Goal: Task Accomplishment & Management: Complete application form

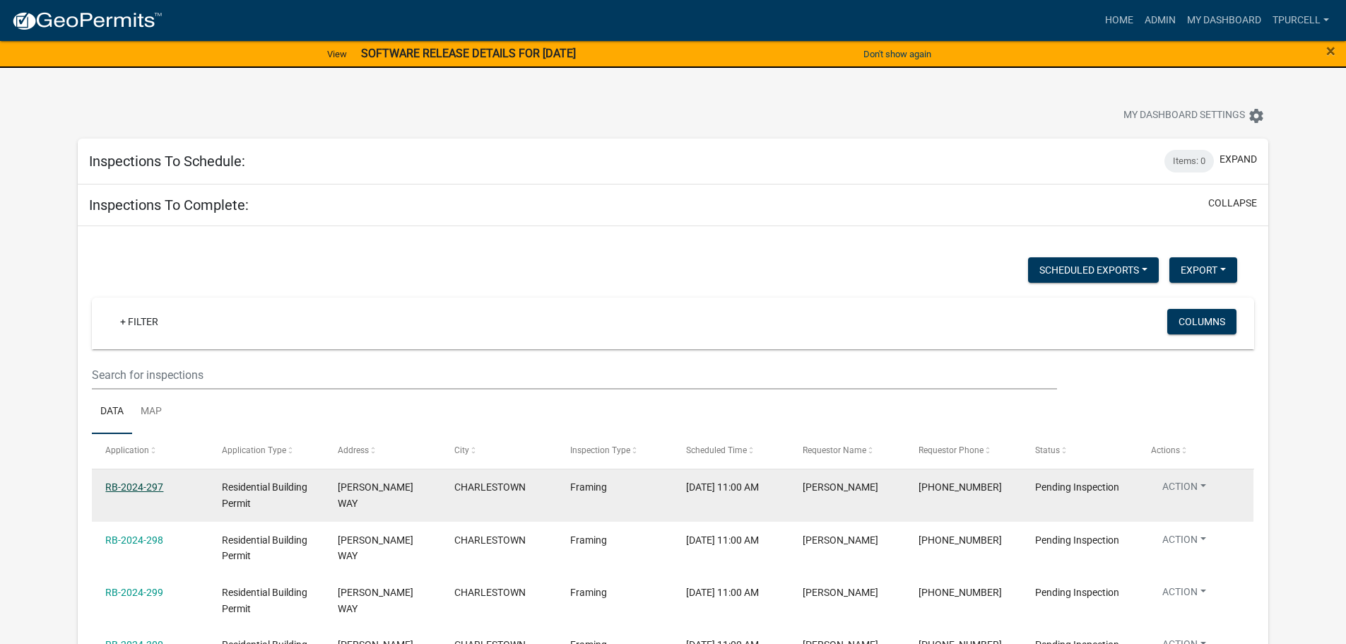
click at [153, 485] on link "RB-2024-297" at bounding box center [134, 486] width 58 height 11
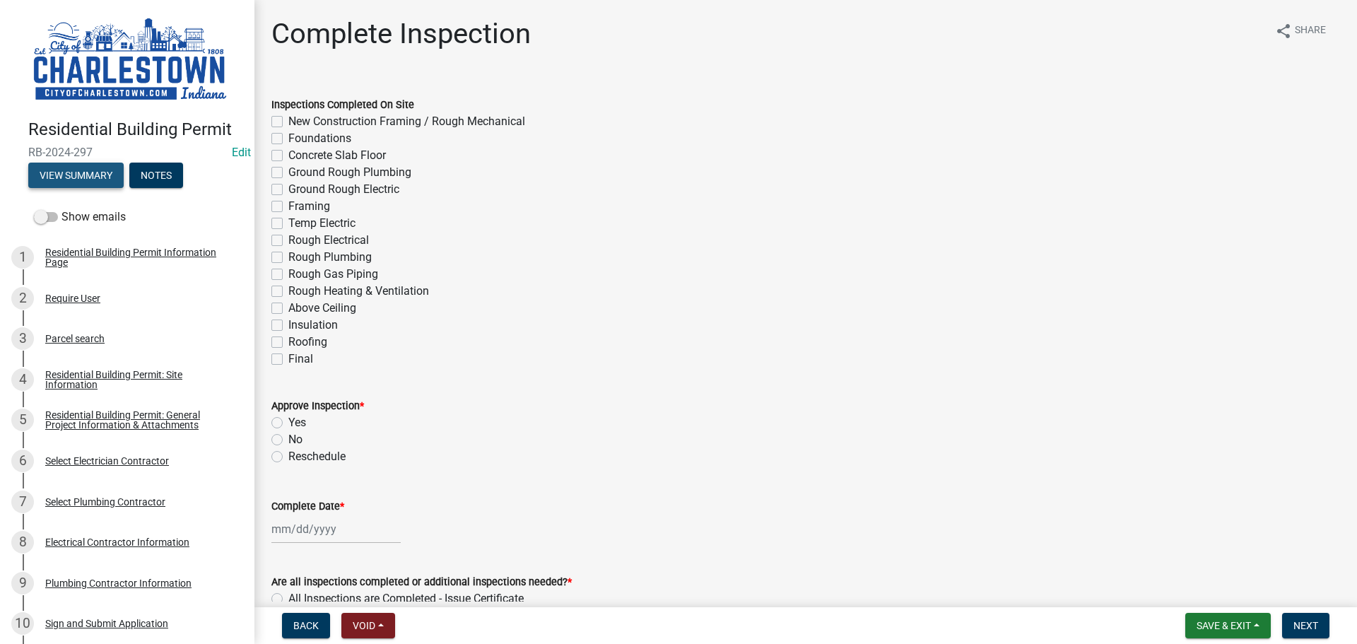
click at [112, 171] on button "View Summary" at bounding box center [75, 175] width 95 height 25
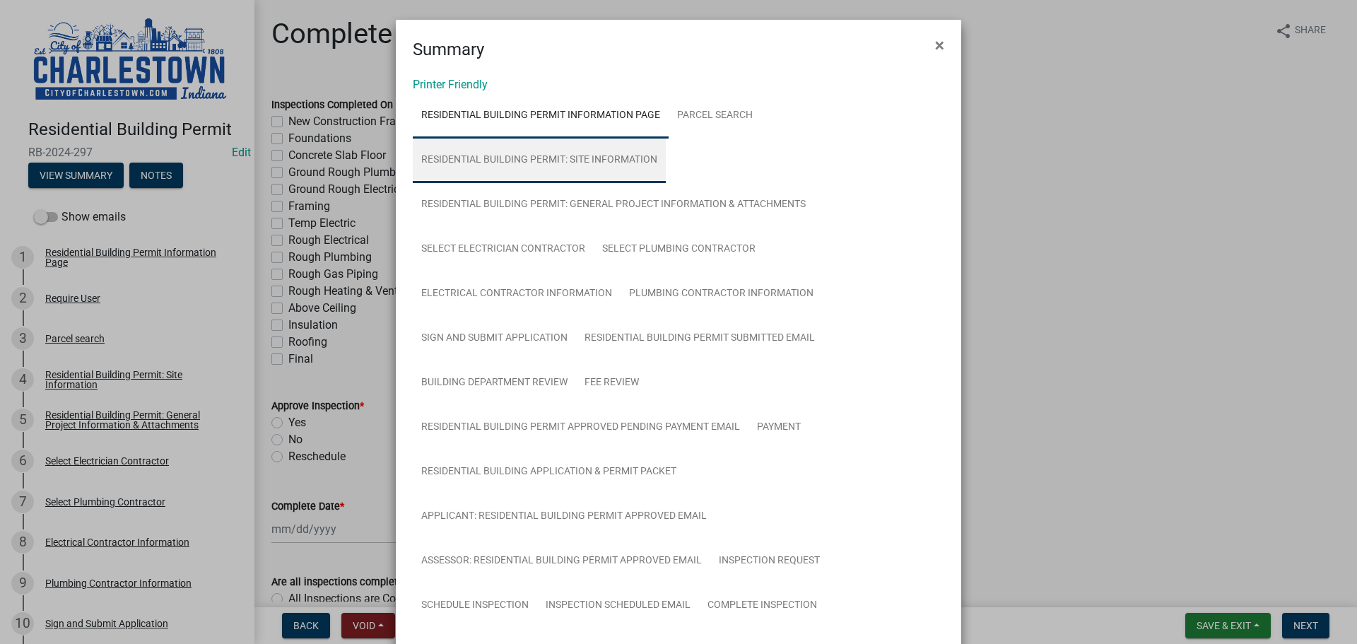
click at [613, 158] on link "Residential Building Permit: Site Information" at bounding box center [539, 160] width 253 height 45
click at [1089, 175] on ngb-modal-window "Summary × Printer Friendly Residential Building Permit Information Page Parcel …" at bounding box center [678, 322] width 1357 height 644
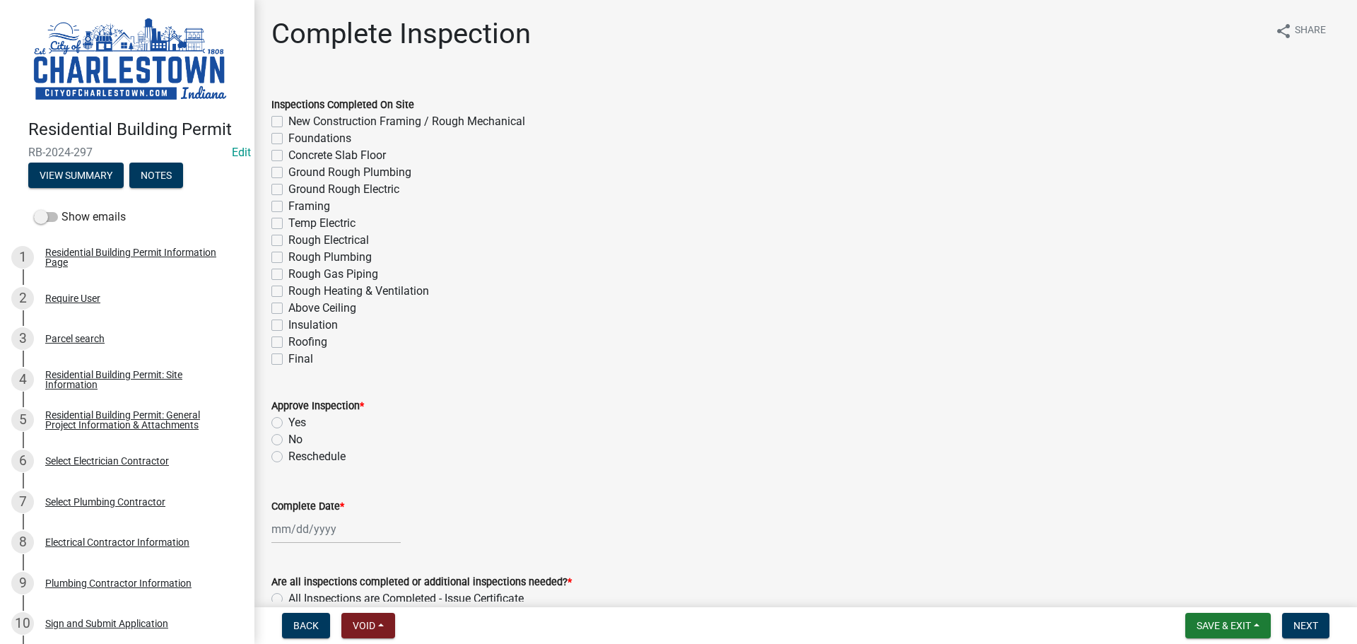
click at [288, 124] on label "New Construction Framing / Rough Mechanical" at bounding box center [406, 121] width 237 height 17
click at [288, 122] on input "New Construction Framing / Rough Mechanical" at bounding box center [292, 117] width 9 height 9
checkbox input "true"
checkbox input "false"
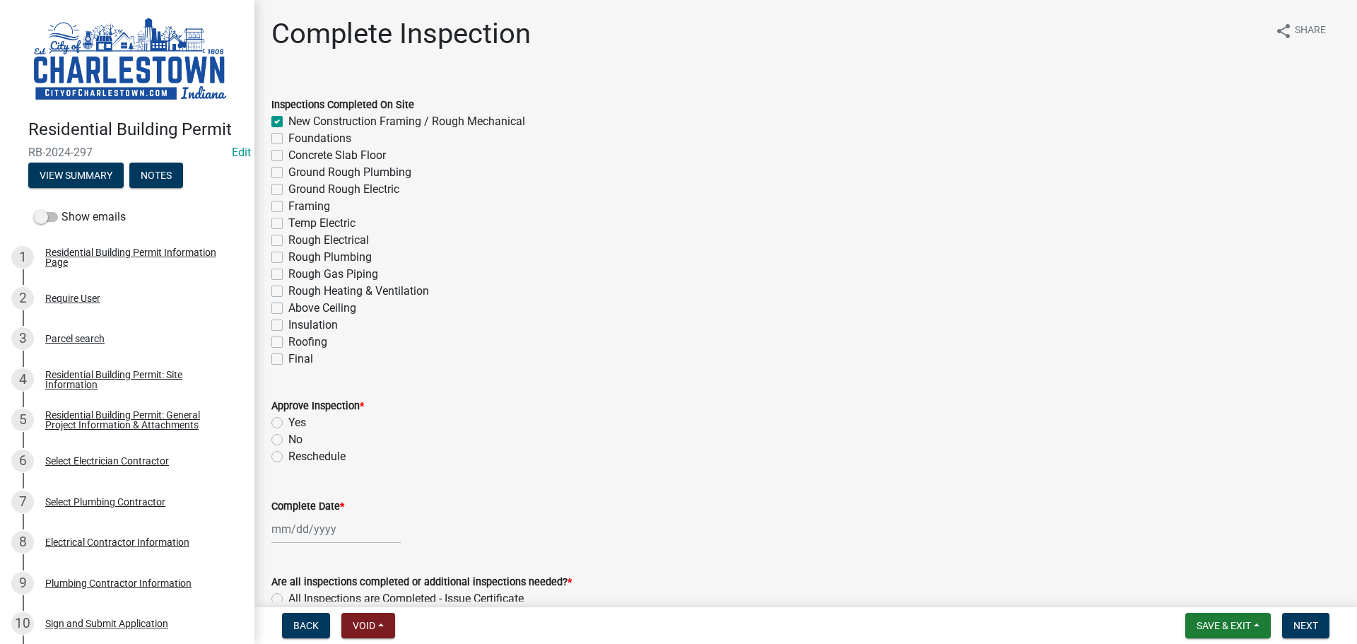
checkbox input "false"
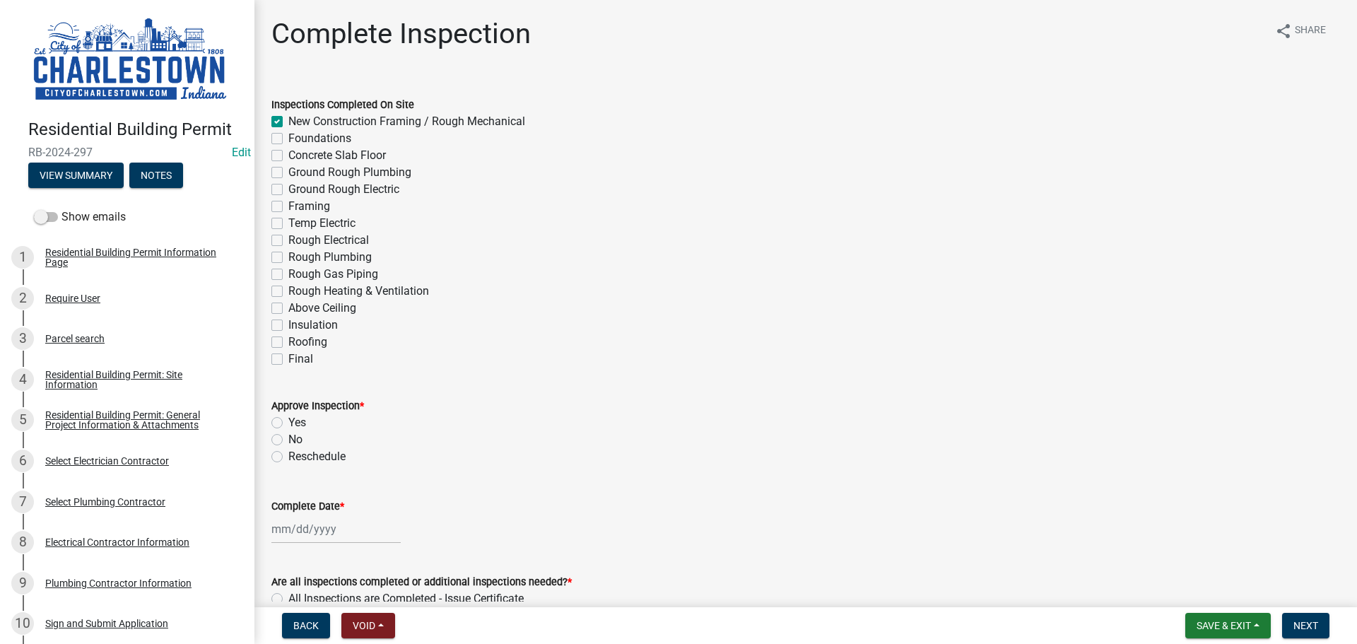
checkbox input "false"
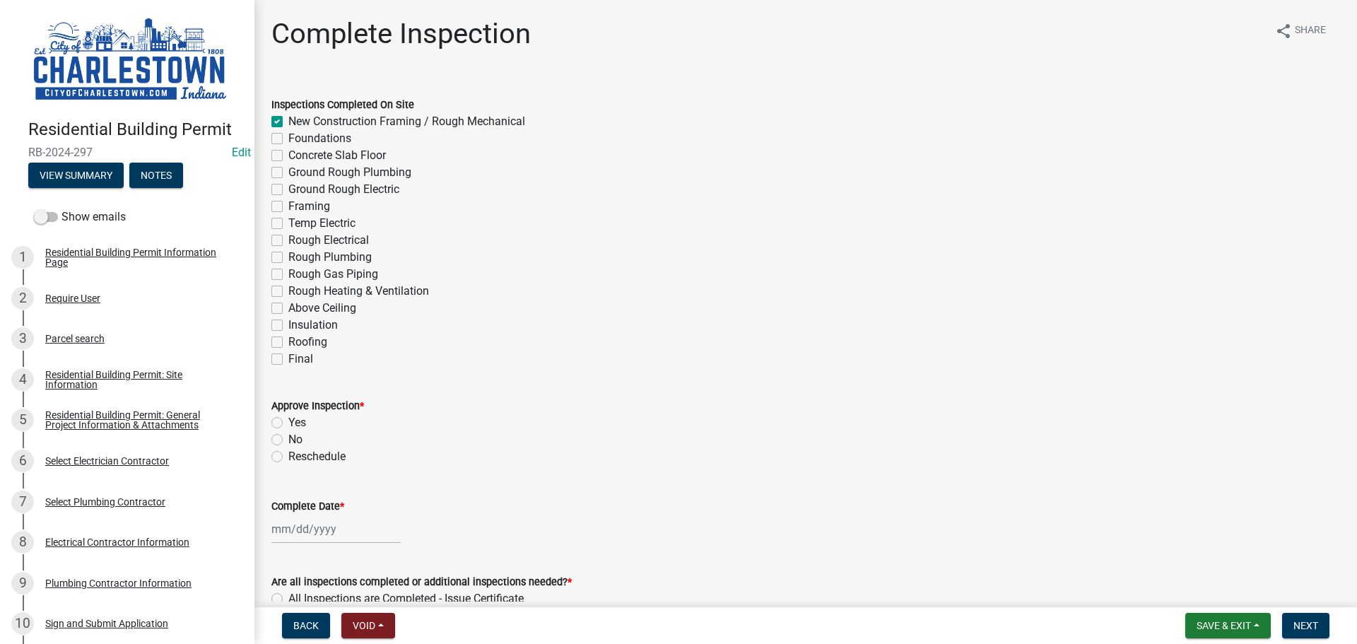
checkbox input "false"
click at [288, 423] on label "Yes" at bounding box center [297, 422] width 18 height 17
click at [288, 423] on input "Yes" at bounding box center [292, 418] width 9 height 9
radio input "true"
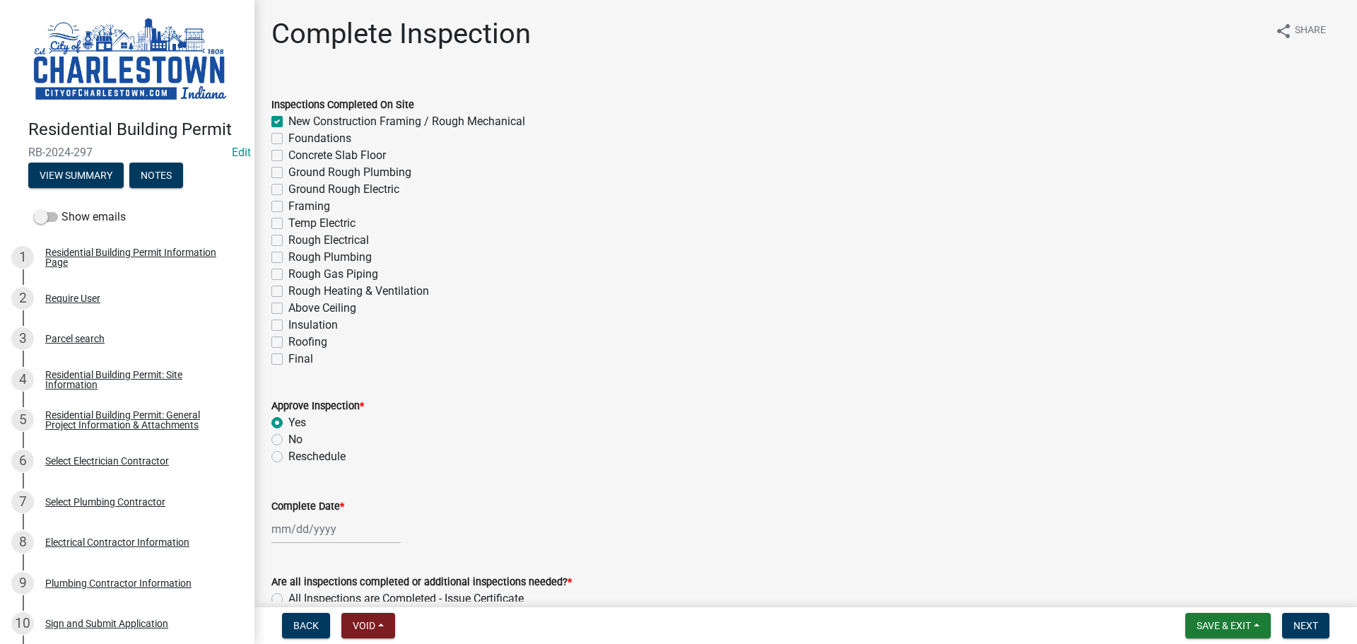
select select "10"
select select "2025"
drag, startPoint x: 319, startPoint y: 527, endPoint x: 344, endPoint y: 527, distance: 25.4
click at [319, 528] on div "[PERSON_NAME] Feb Mar Apr [PERSON_NAME][DATE] Oct Nov [DATE] 1526 1527 1528 152…" at bounding box center [335, 528] width 129 height 29
click at [286, 407] on div "6" at bounding box center [285, 408] width 23 height 23
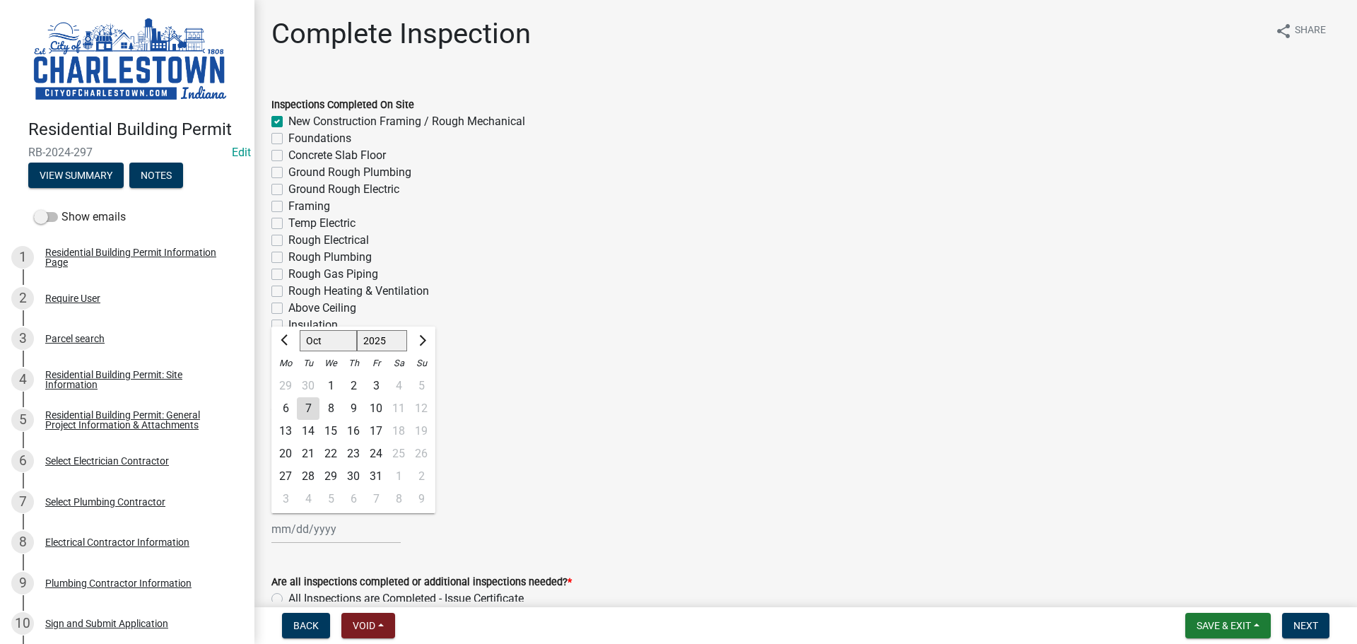
type input "[DATE]"
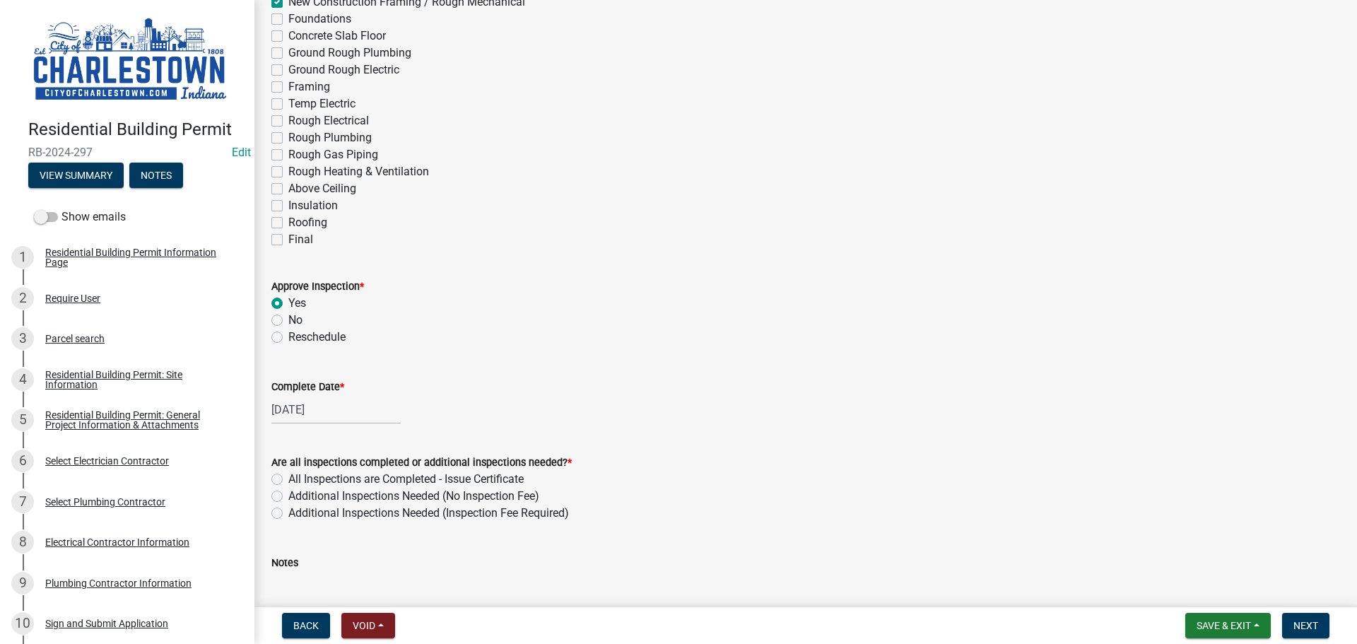
scroll to position [141, 0]
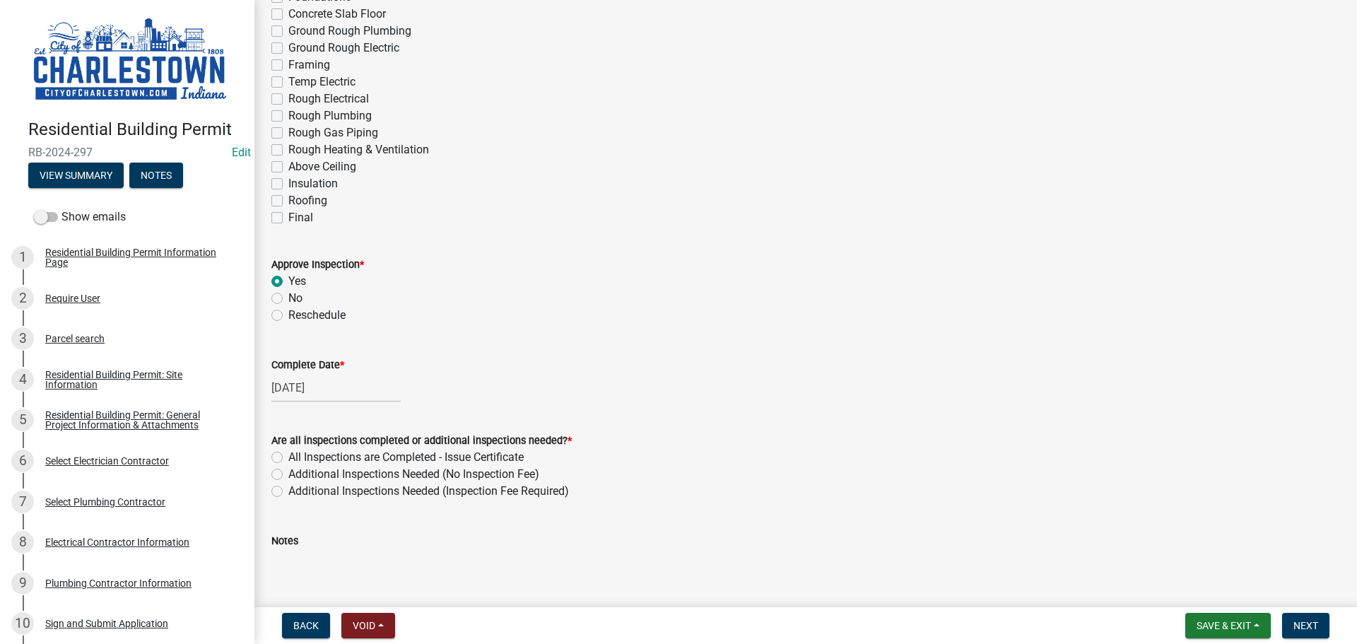
click at [288, 473] on label "Additional Inspections Needed (No Inspection Fee)" at bounding box center [413, 474] width 251 height 17
click at [288, 473] on input "Additional Inspections Needed (No Inspection Fee)" at bounding box center [292, 470] width 9 height 9
radio input "true"
click at [326, 565] on textarea "Notes" at bounding box center [805, 582] width 1068 height 66
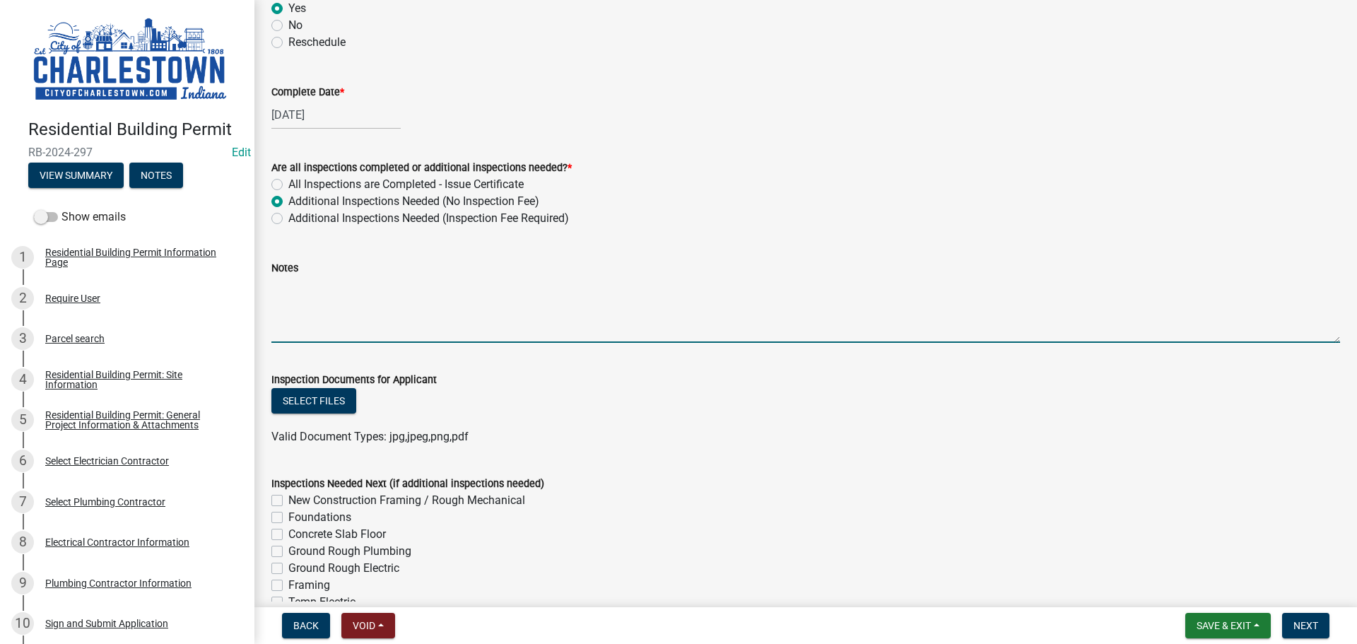
scroll to position [424, 0]
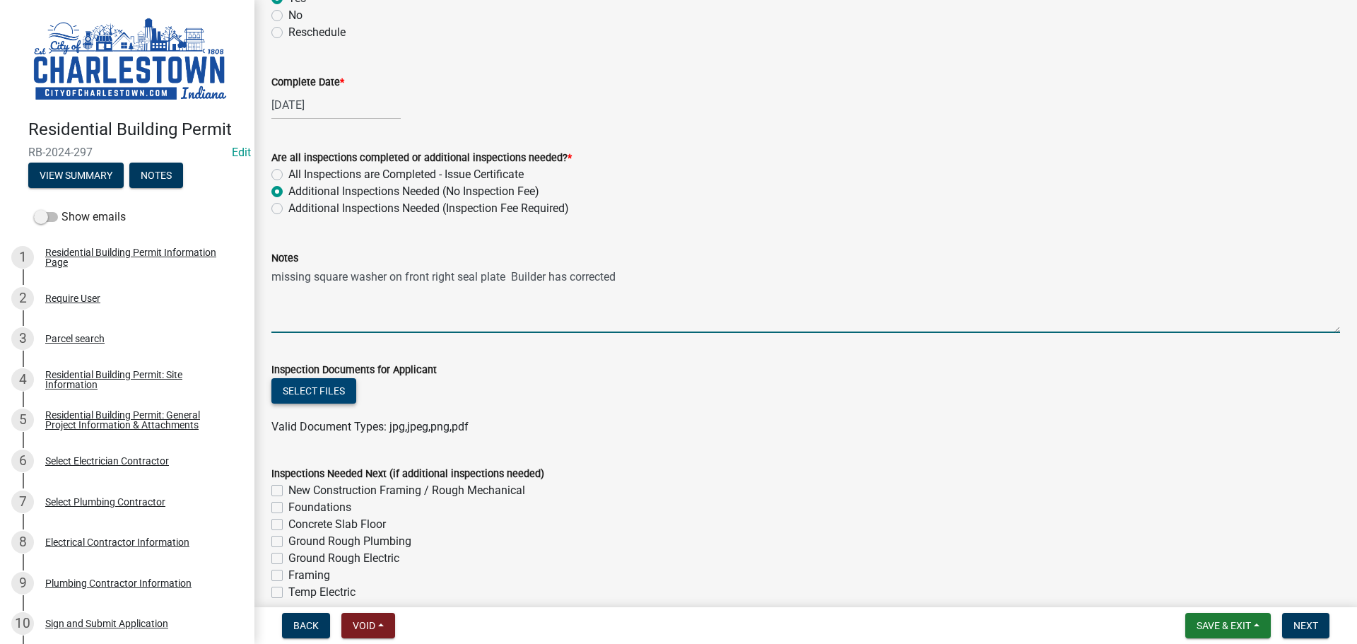
type textarea "missing square washer on front right seal plate Builder has corrected"
click at [314, 398] on button "Select files" at bounding box center [313, 390] width 85 height 25
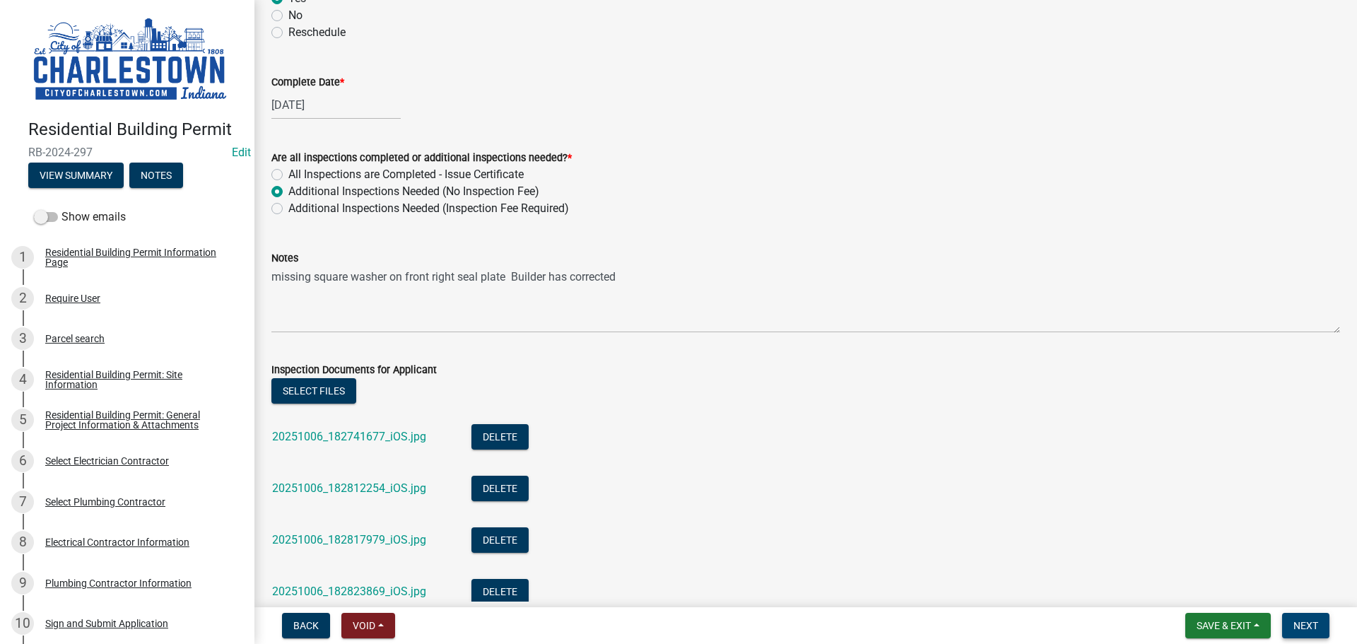
click at [1313, 624] on span "Next" at bounding box center [1305, 625] width 25 height 11
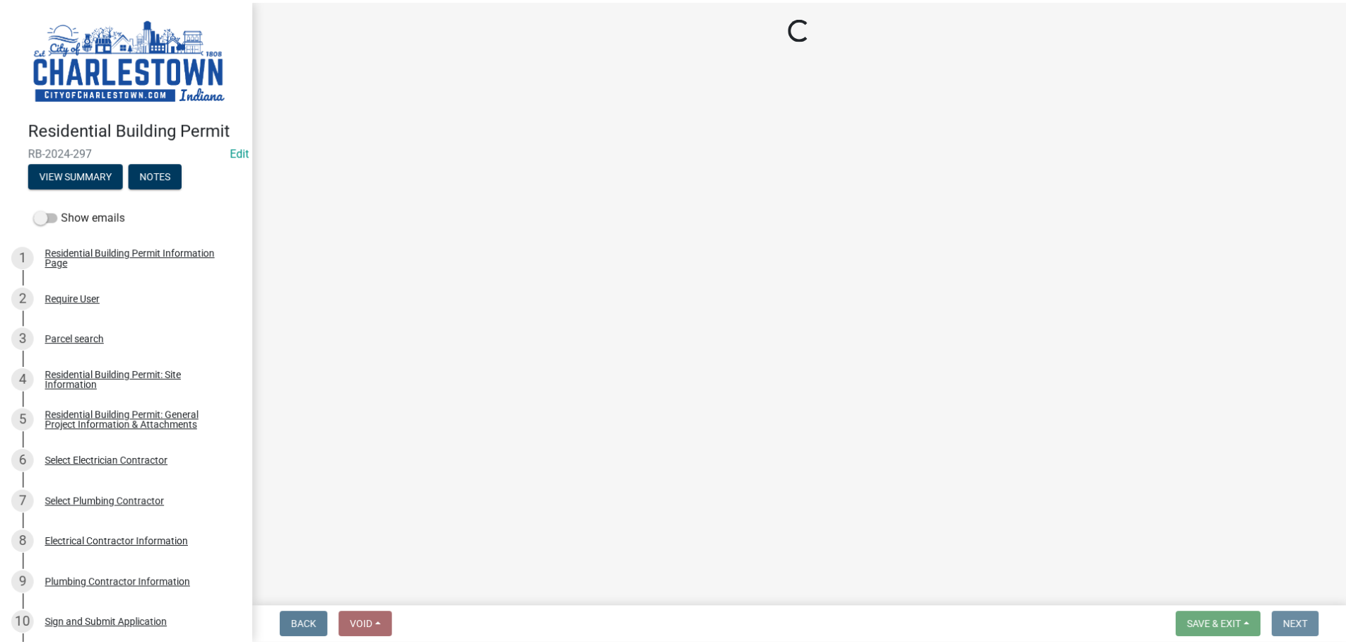
scroll to position [0, 0]
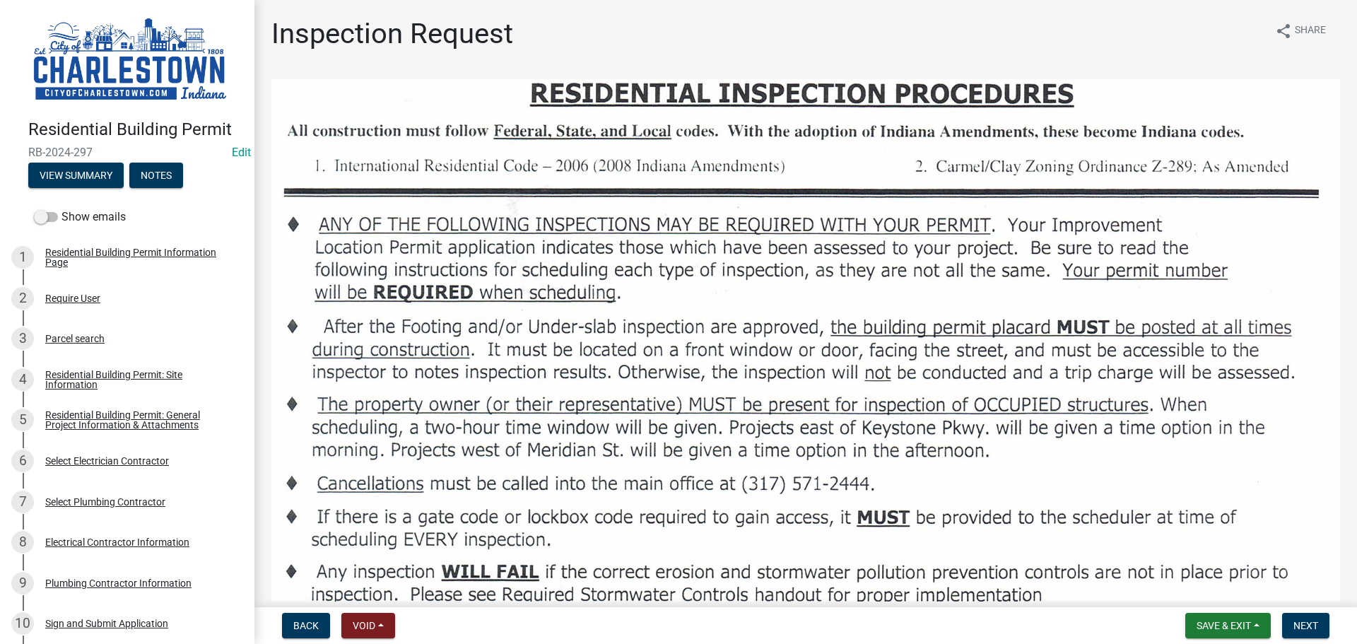
click at [1205, 618] on button "Save & Exit" at bounding box center [1227, 625] width 85 height 25
click at [1197, 594] on button "Save & Exit" at bounding box center [1213, 589] width 113 height 34
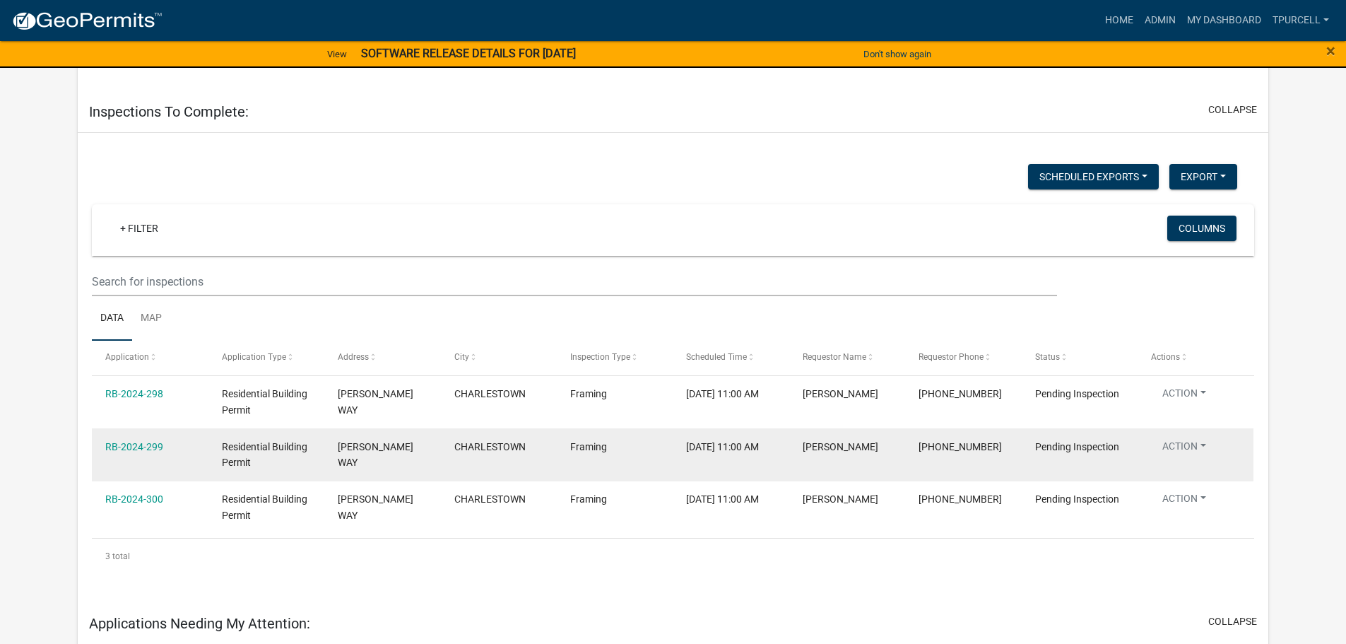
scroll to position [495, 0]
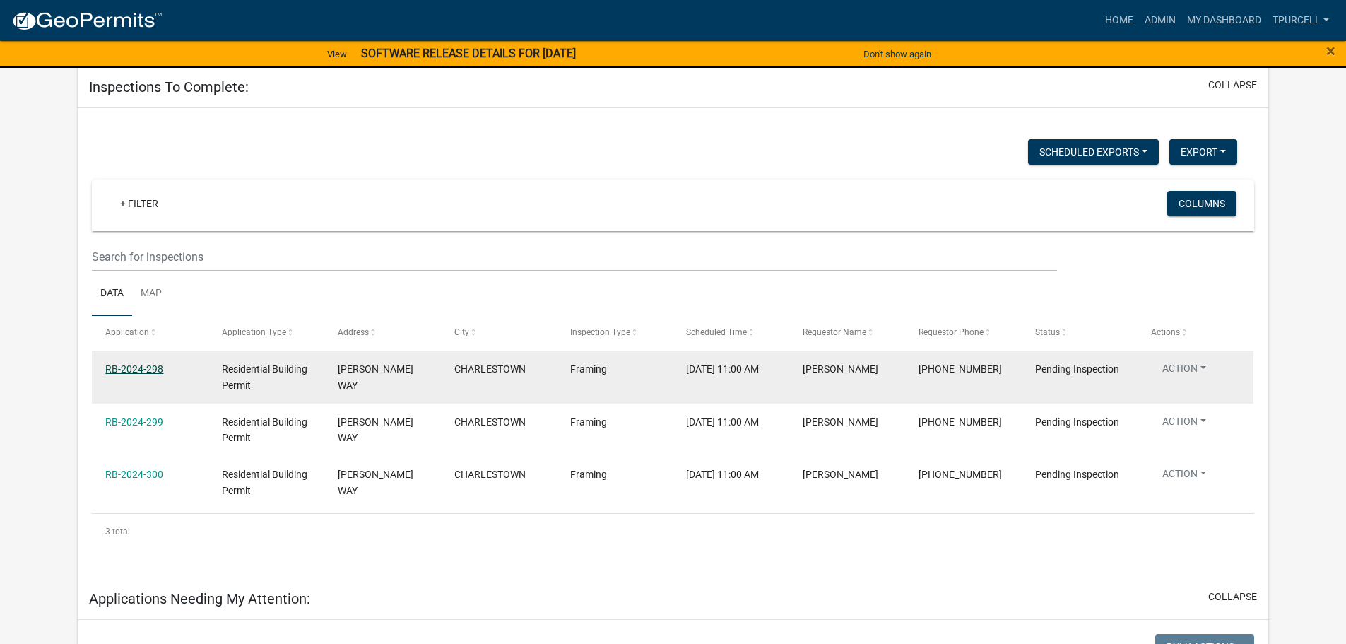
click at [154, 363] on link "RB-2024-298" at bounding box center [134, 368] width 58 height 11
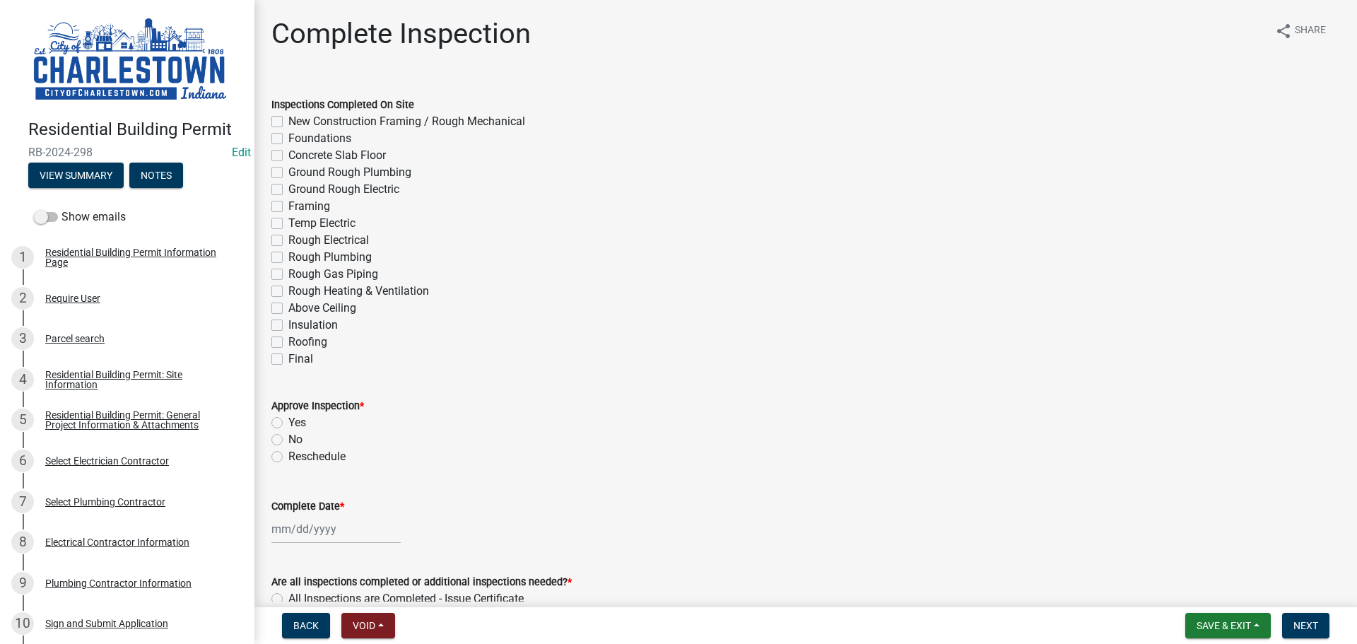
click at [288, 121] on label "New Construction Framing / Rough Mechanical" at bounding box center [406, 121] width 237 height 17
click at [288, 121] on input "New Construction Framing / Rough Mechanical" at bounding box center [292, 117] width 9 height 9
checkbox input "true"
checkbox input "false"
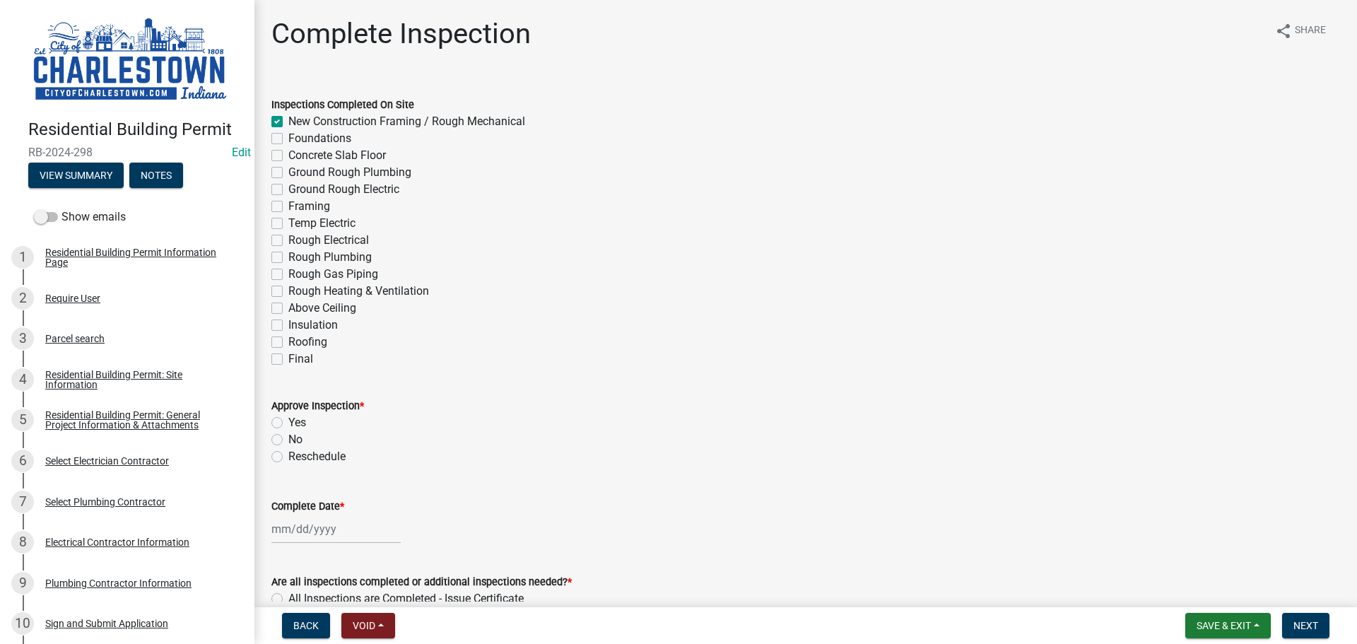
checkbox input "false"
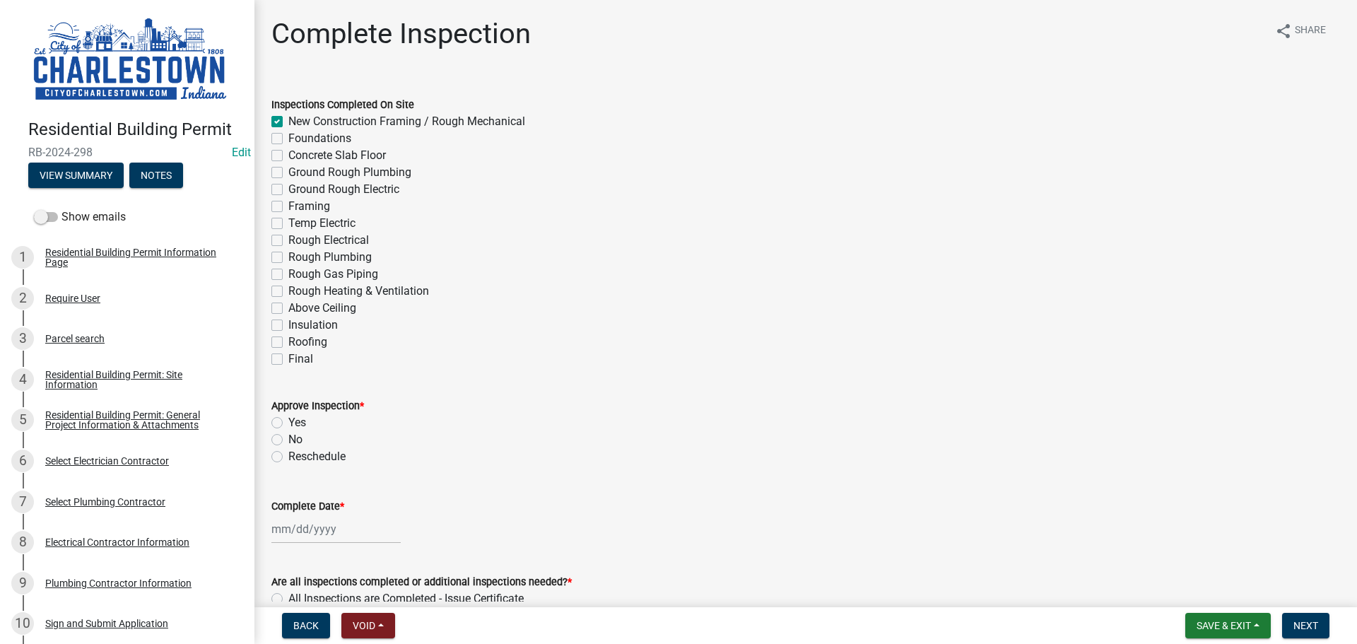
checkbox input "false"
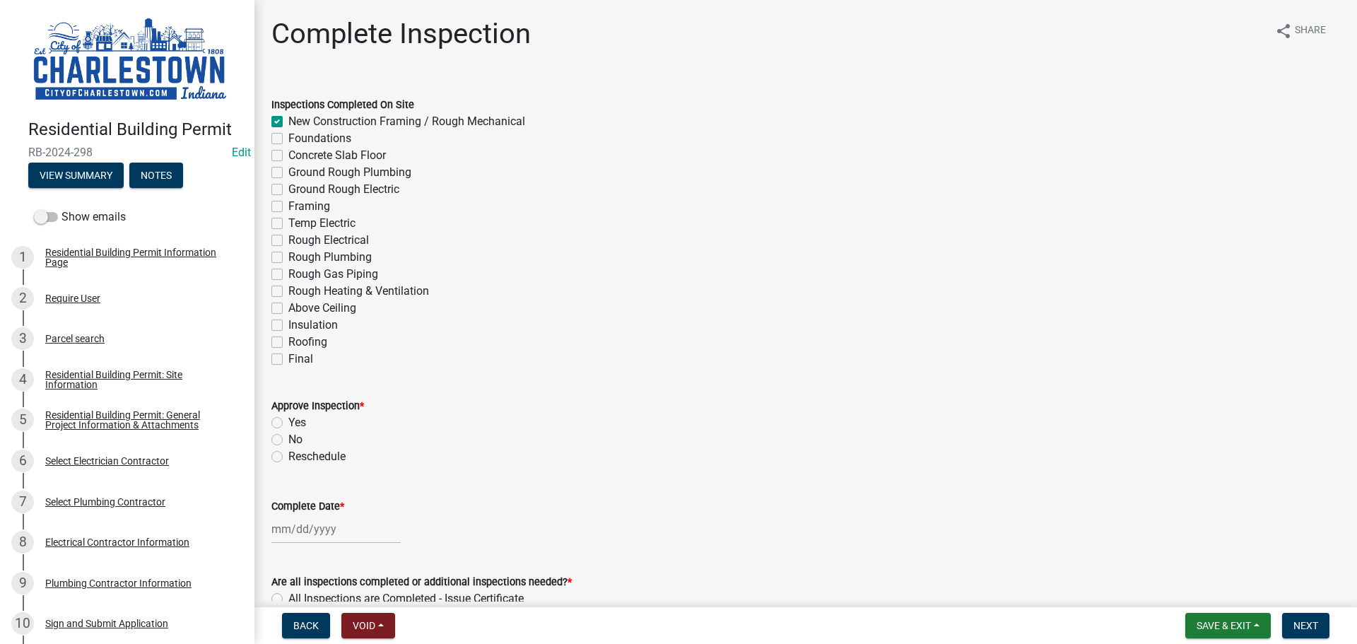
checkbox input "false"
click at [288, 423] on label "Yes" at bounding box center [297, 422] width 18 height 17
click at [288, 423] on input "Yes" at bounding box center [292, 418] width 9 height 9
radio input "true"
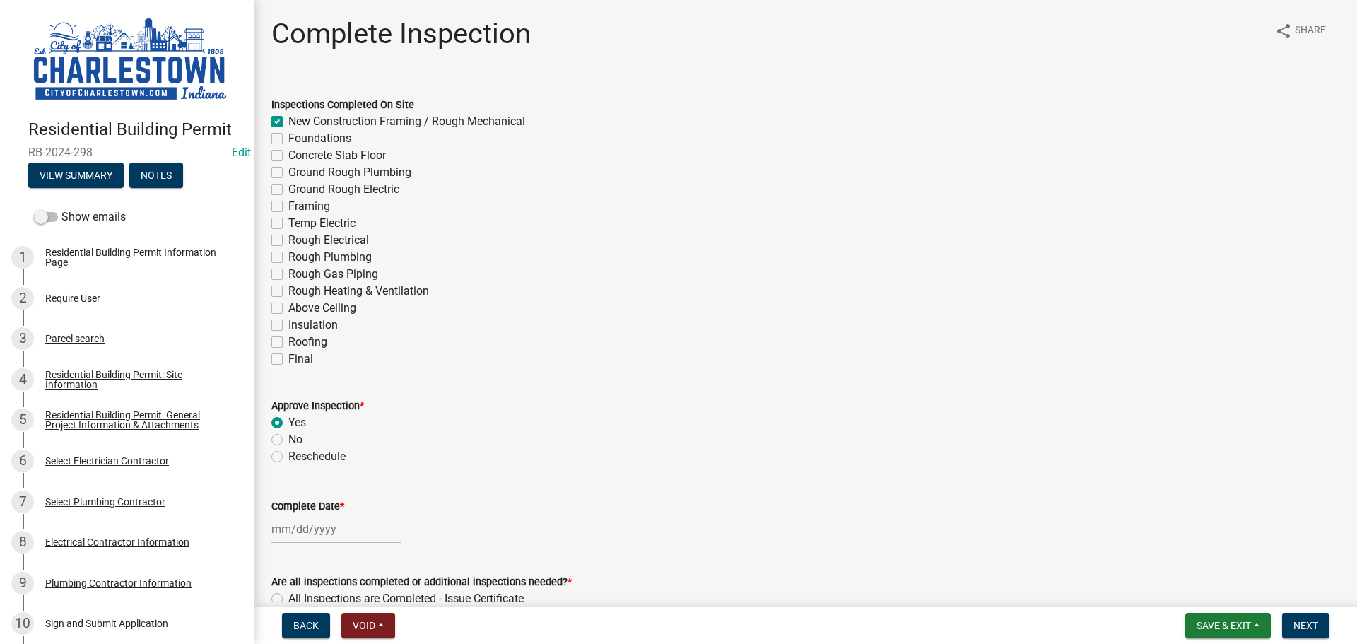
click at [295, 528] on div at bounding box center [335, 528] width 129 height 29
select select "10"
select select "2025"
click at [312, 413] on div "7" at bounding box center [308, 408] width 23 height 23
type input "[DATE]"
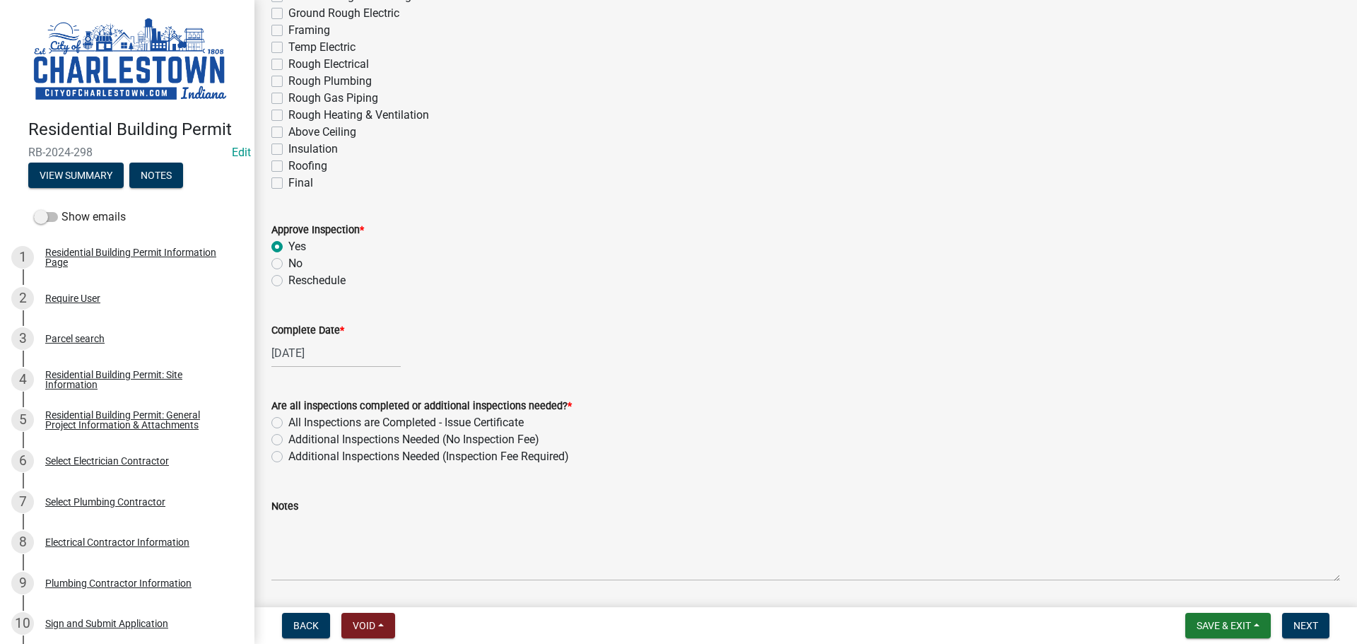
scroll to position [212, 0]
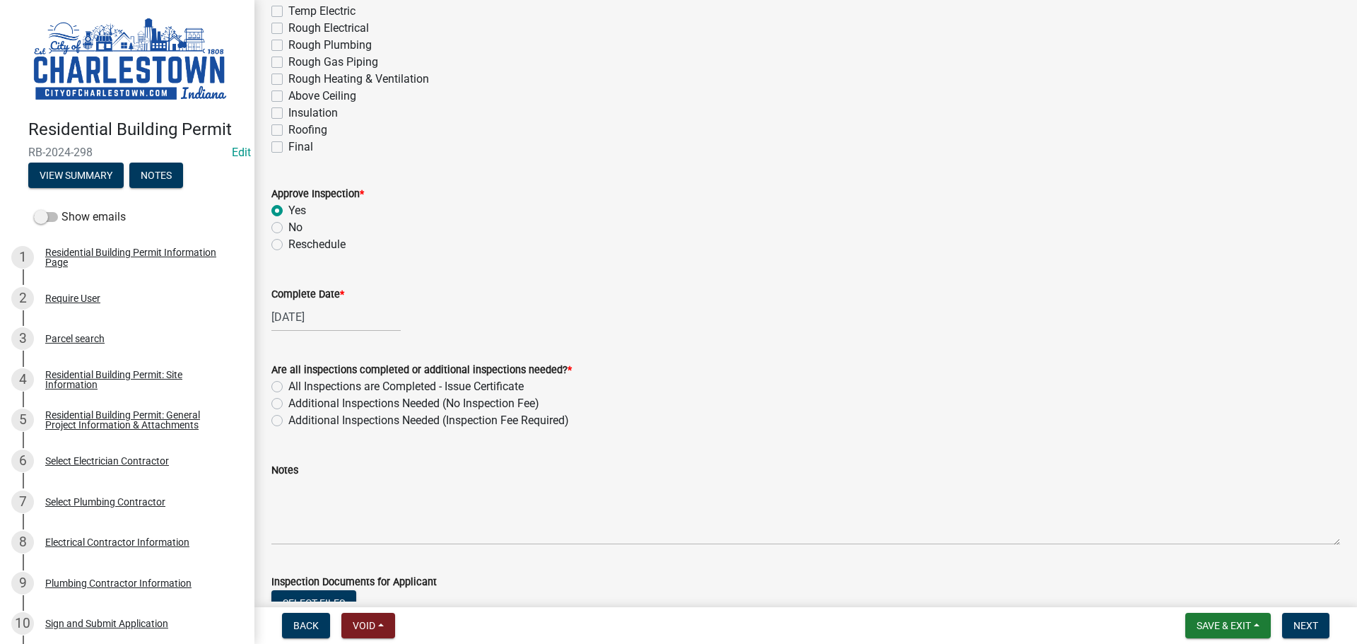
click at [288, 406] on label "Additional Inspections Needed (No Inspection Fee)" at bounding box center [413, 403] width 251 height 17
click at [288, 404] on input "Additional Inspections Needed (No Inspection Fee)" at bounding box center [292, 399] width 9 height 9
radio input "true"
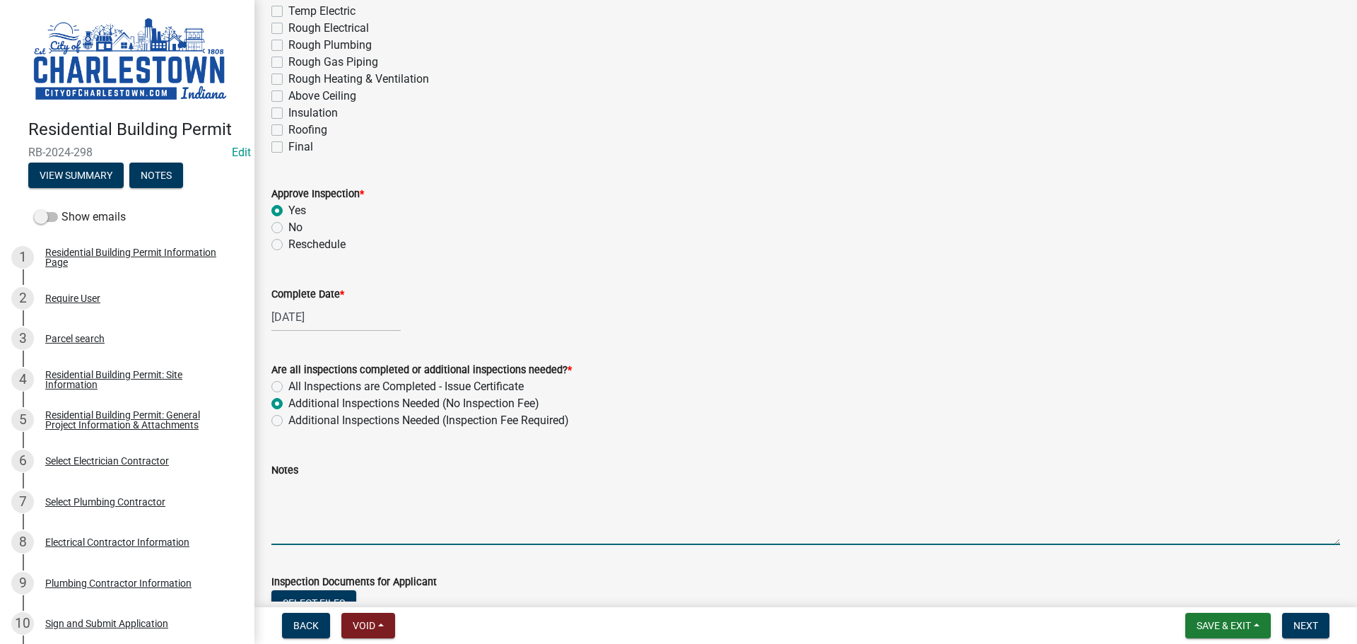
drag, startPoint x: 314, startPoint y: 491, endPoint x: 357, endPoint y: 478, distance: 44.9
click at [314, 491] on textarea "Notes" at bounding box center [805, 511] width 1068 height 66
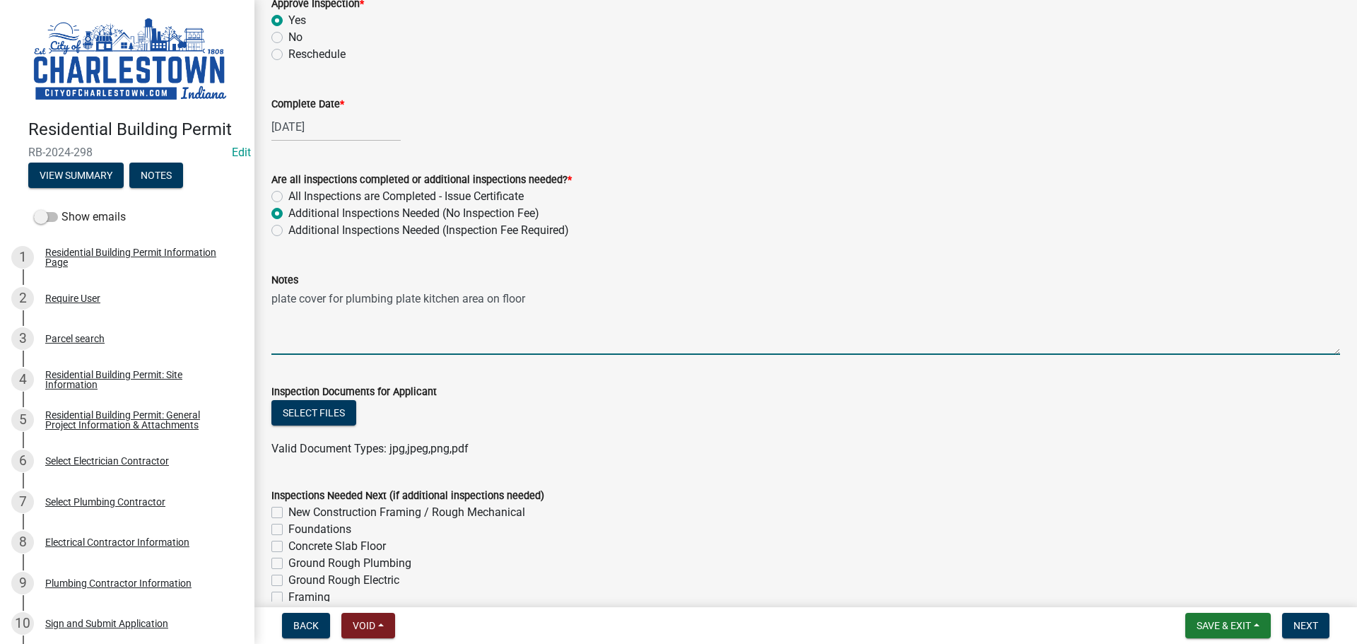
scroll to position [424, 0]
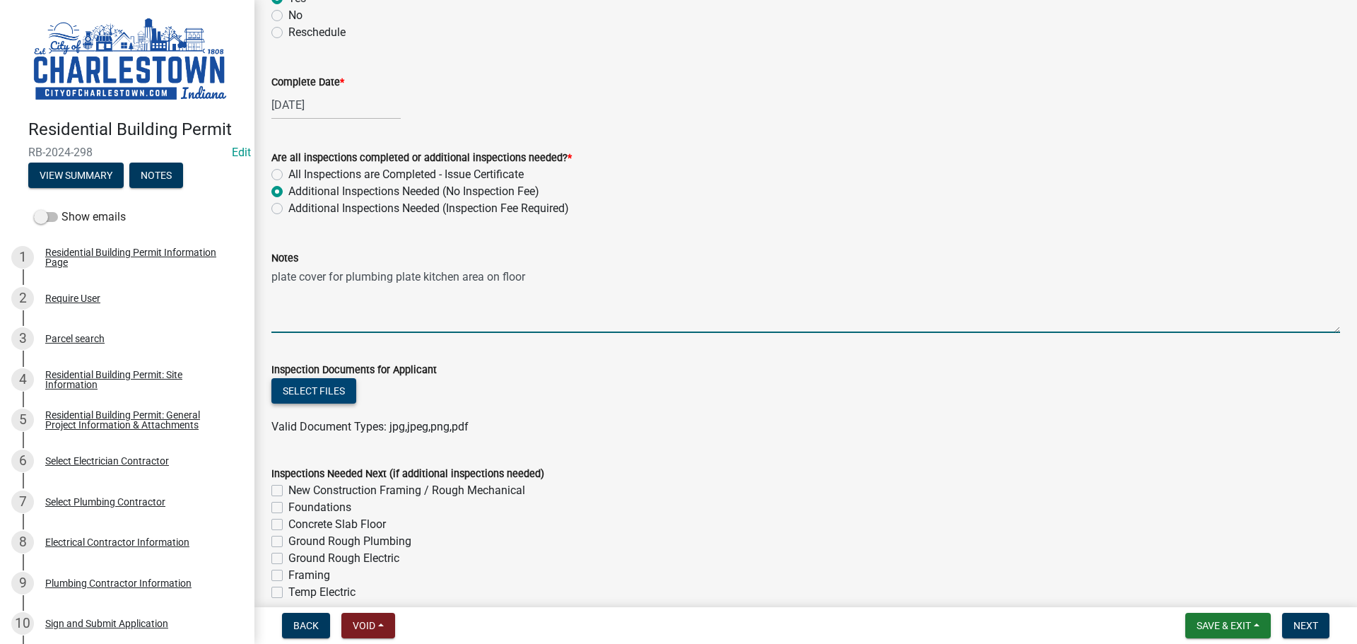
type textarea "plate cover for plumbing plate kitchen area on floor"
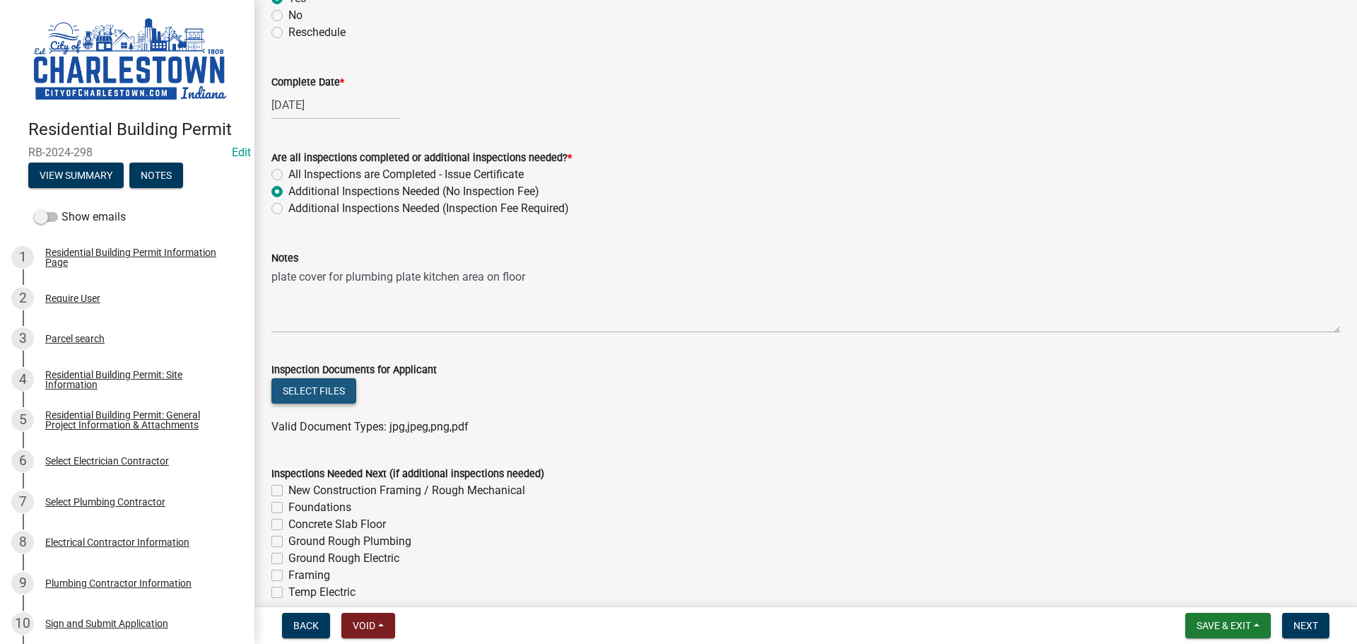
click at [319, 395] on button "Select files" at bounding box center [313, 390] width 85 height 25
click at [1214, 620] on span "Save & Exit" at bounding box center [1223, 625] width 54 height 11
click at [1188, 586] on button "Save & Exit" at bounding box center [1213, 589] width 113 height 34
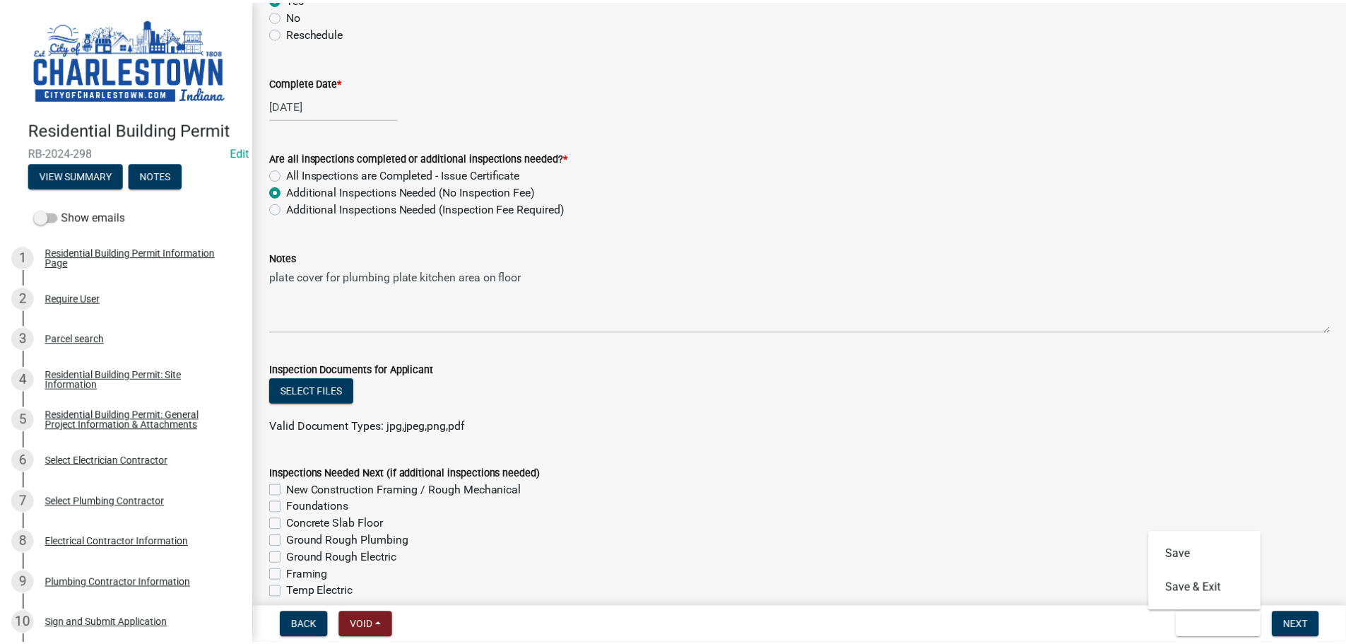
scroll to position [0, 0]
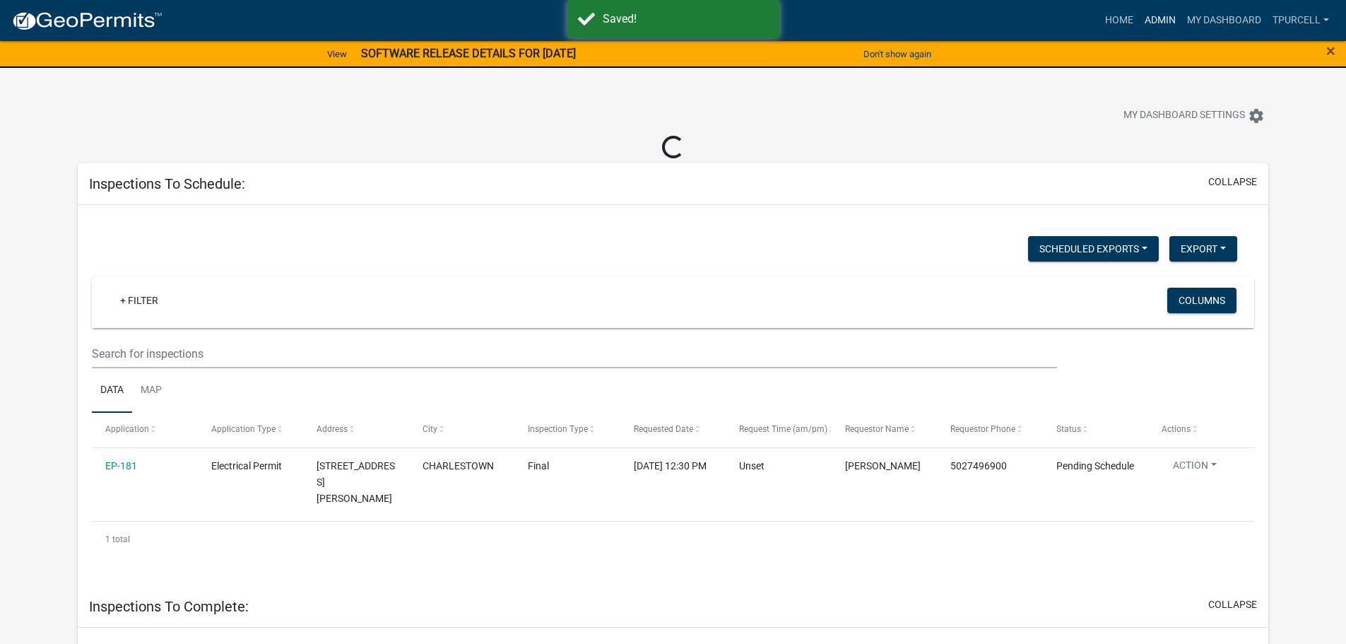
click at [1156, 21] on link "Admin" at bounding box center [1160, 20] width 42 height 27
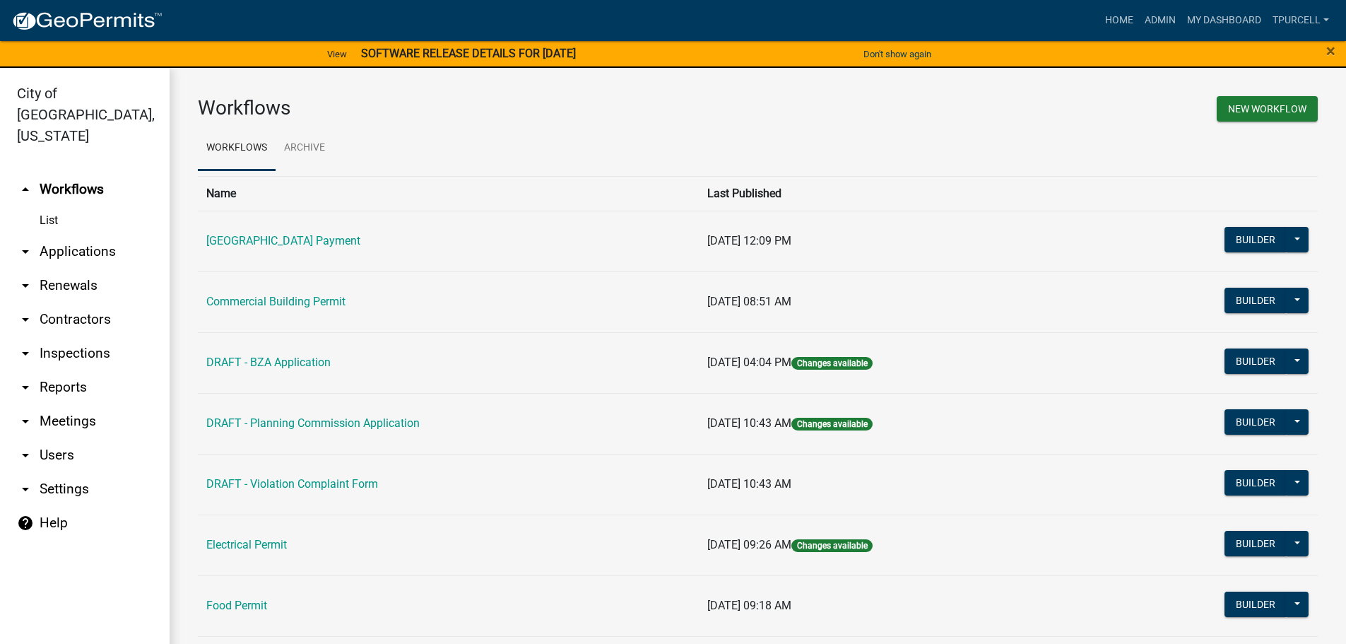
click at [54, 235] on link "arrow_drop_down Applications" at bounding box center [85, 252] width 170 height 34
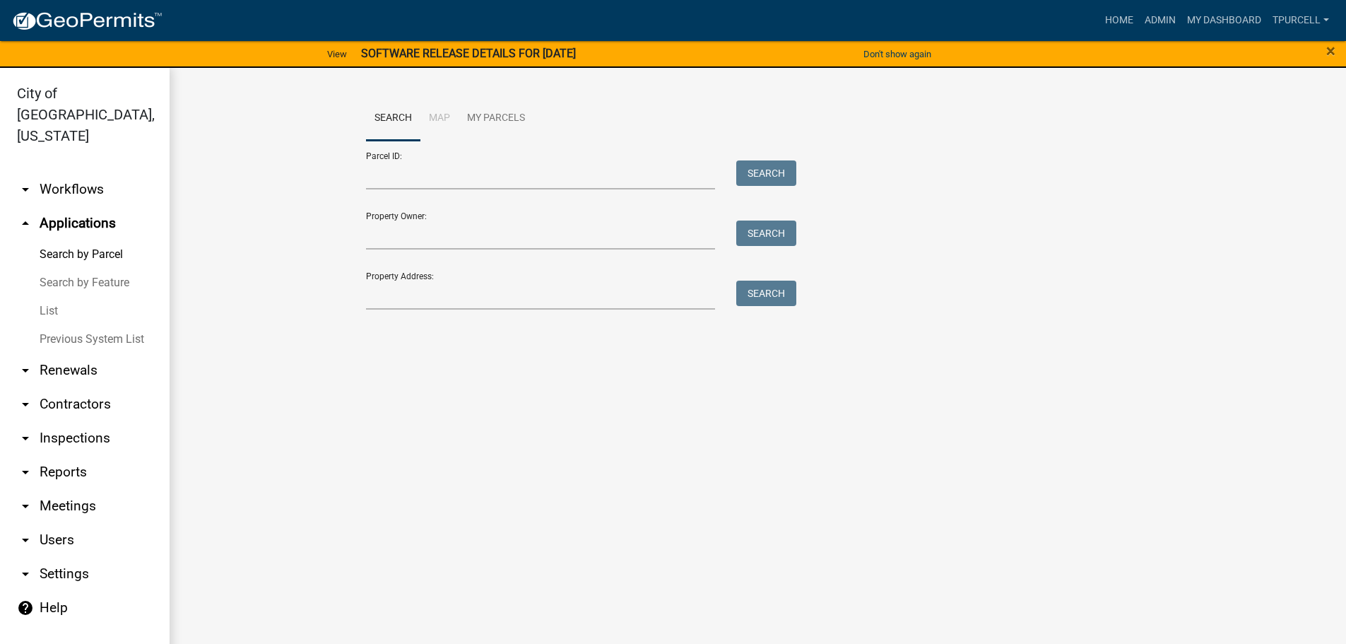
click at [49, 297] on link "List" at bounding box center [85, 311] width 170 height 28
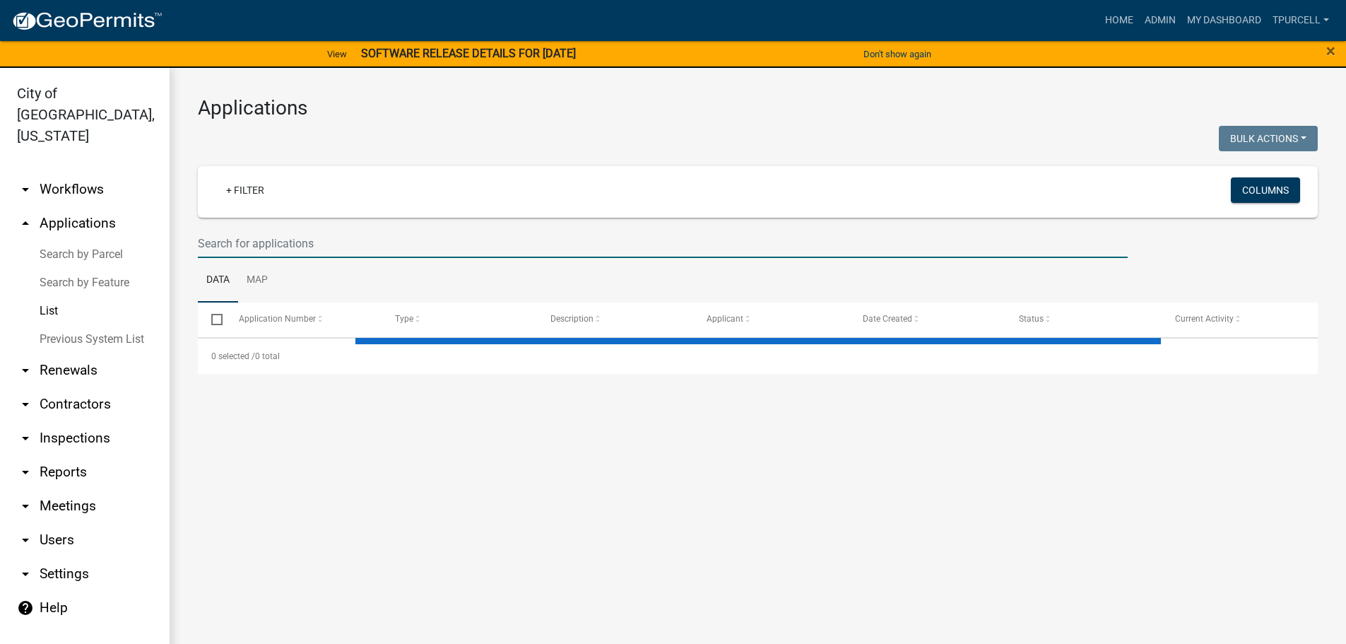
click at [265, 253] on input "text" at bounding box center [663, 243] width 930 height 29
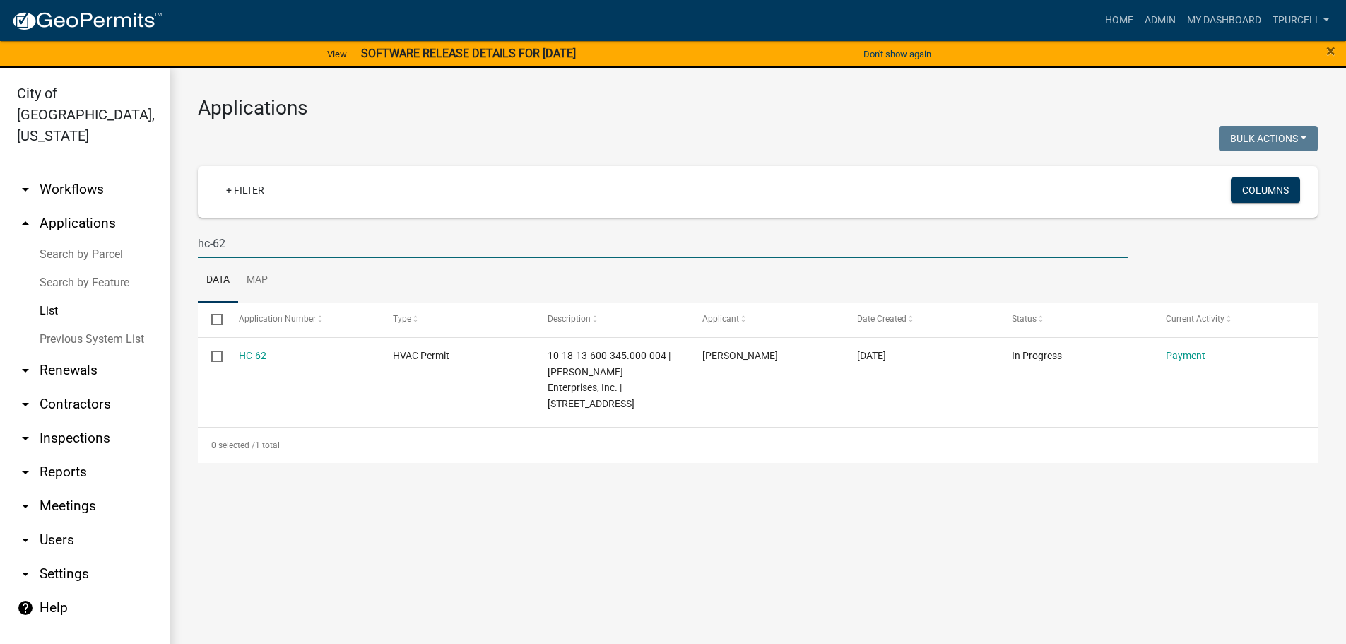
type input "hc-62"
click at [54, 297] on link "List" at bounding box center [85, 311] width 170 height 28
click at [1216, 19] on link "My Dashboard" at bounding box center [1223, 20] width 85 height 27
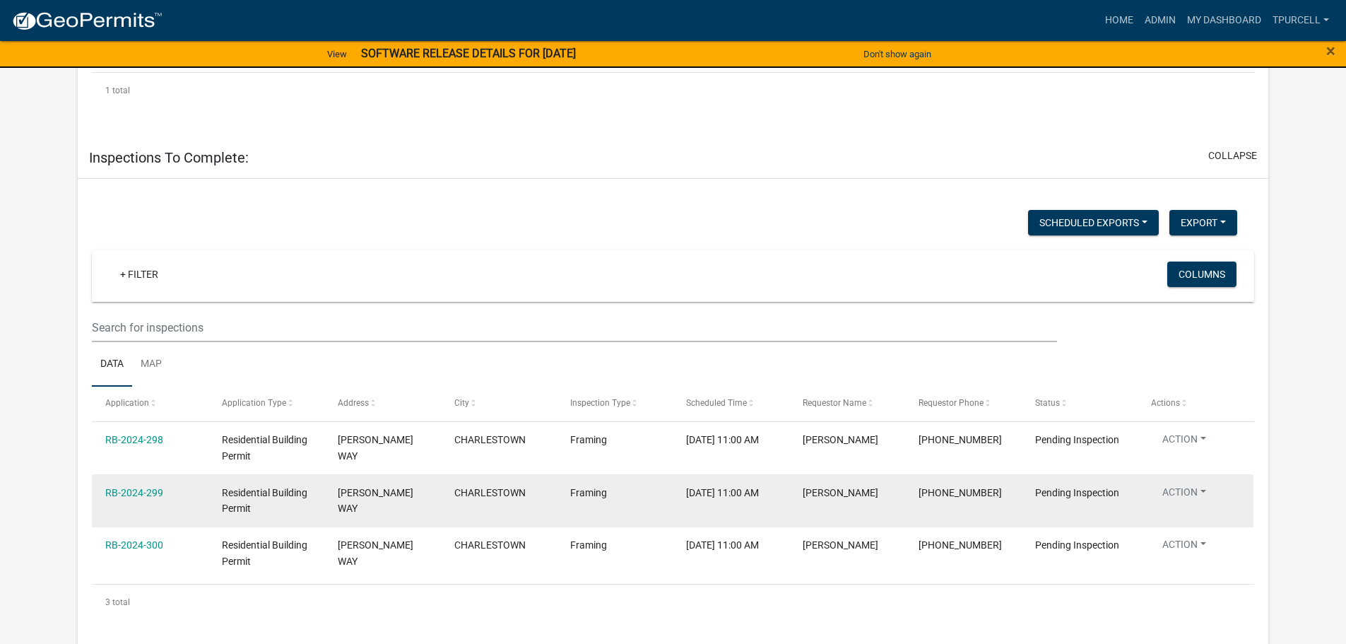
scroll to position [399, 0]
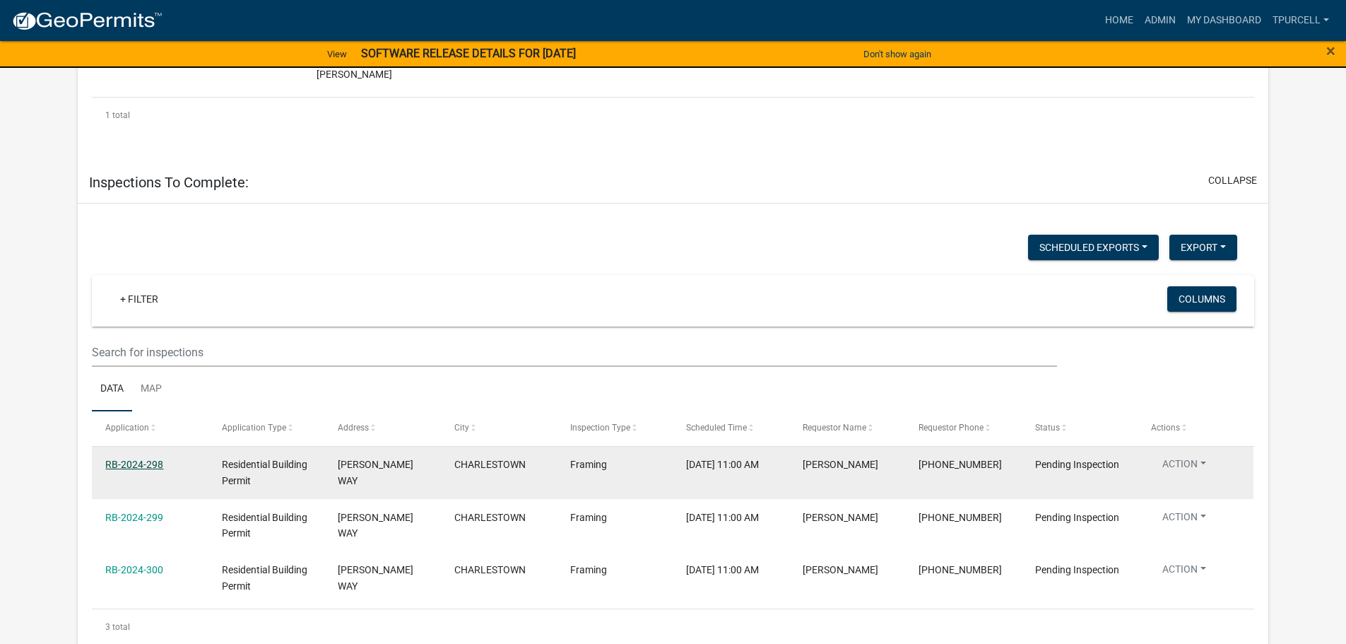
click at [153, 459] on link "RB-2024-298" at bounding box center [134, 464] width 58 height 11
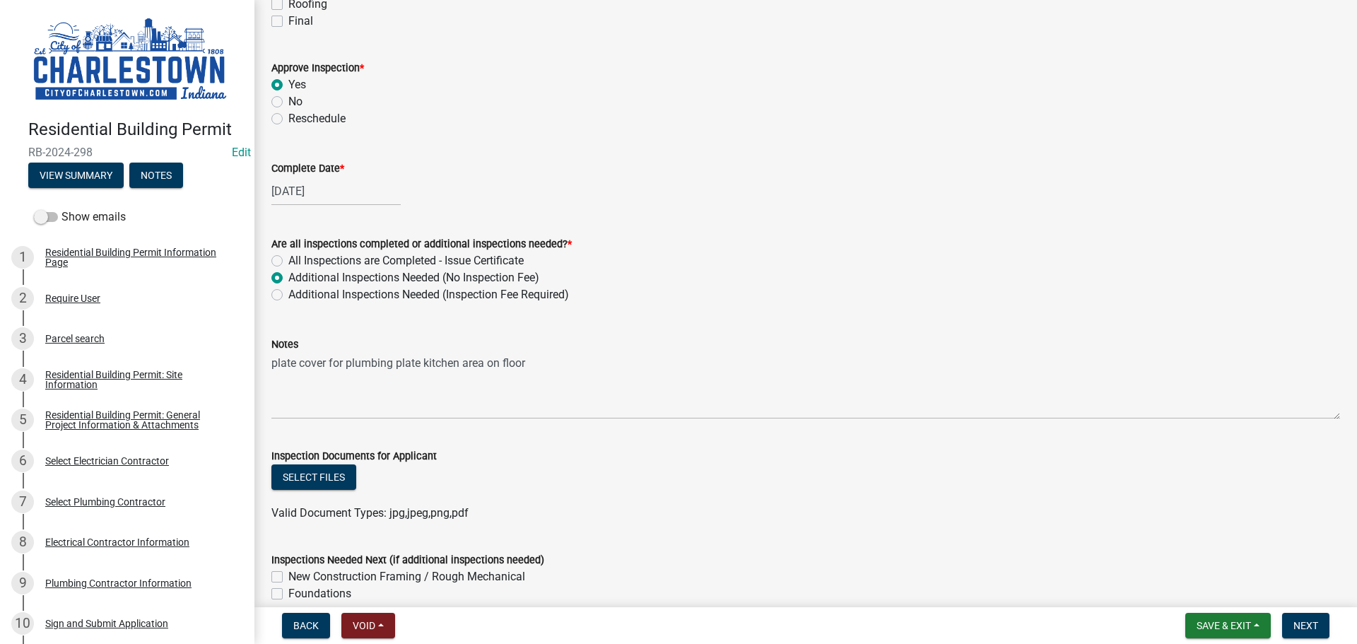
scroll to position [424, 0]
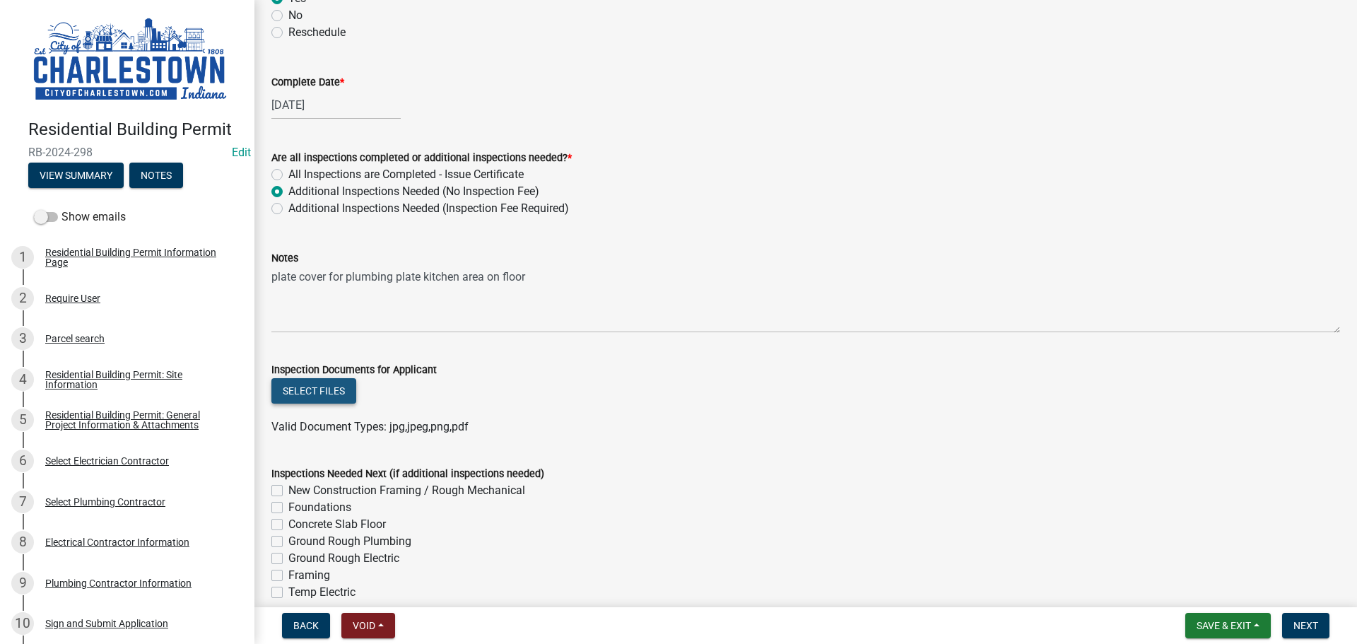
click at [311, 386] on button "Select files" at bounding box center [313, 390] width 85 height 25
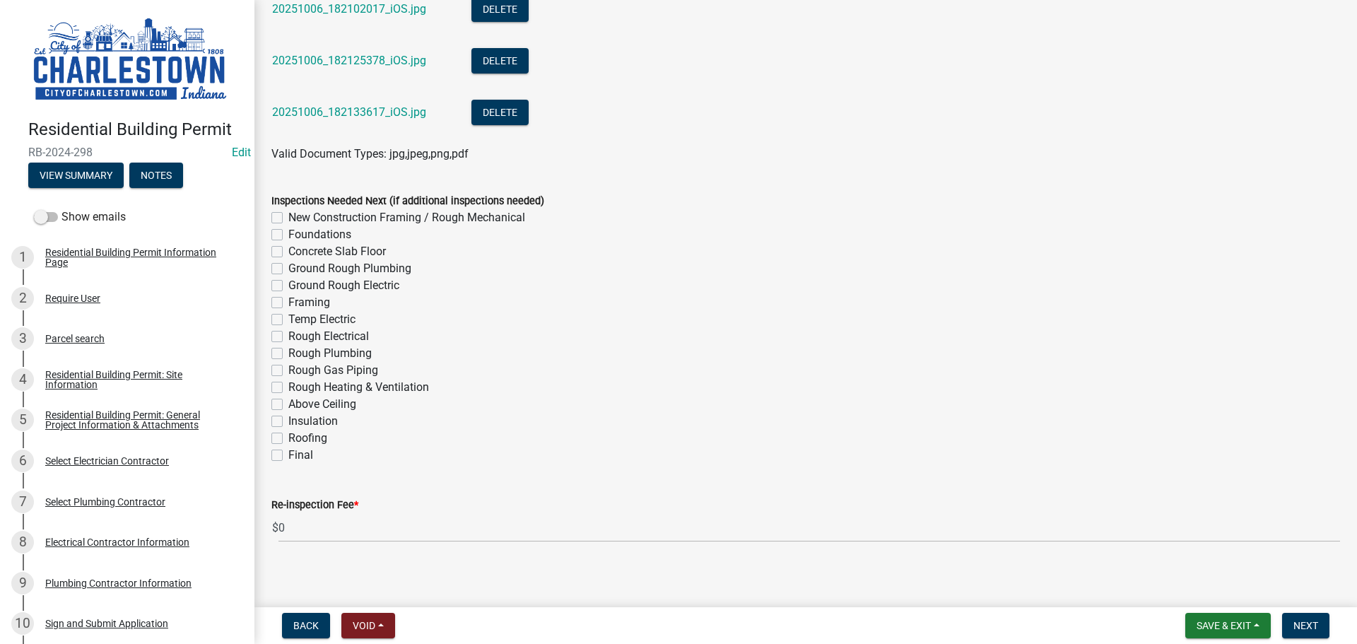
scroll to position [1582, 0]
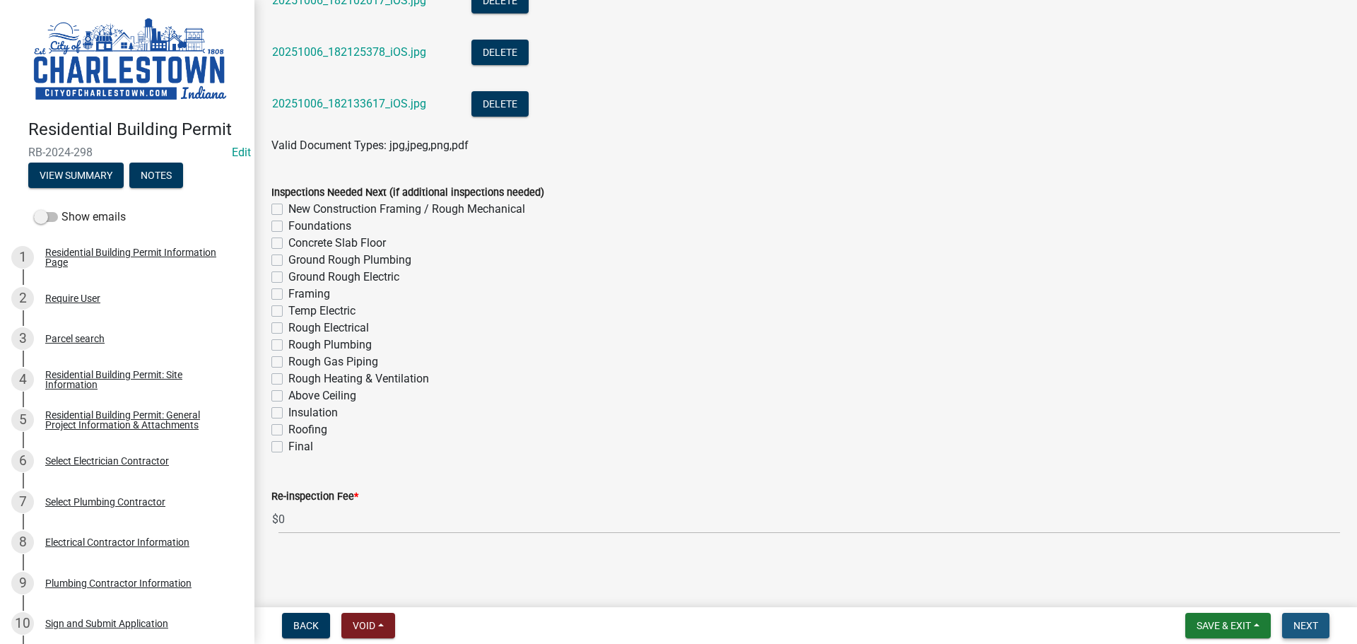
click at [1312, 629] on span "Next" at bounding box center [1305, 625] width 25 height 11
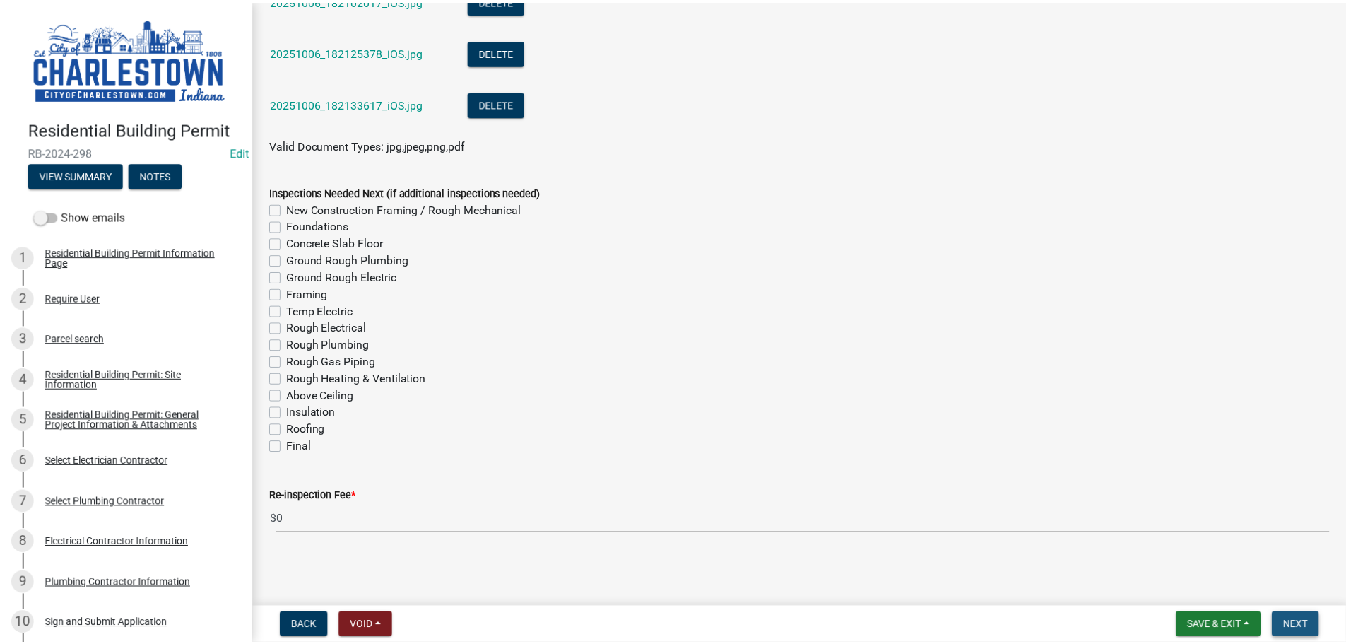
scroll to position [0, 0]
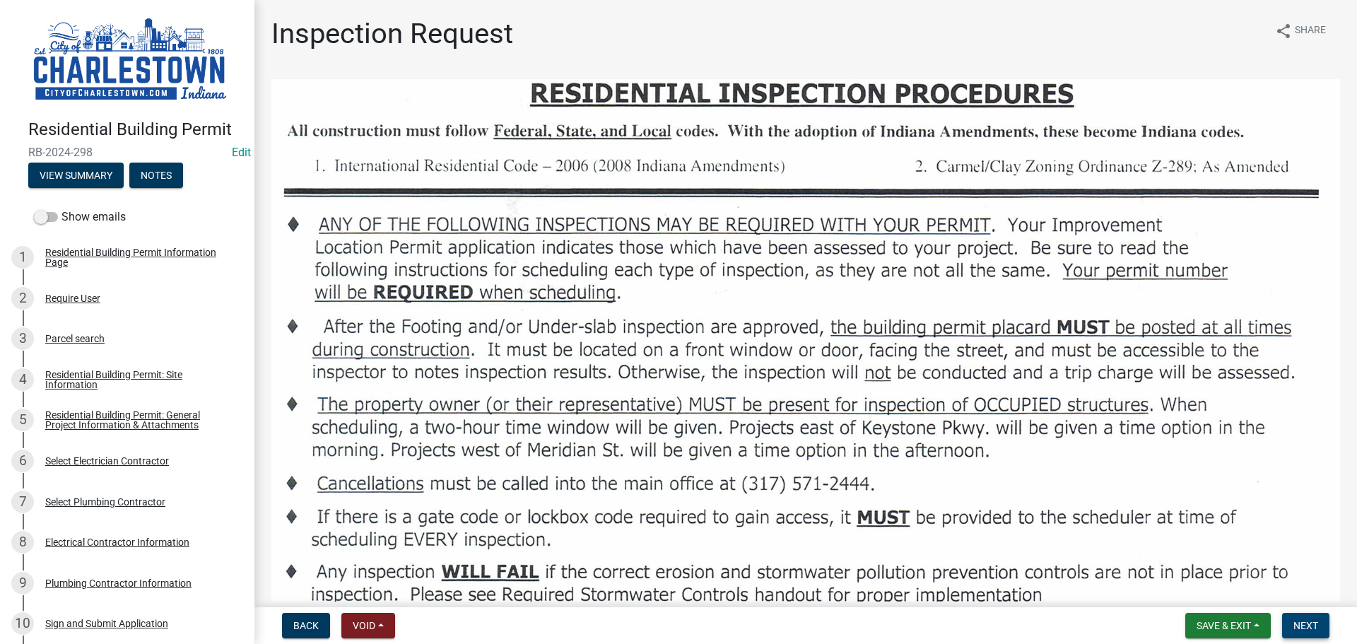
click at [1316, 626] on span "Next" at bounding box center [1305, 625] width 25 height 11
click at [1232, 627] on span "Save & Exit" at bounding box center [1223, 625] width 54 height 11
click at [1200, 584] on button "Save & Exit" at bounding box center [1213, 589] width 113 height 34
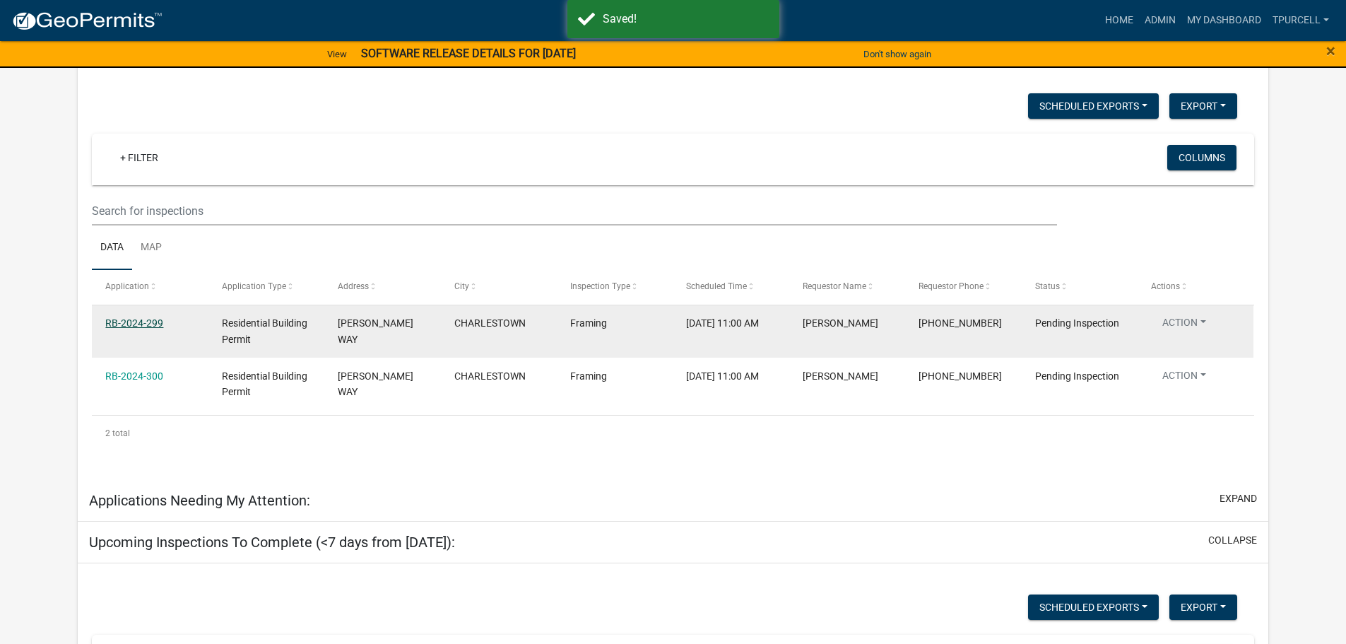
scroll to position [540, 0]
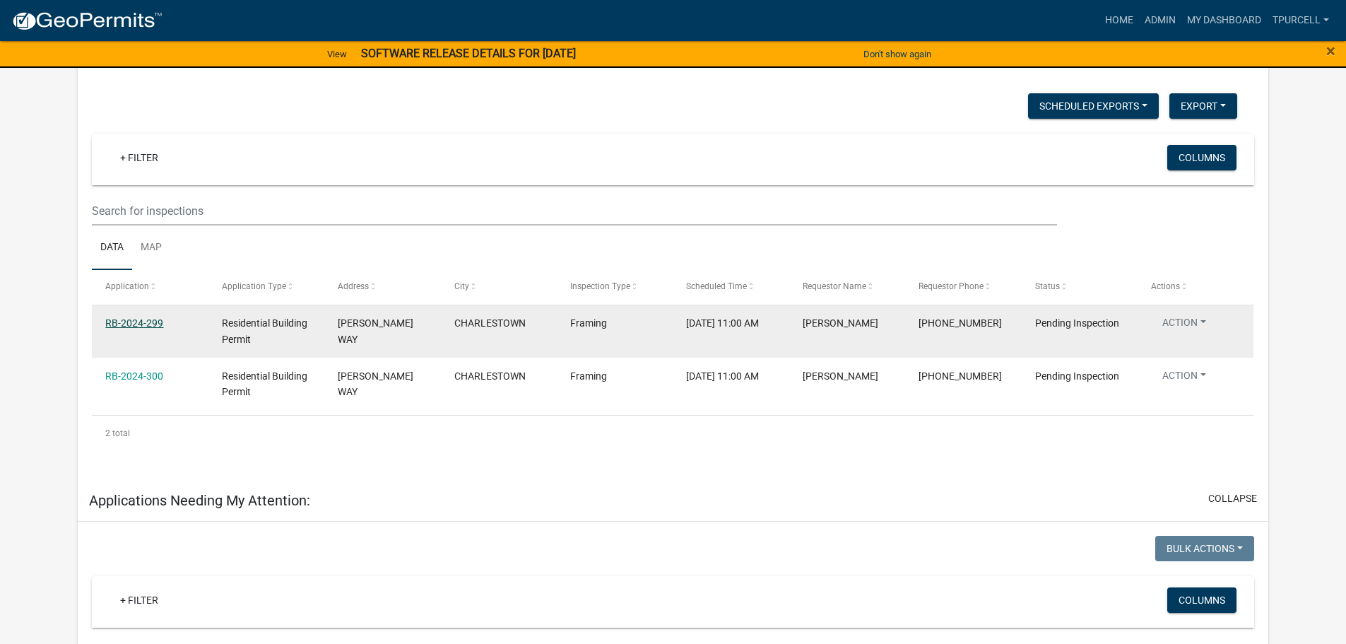
click at [146, 317] on link "RB-2024-299" at bounding box center [134, 322] width 58 height 11
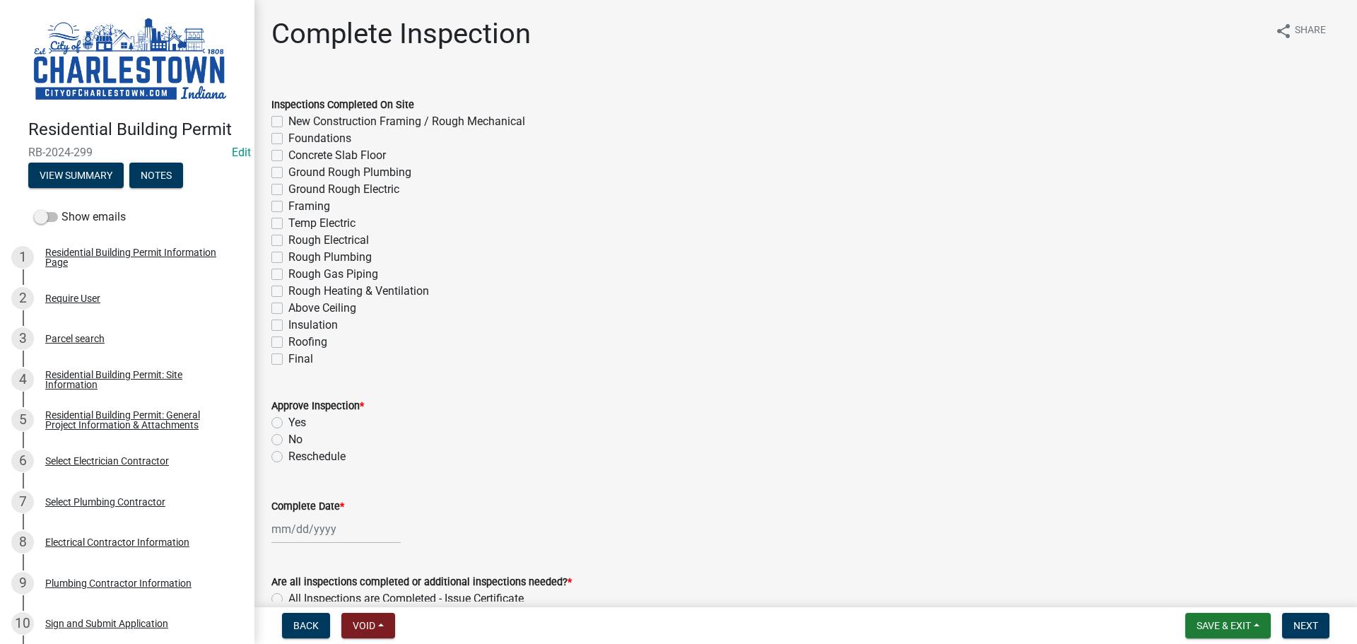
click at [288, 120] on label "New Construction Framing / Rough Mechanical" at bounding box center [406, 121] width 237 height 17
click at [288, 120] on input "New Construction Framing / Rough Mechanical" at bounding box center [292, 117] width 9 height 9
checkbox input "true"
checkbox input "false"
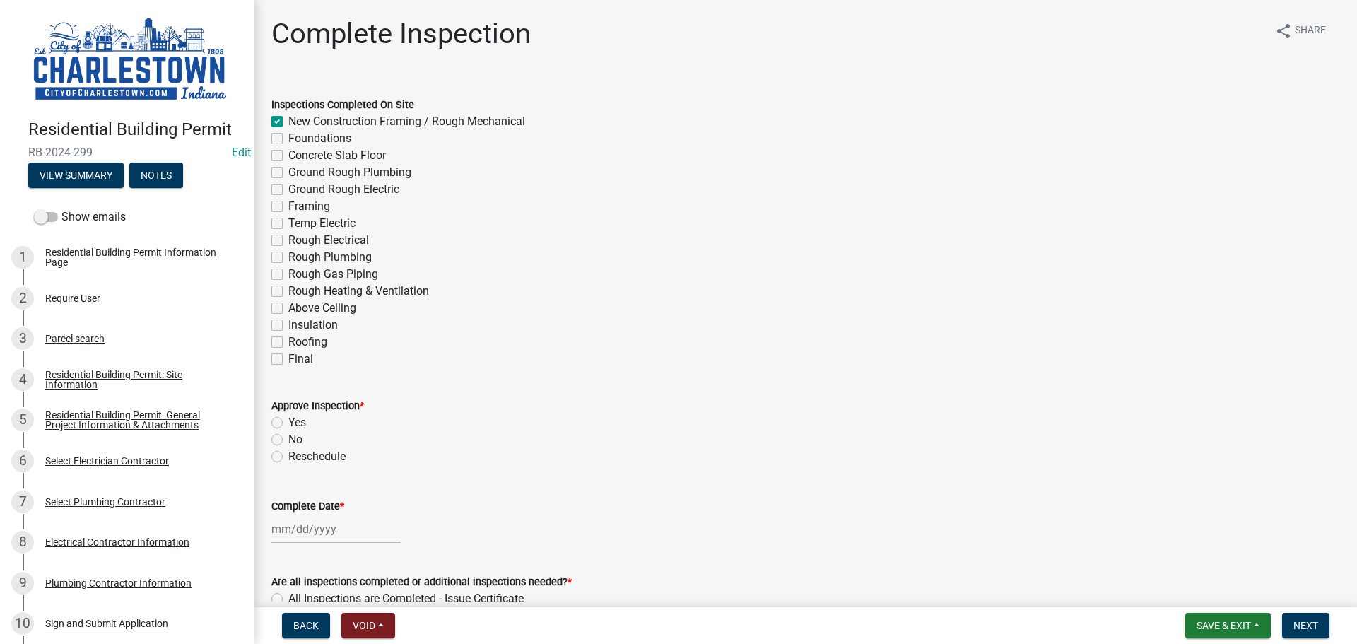
checkbox input "false"
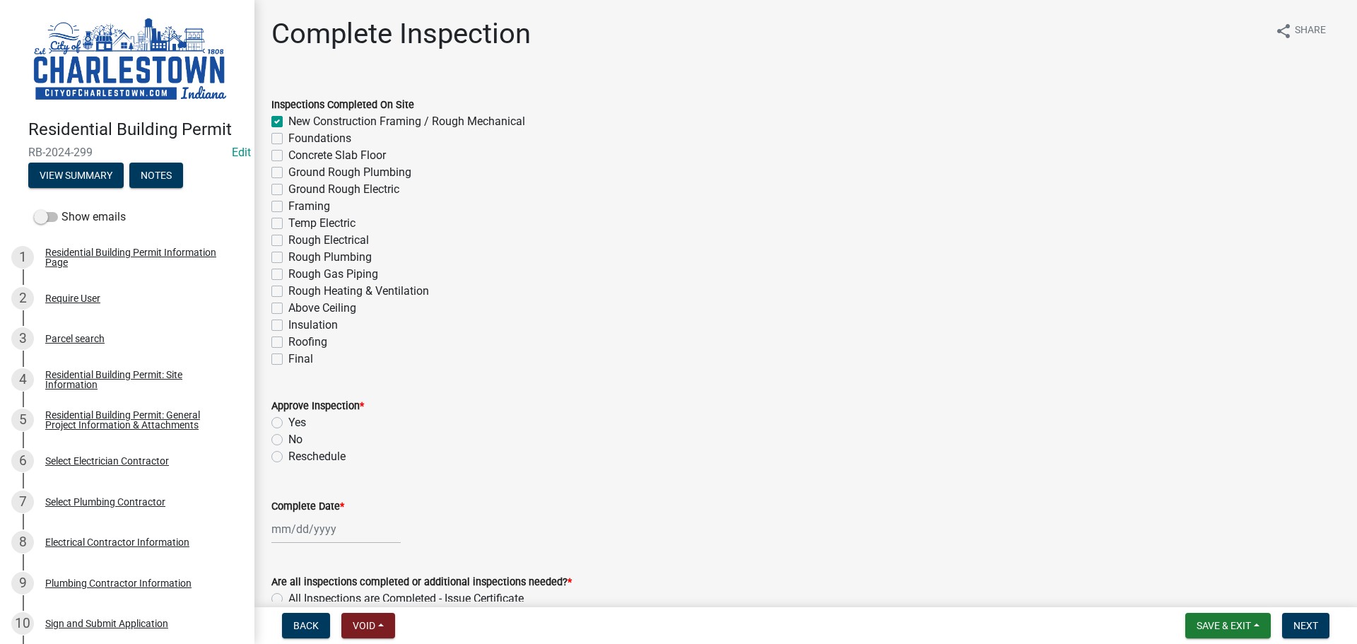
checkbox input "false"
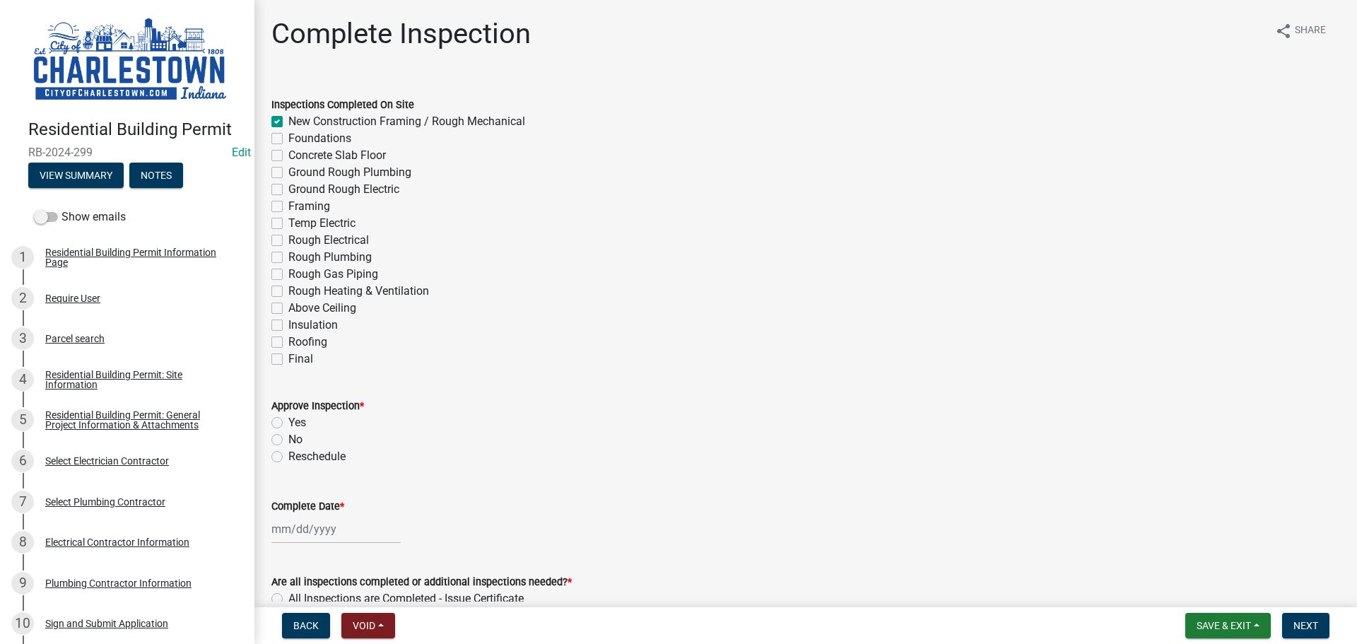
checkbox input "false"
click at [288, 419] on label "Yes" at bounding box center [297, 422] width 18 height 17
click at [288, 419] on input "Yes" at bounding box center [292, 418] width 9 height 9
radio input "true"
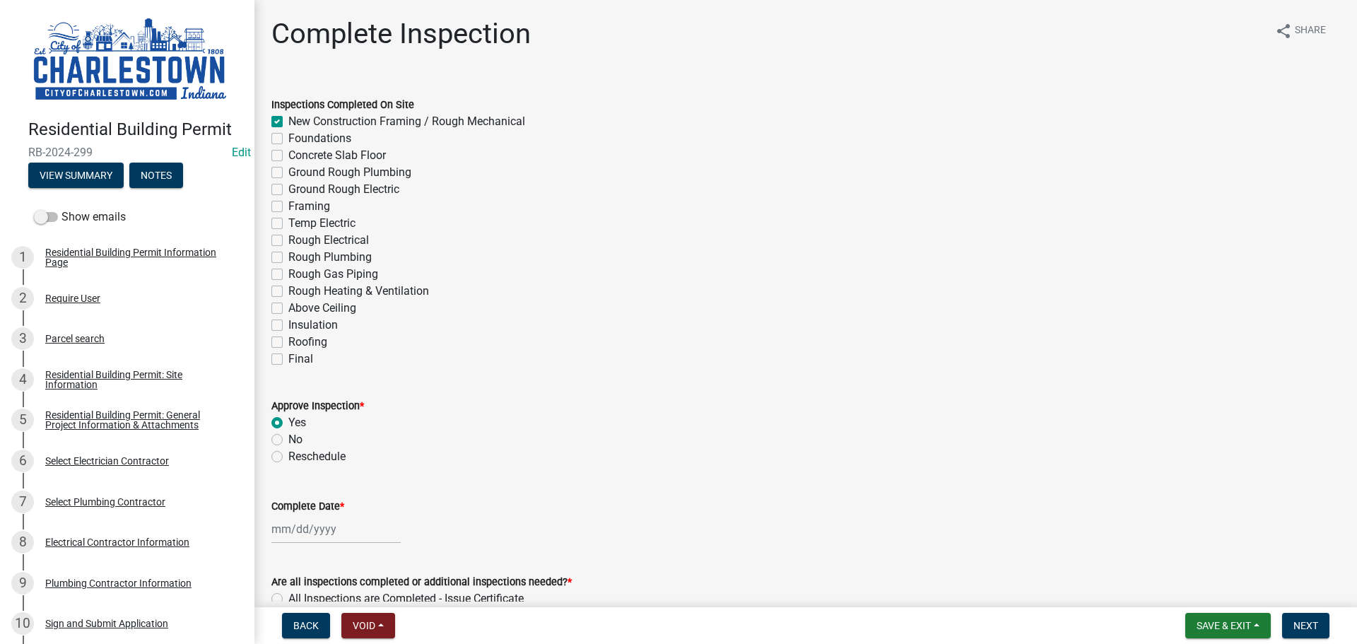
click at [309, 524] on div at bounding box center [335, 528] width 129 height 29
select select "10"
select select "2025"
click at [311, 412] on div "7" at bounding box center [308, 408] width 23 height 23
type input "[DATE]"
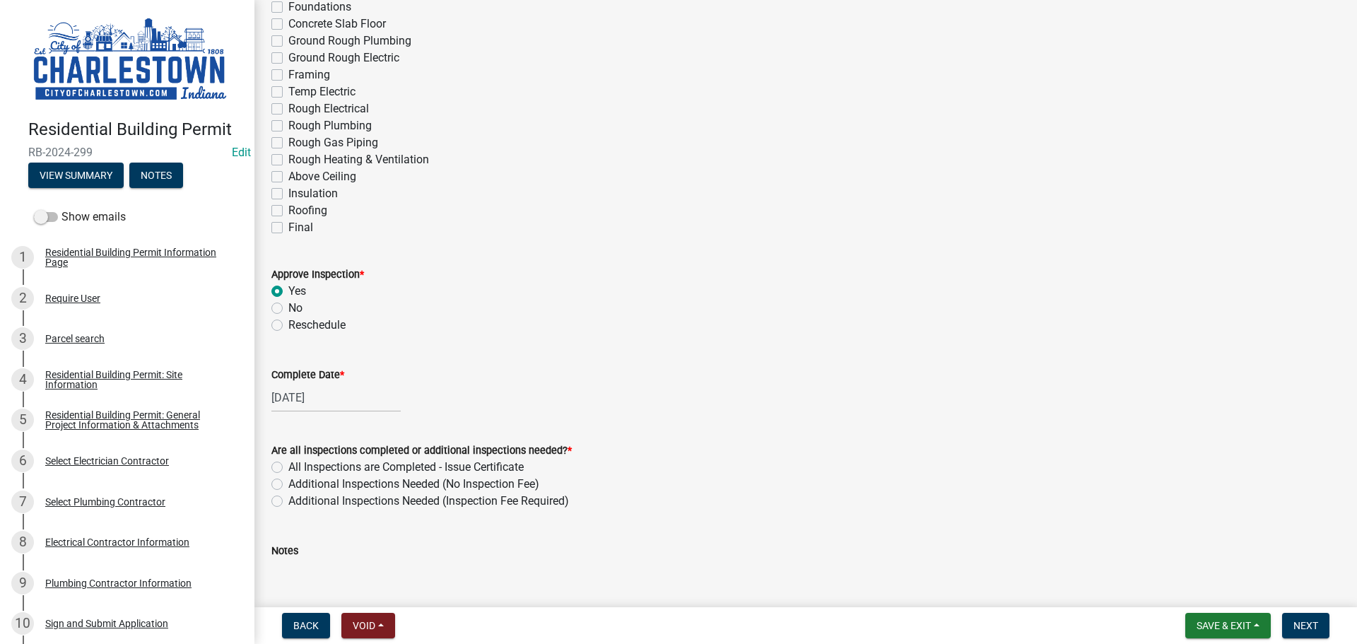
scroll to position [141, 0]
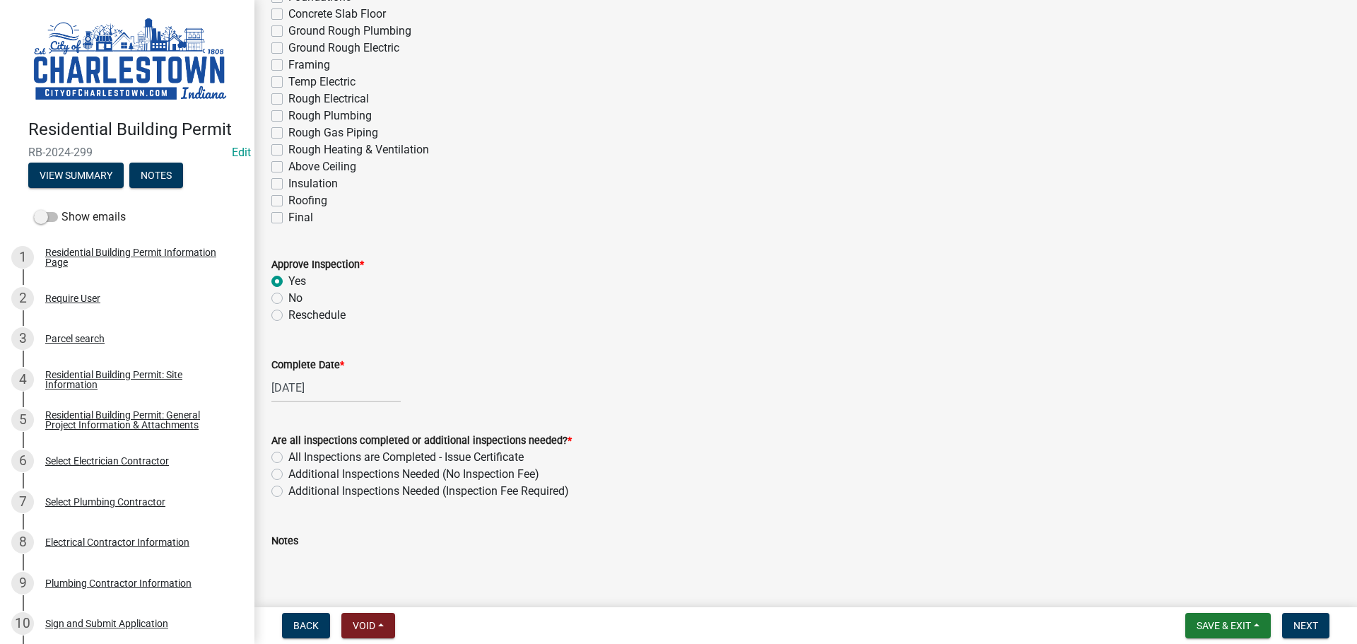
click at [288, 474] on label "Additional Inspections Needed (No Inspection Fee)" at bounding box center [413, 474] width 251 height 17
click at [288, 474] on input "Additional Inspections Needed (No Inspection Fee)" at bounding box center [292, 470] width 9 height 9
radio input "true"
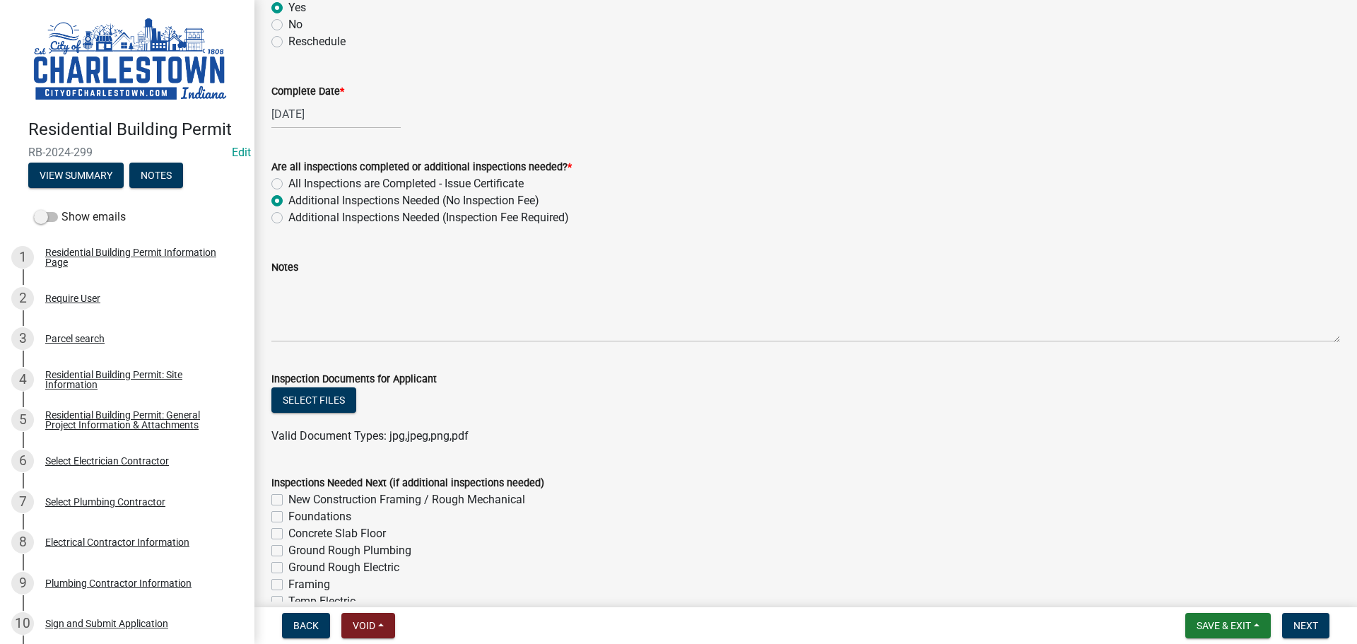
scroll to position [424, 0]
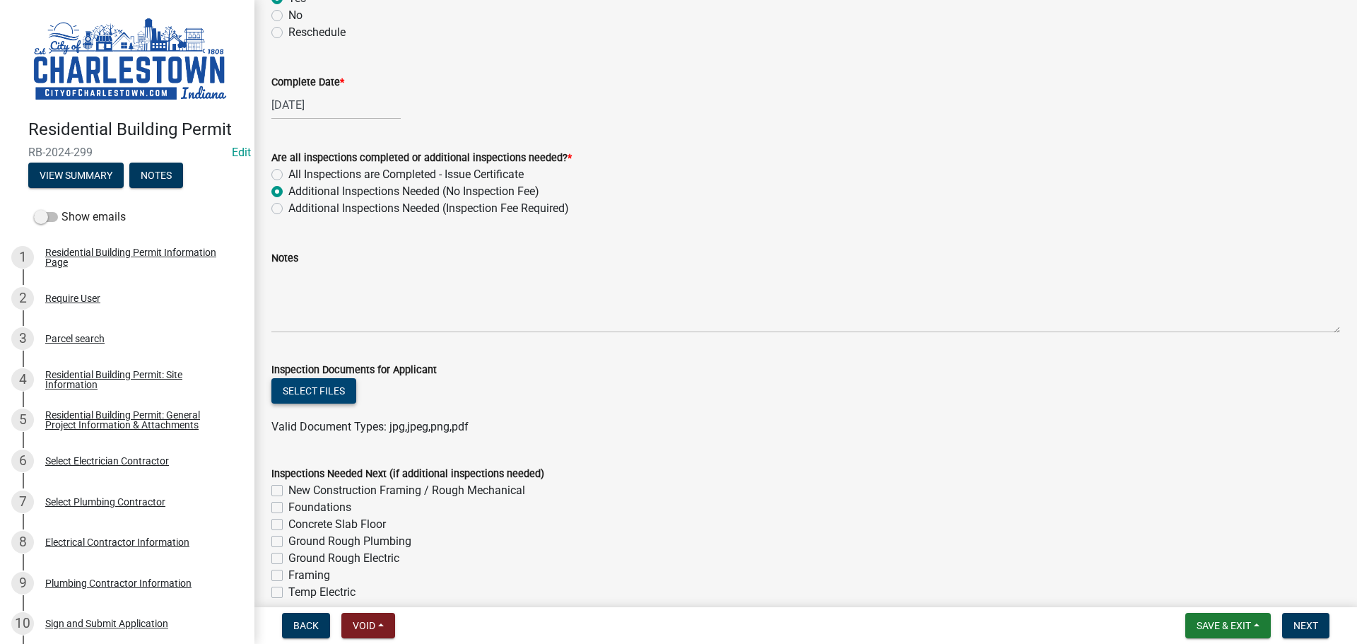
click at [333, 394] on button "Select files" at bounding box center [313, 390] width 85 height 25
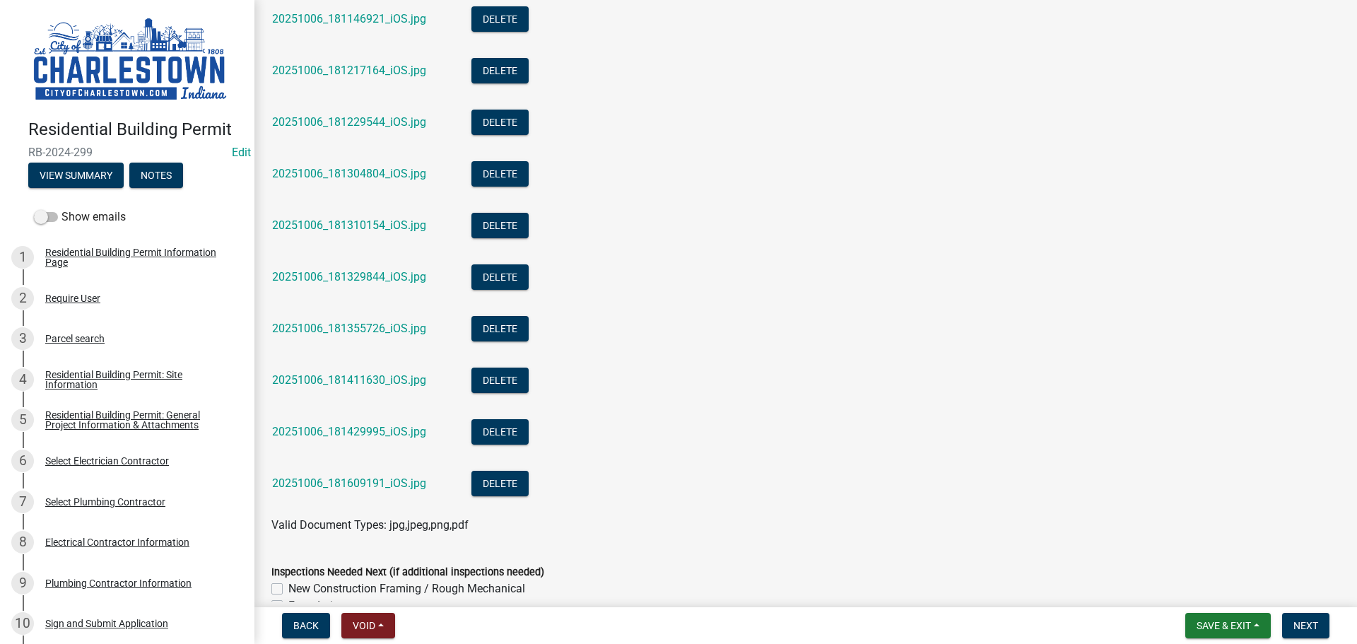
scroll to position [918, 0]
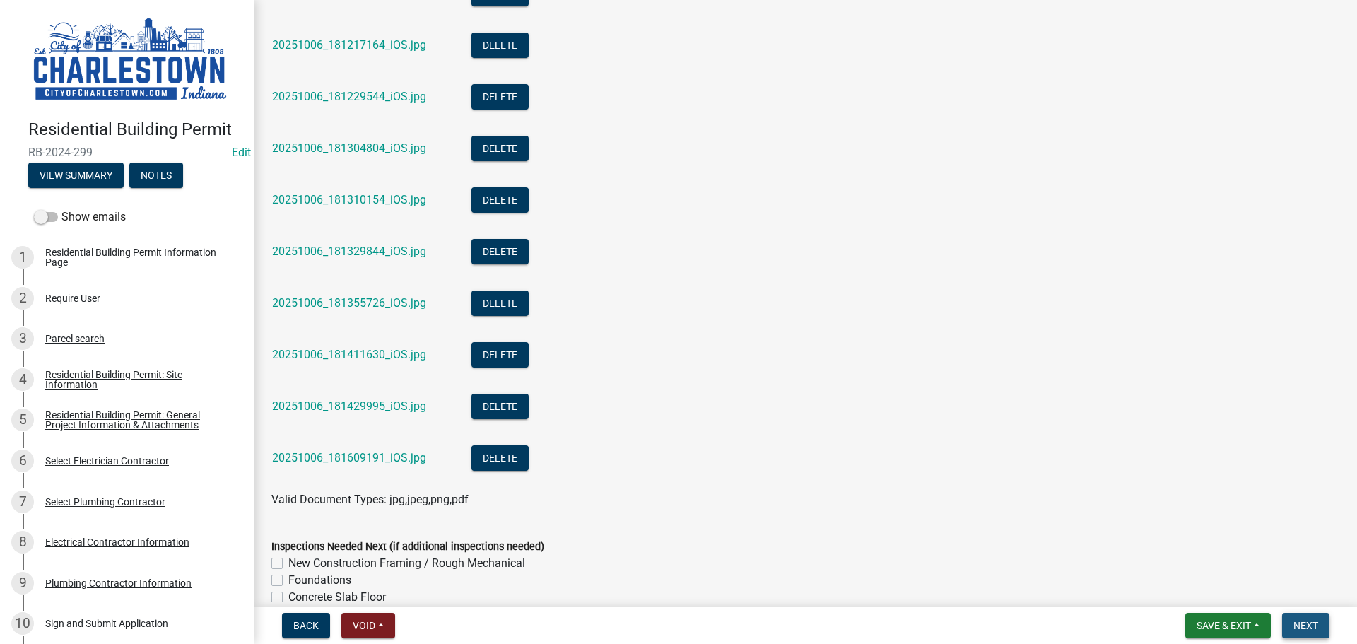
click at [1311, 618] on button "Next" at bounding box center [1305, 625] width 47 height 25
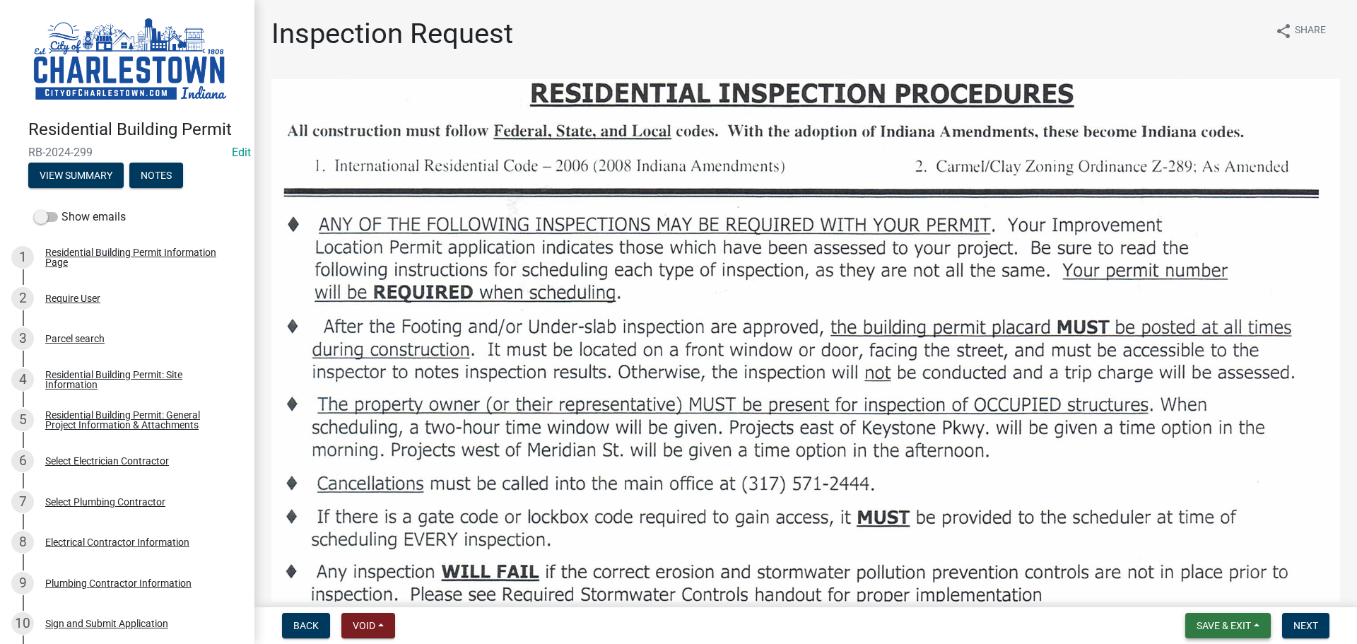
click at [1219, 622] on span "Save & Exit" at bounding box center [1223, 625] width 54 height 11
click at [1219, 589] on button "Save & Exit" at bounding box center [1213, 589] width 113 height 34
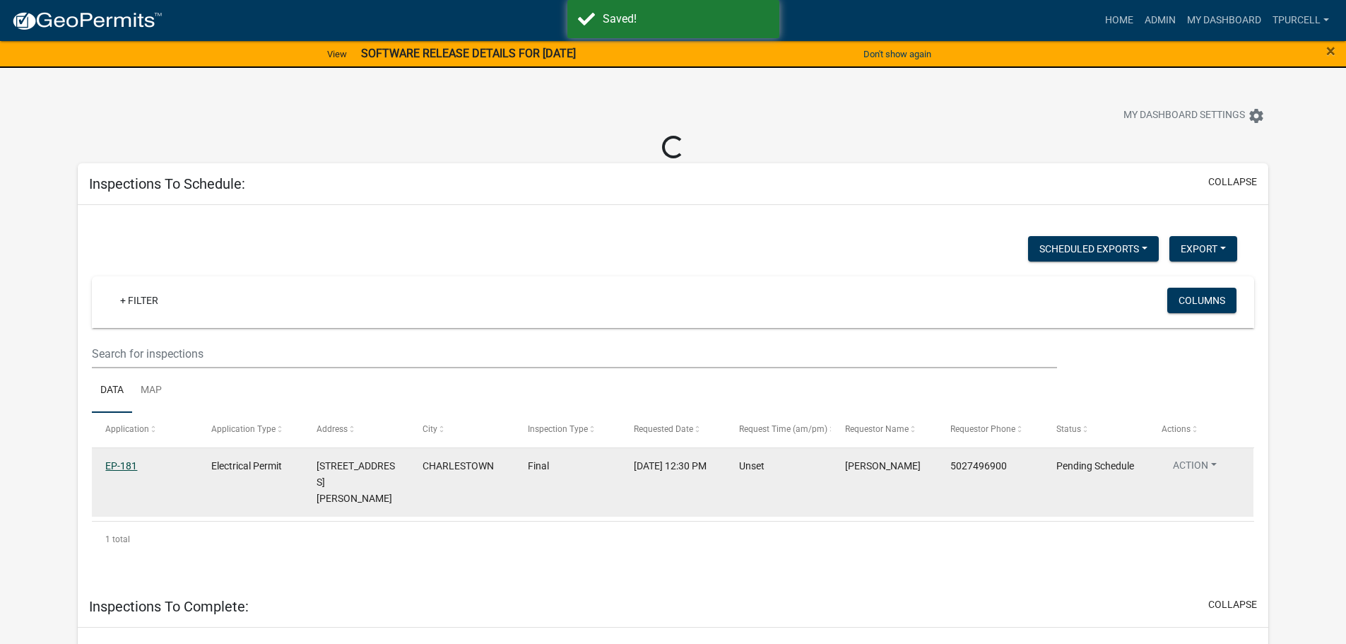
click at [115, 461] on link "EP-181" at bounding box center [121, 465] width 32 height 11
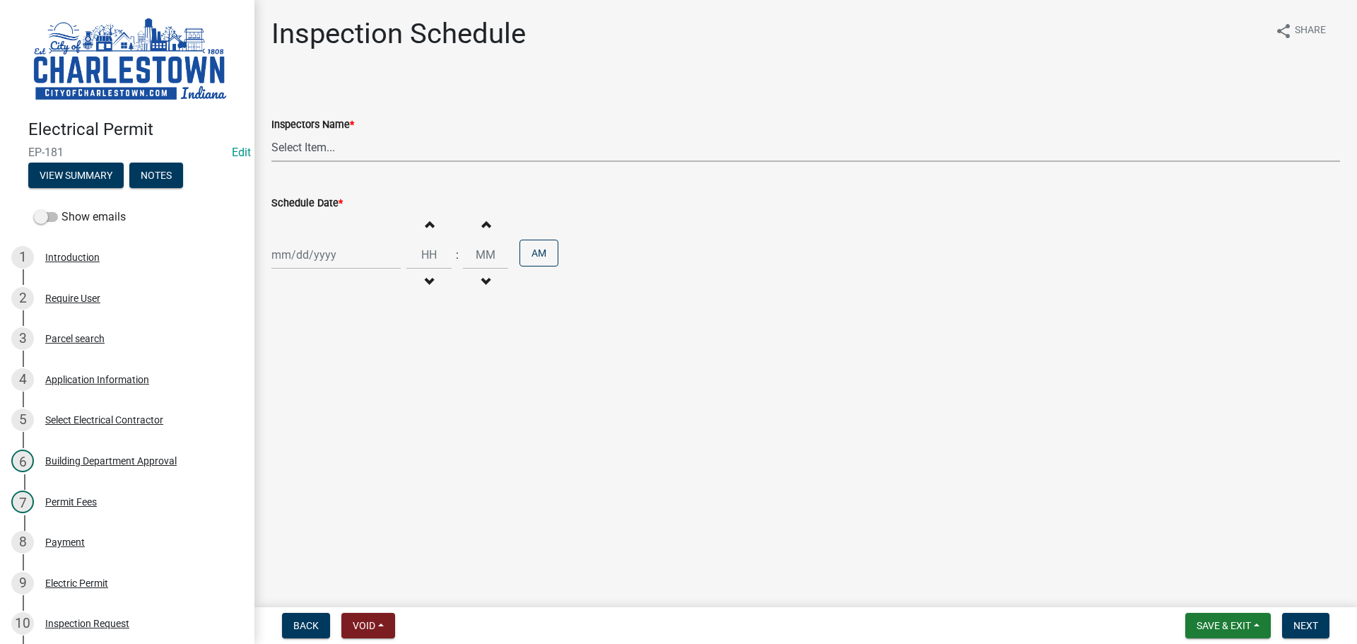
click at [329, 153] on select "Select Item... [PERSON_NAME] ([PERSON_NAME]) [PERSON_NAME] ([PERSON_NAME]) [PER…" at bounding box center [805, 147] width 1068 height 29
select select "63e5a778-15f7-4a13-aba2-a6e5541a0fb3"
click at [271, 133] on select "Select Item... [PERSON_NAME] ([PERSON_NAME]) [PERSON_NAME] ([PERSON_NAME]) [PER…" at bounding box center [805, 147] width 1068 height 29
click at [309, 254] on div at bounding box center [335, 254] width 129 height 29
select select "10"
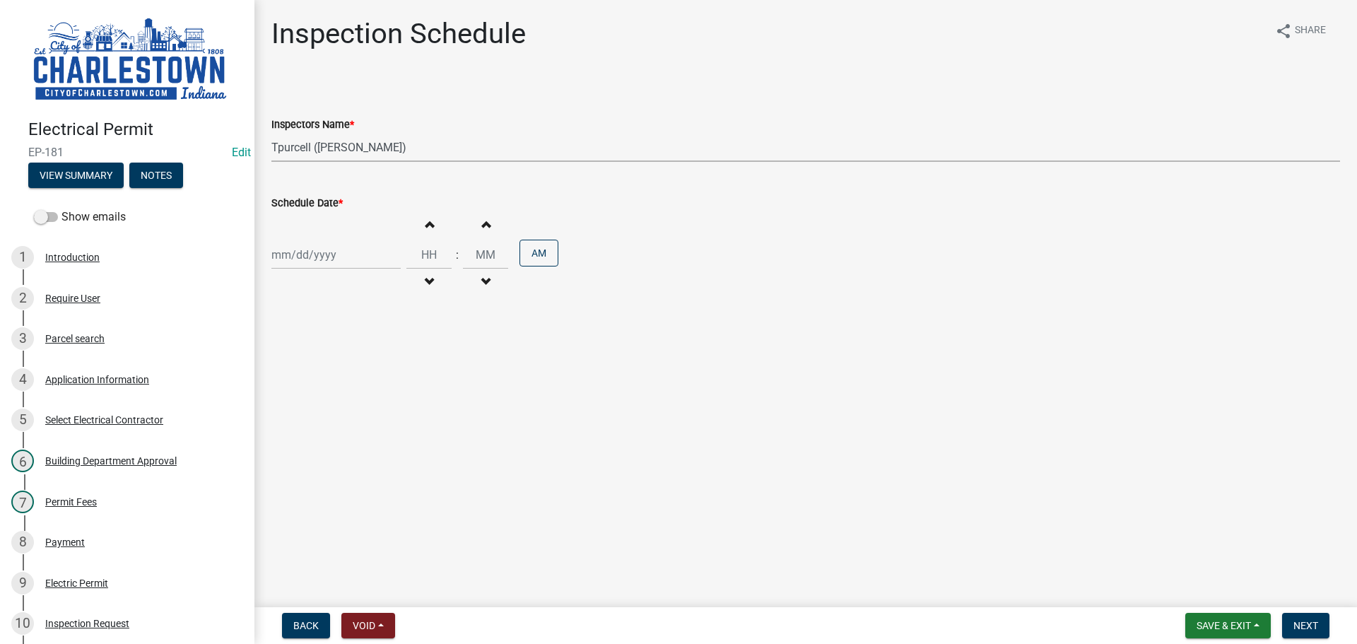
select select "2025"
click at [310, 358] on div "7" at bounding box center [308, 352] width 23 height 23
type input "[DATE]"
click at [1305, 620] on span "Next" at bounding box center [1305, 625] width 25 height 11
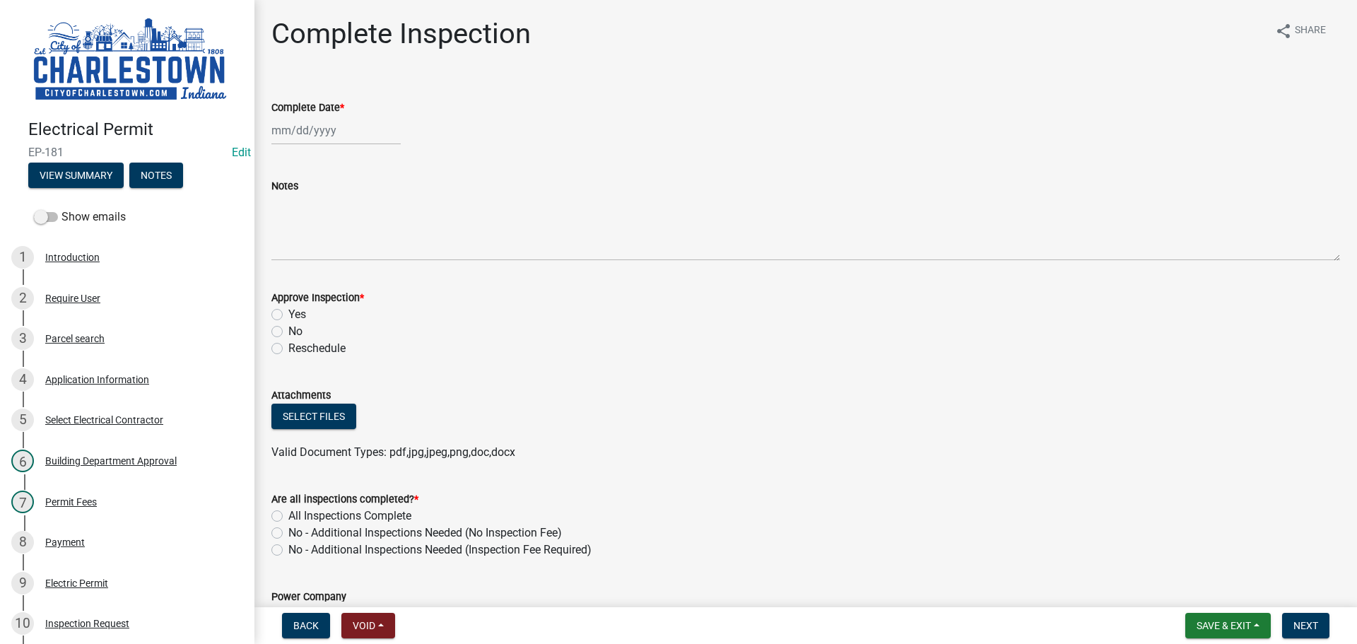
click at [329, 137] on div at bounding box center [335, 130] width 129 height 29
select select "10"
select select "2025"
click at [303, 220] on div "7" at bounding box center [308, 228] width 23 height 23
type input "[DATE]"
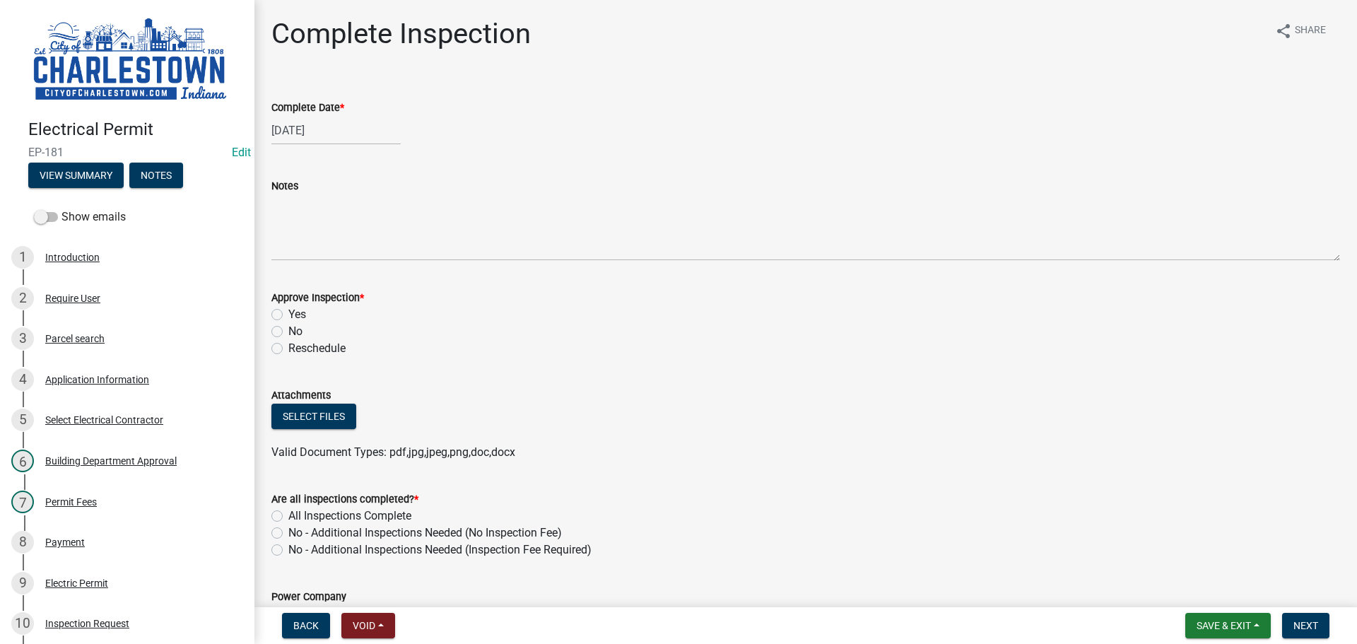
click at [288, 317] on label "Yes" at bounding box center [297, 314] width 18 height 17
click at [288, 315] on input "Yes" at bounding box center [292, 310] width 9 height 9
radio input "true"
click at [307, 422] on button "Select files" at bounding box center [313, 415] width 85 height 25
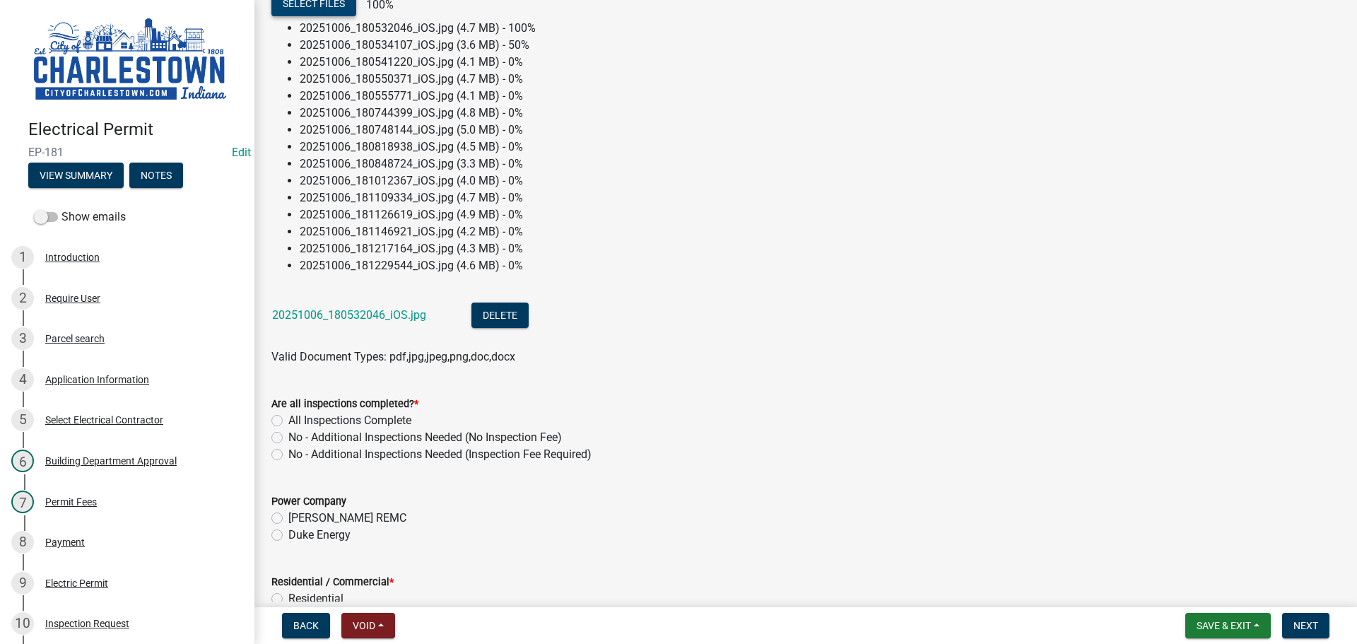
scroll to position [424, 0]
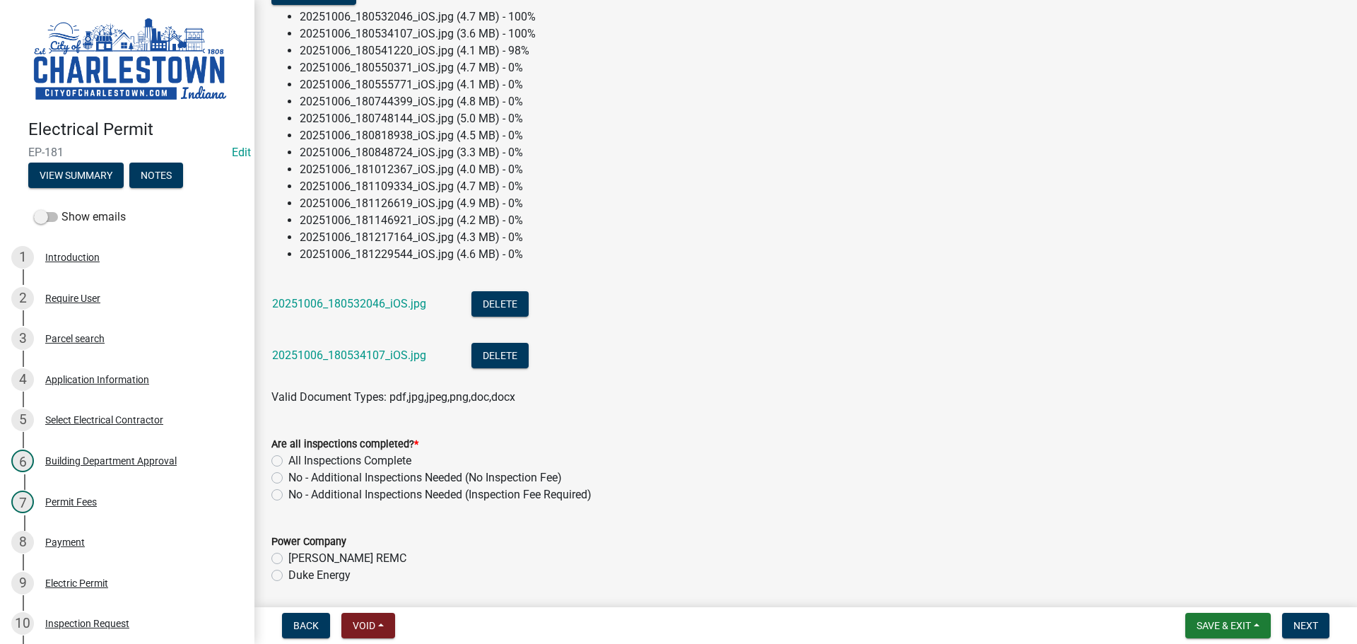
click at [288, 476] on label "No - Additional Inspections Needed (No Inspection Fee)" at bounding box center [424, 477] width 273 height 17
click at [288, 476] on input "No - Additional Inspections Needed (No Inspection Fee)" at bounding box center [292, 473] width 9 height 9
radio input "true"
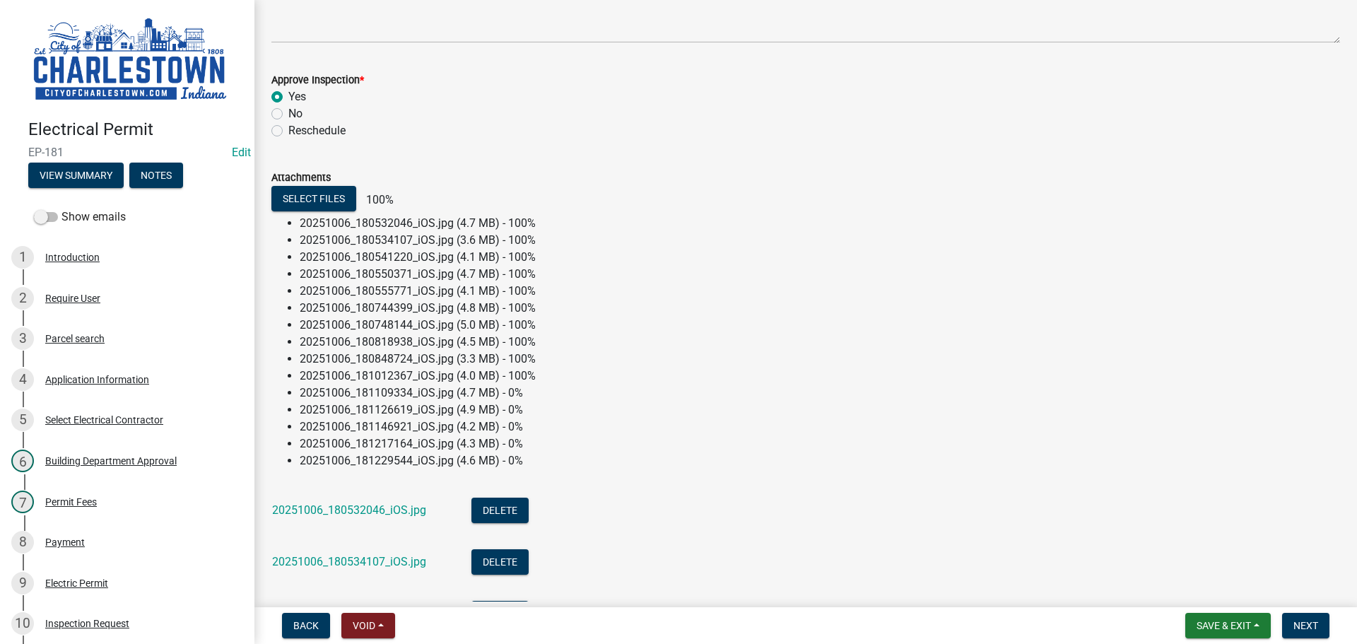
scroll to position [283, 0]
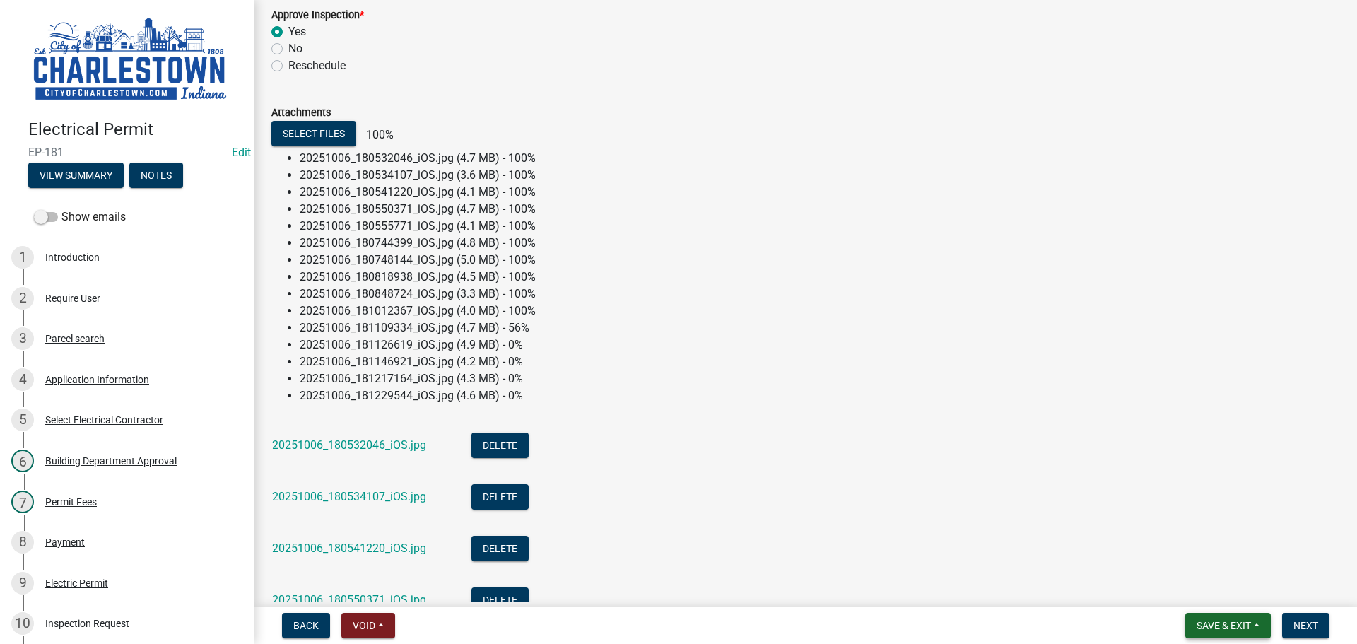
click at [1219, 622] on span "Save & Exit" at bounding box center [1223, 625] width 54 height 11
click at [1204, 591] on button "Save & Exit" at bounding box center [1213, 589] width 113 height 34
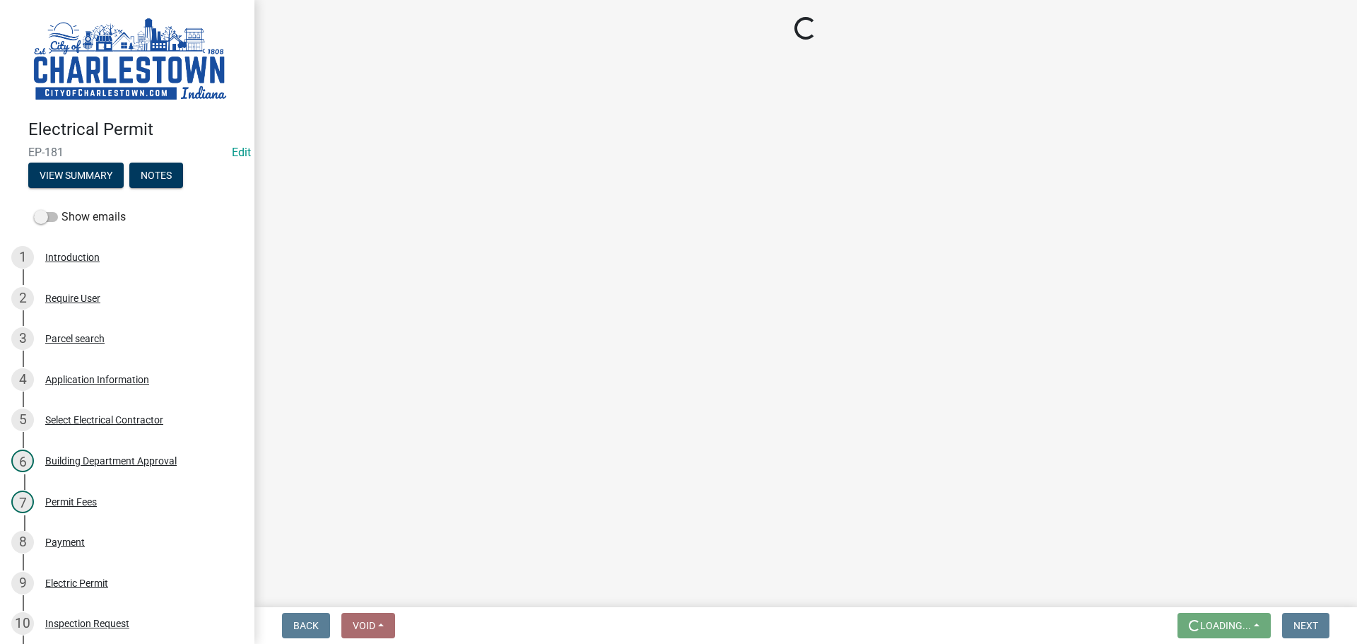
scroll to position [0, 0]
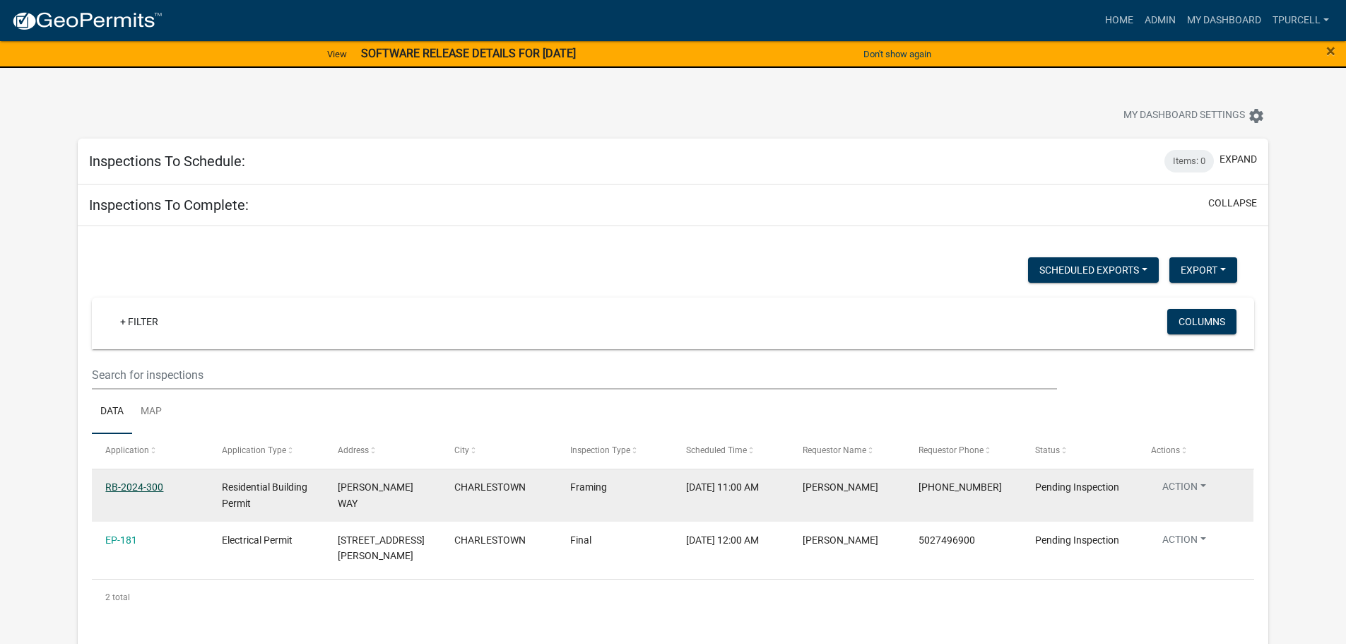
click at [145, 485] on link "RB-2024-300" at bounding box center [134, 486] width 58 height 11
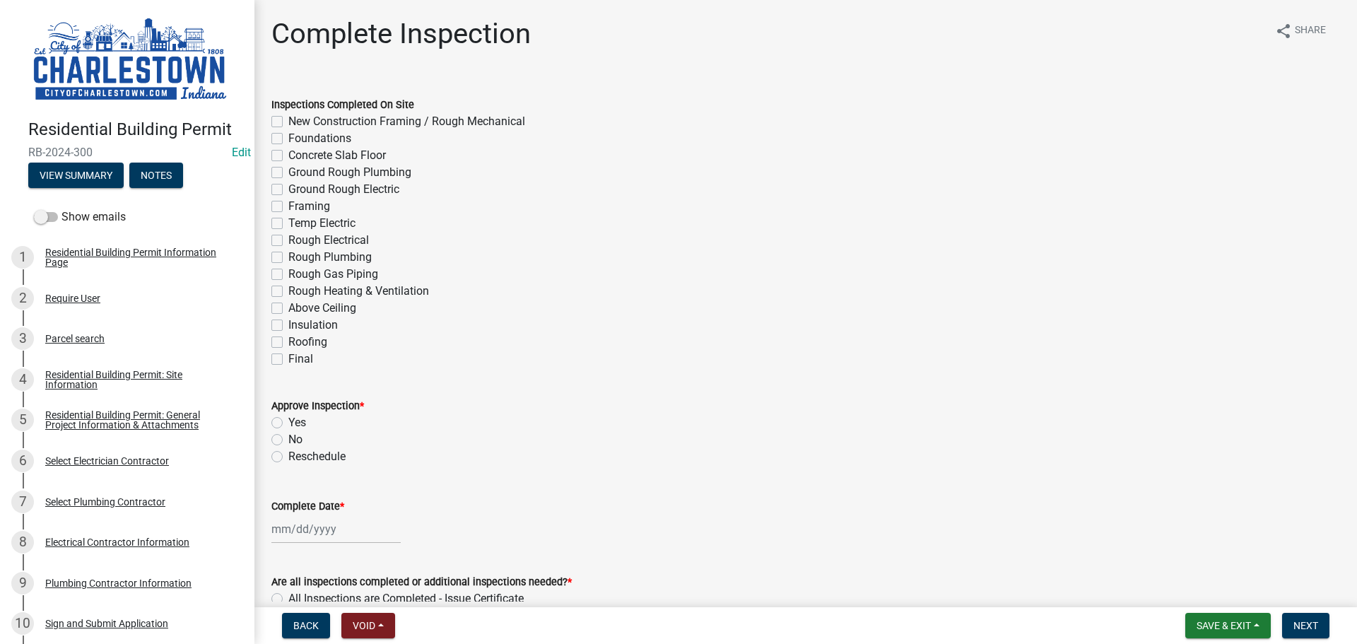
click at [288, 119] on label "New Construction Framing / Rough Mechanical" at bounding box center [406, 121] width 237 height 17
click at [288, 119] on input "New Construction Framing / Rough Mechanical" at bounding box center [292, 117] width 9 height 9
checkbox input "true"
checkbox input "false"
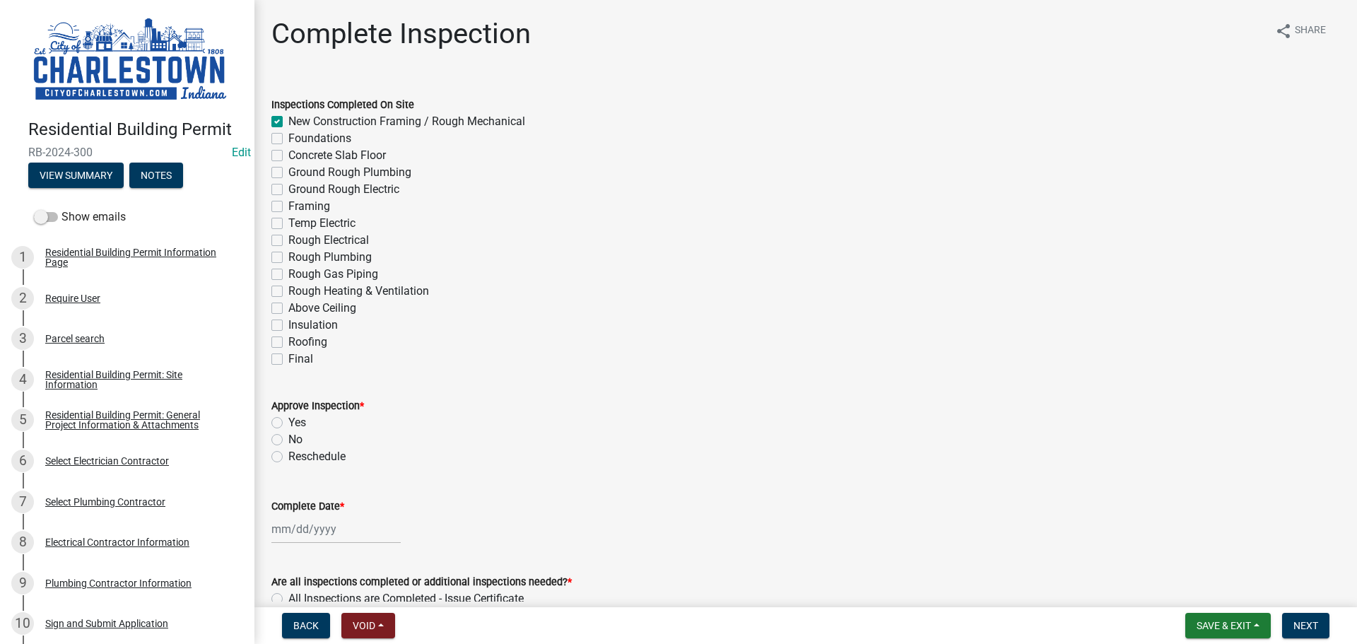
checkbox input "false"
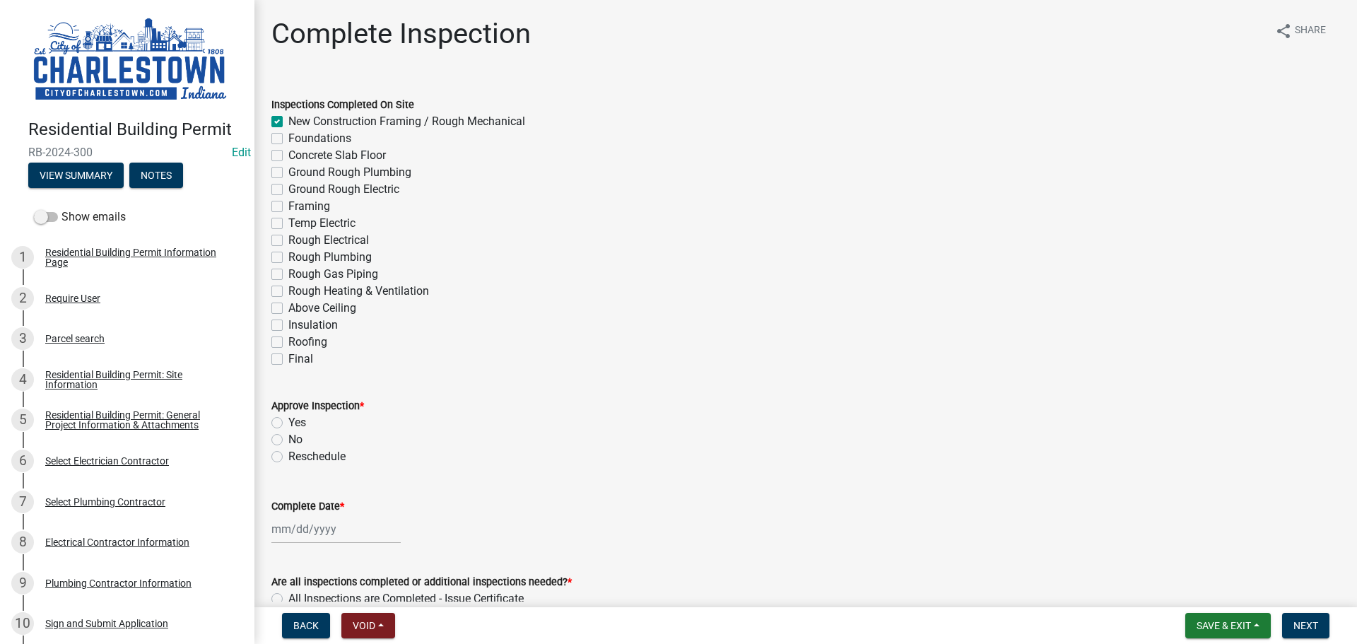
checkbox input "false"
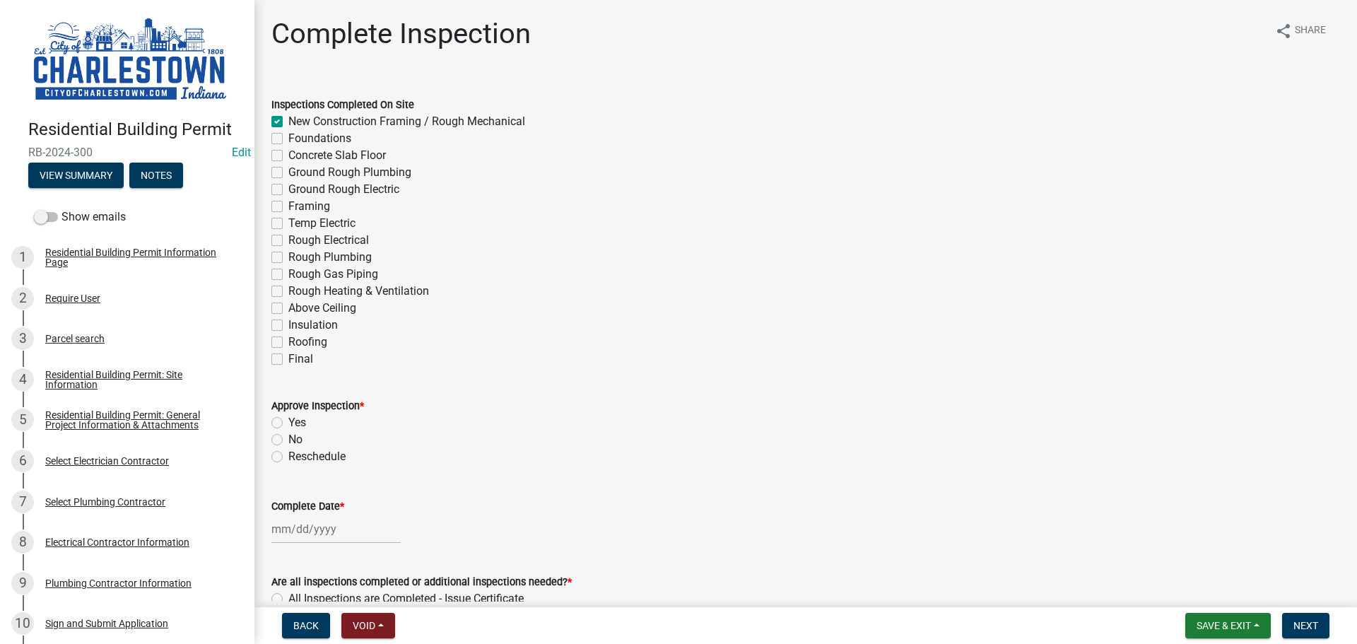
checkbox input "false"
click at [288, 420] on label "Yes" at bounding box center [297, 422] width 18 height 17
click at [288, 420] on input "Yes" at bounding box center [292, 418] width 9 height 9
radio input "true"
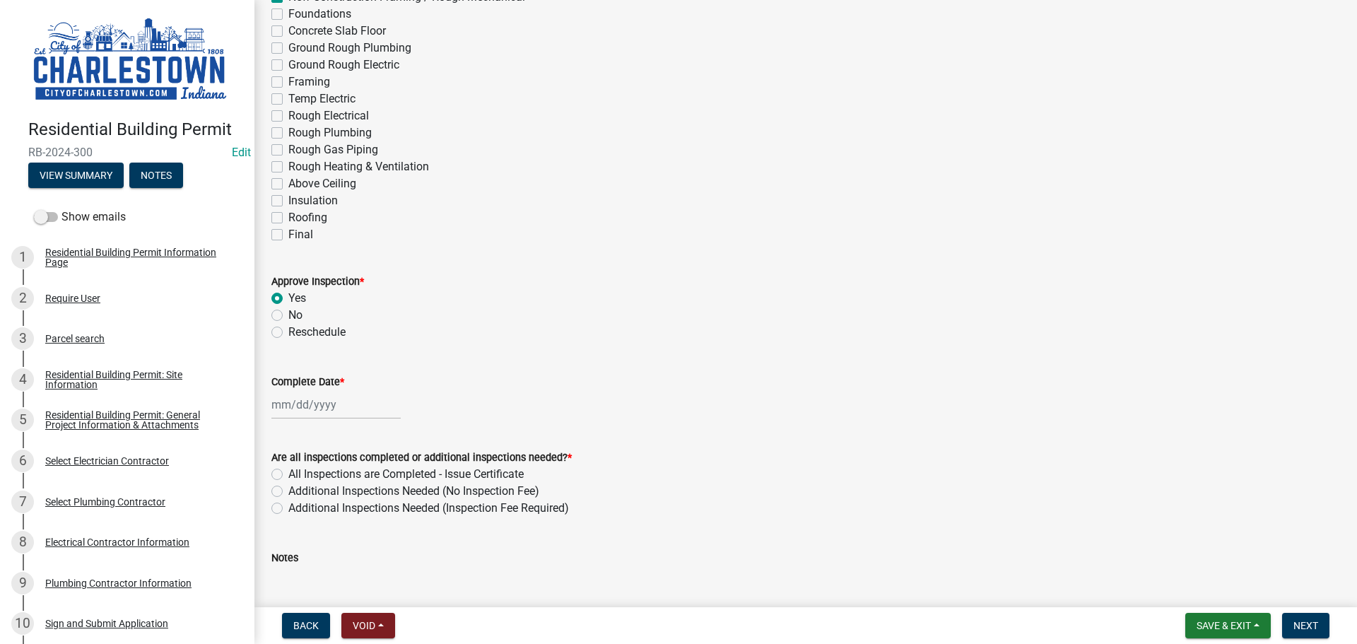
scroll to position [141, 0]
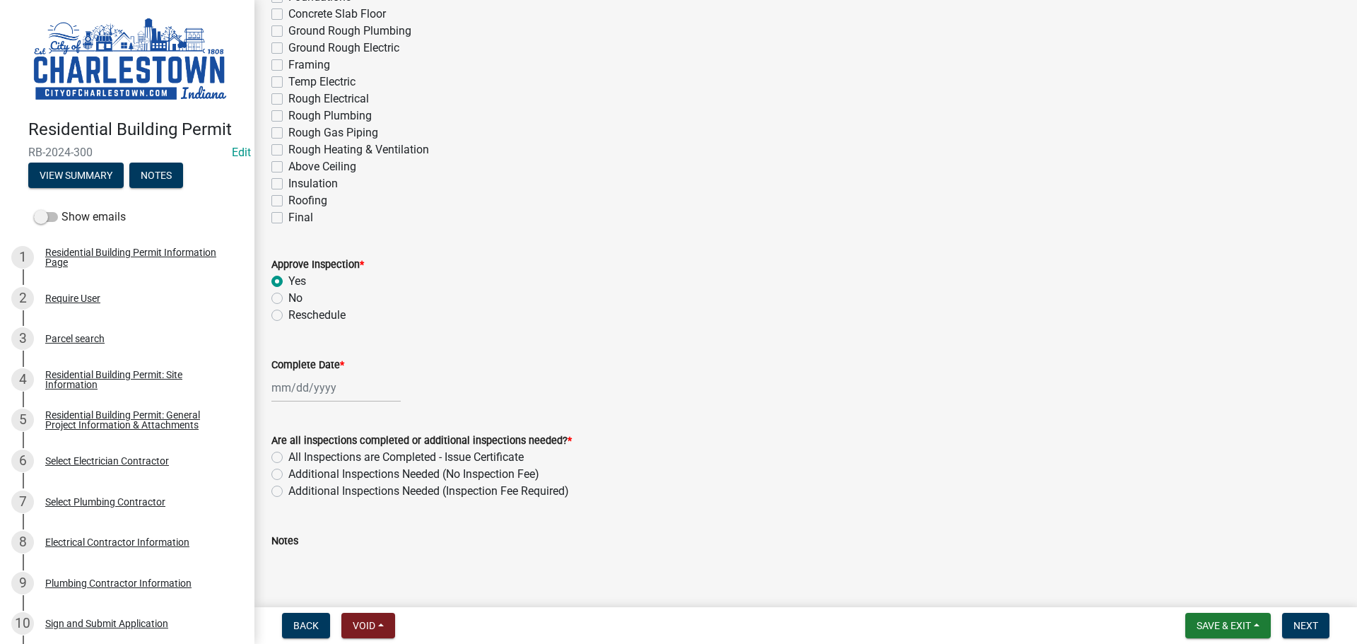
select select "10"
select select "2025"
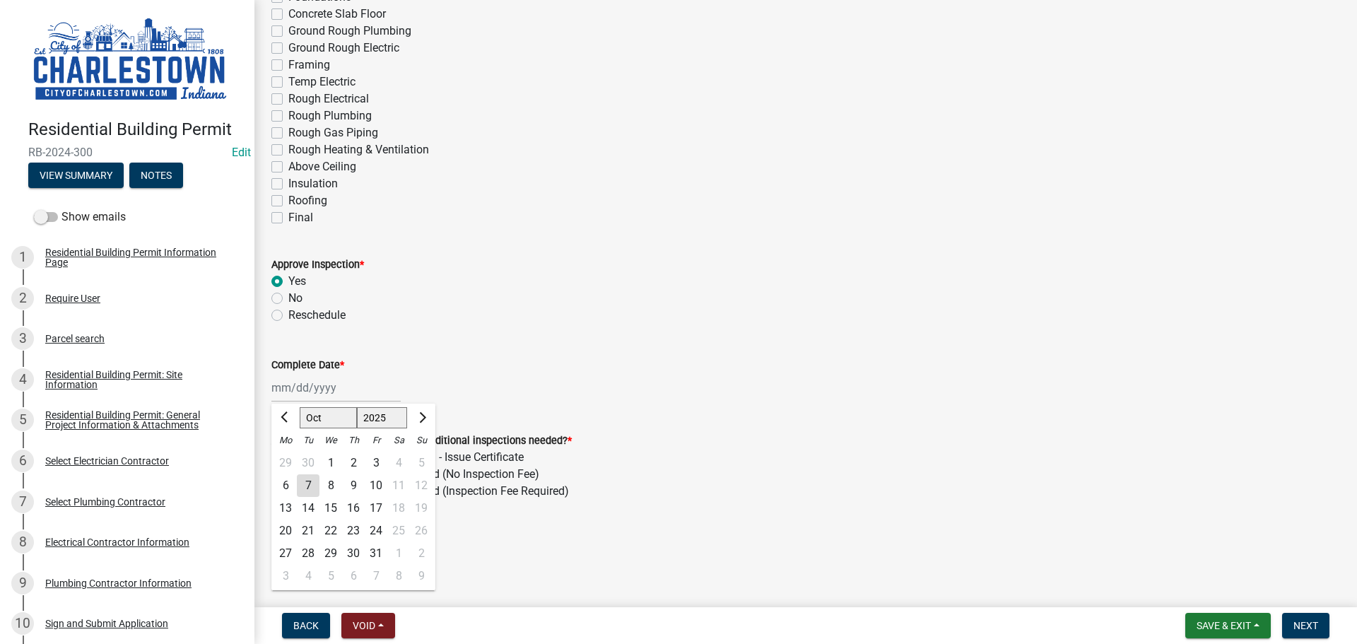
click at [312, 386] on div "[PERSON_NAME] Feb Mar Apr [PERSON_NAME][DATE] Oct Nov [DATE] 1526 1527 1528 152…" at bounding box center [335, 387] width 129 height 29
click at [316, 483] on div "7" at bounding box center [308, 485] width 23 height 23
type input "[DATE]"
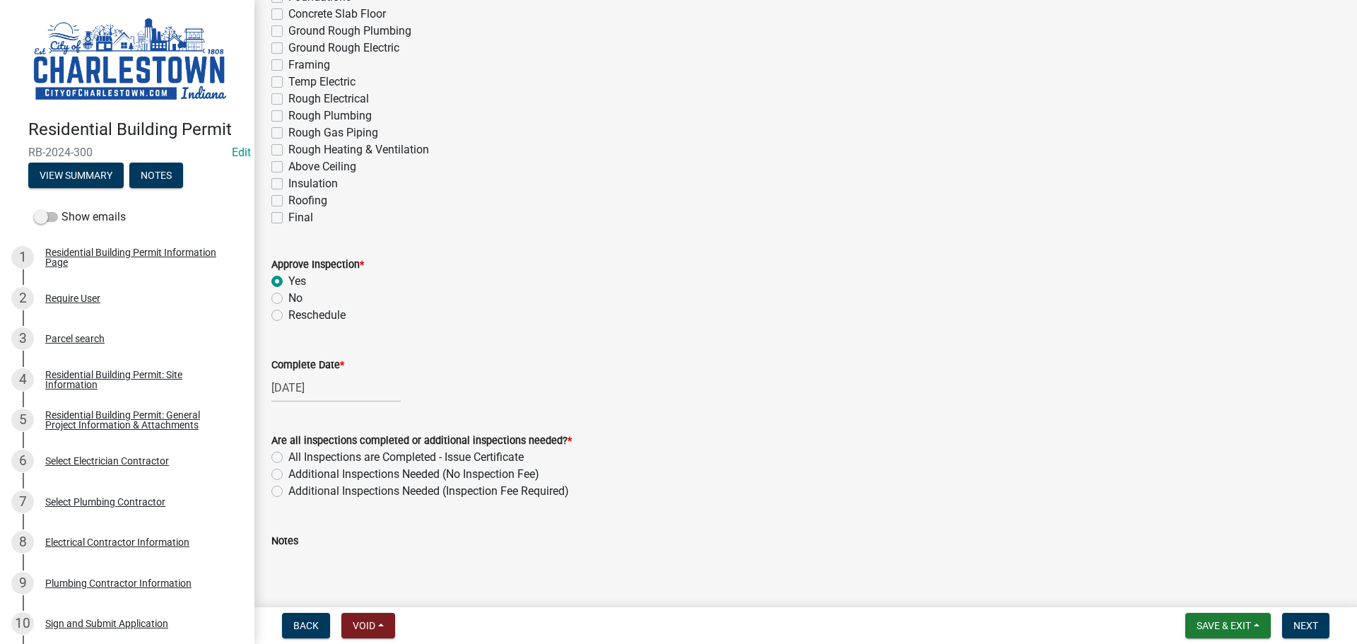
click at [288, 475] on label "Additional Inspections Needed (No Inspection Fee)" at bounding box center [413, 474] width 251 height 17
click at [288, 475] on input "Additional Inspections Needed (No Inspection Fee)" at bounding box center [292, 470] width 9 height 9
radio input "true"
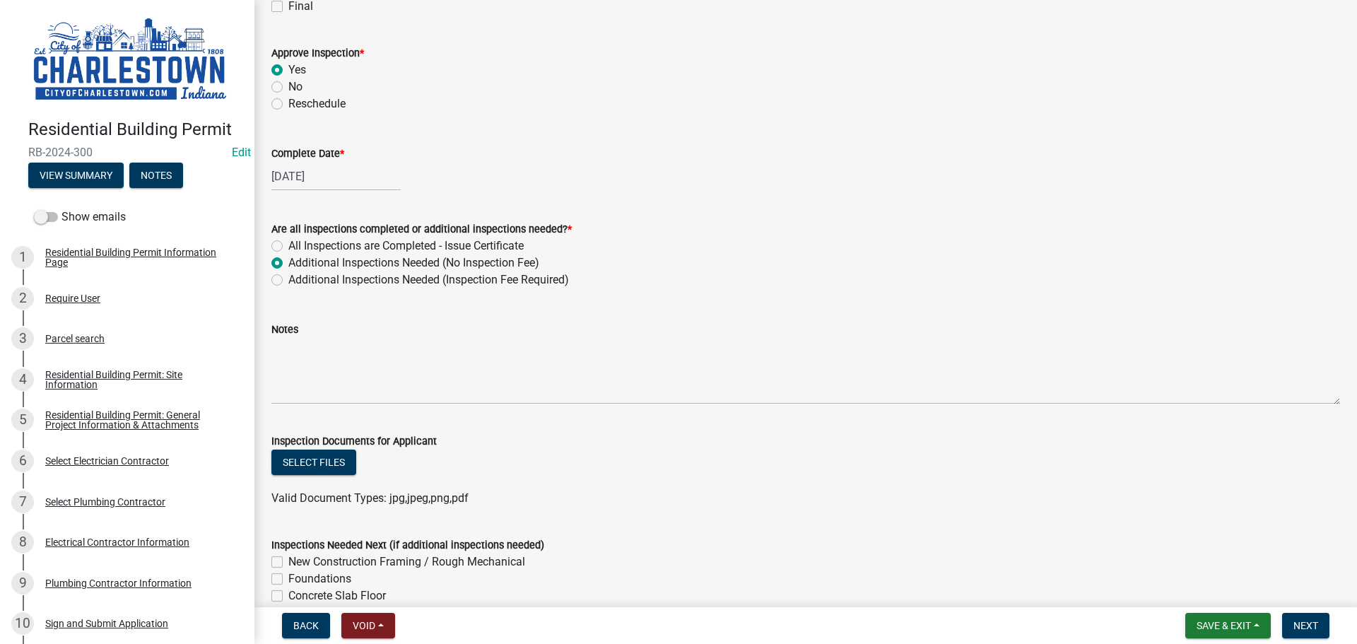
scroll to position [353, 0]
click at [326, 457] on button "Select files" at bounding box center [313, 461] width 85 height 25
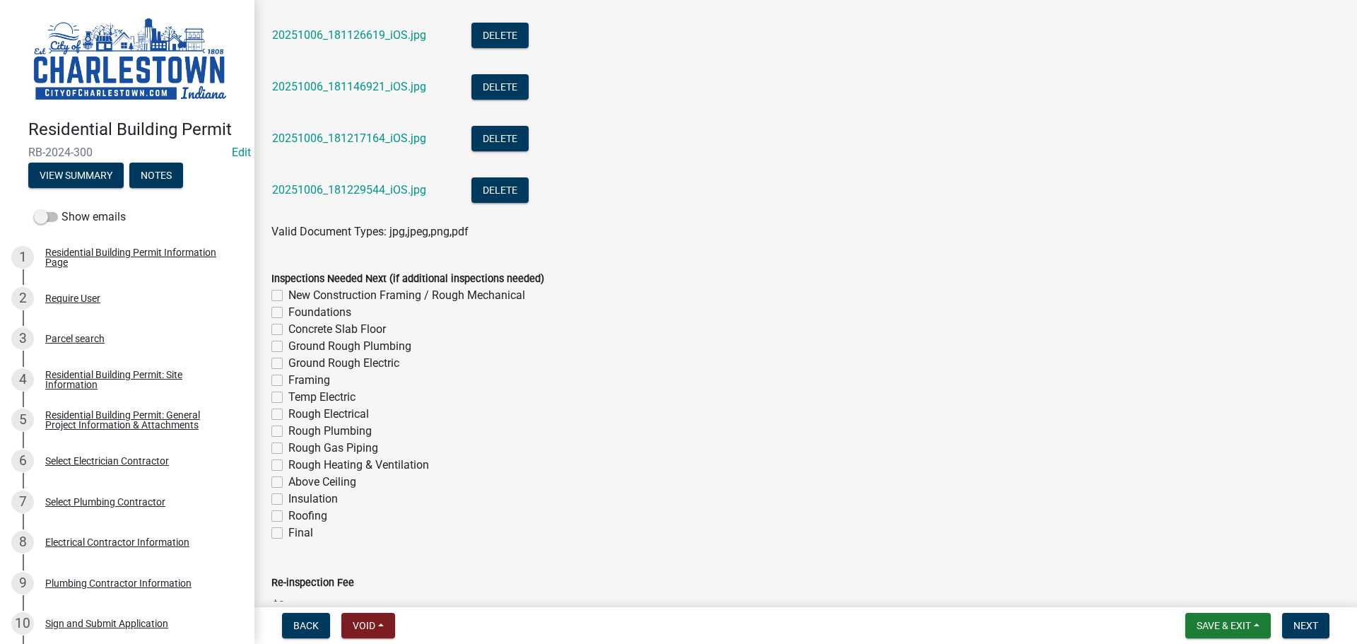
scroll to position [1479, 0]
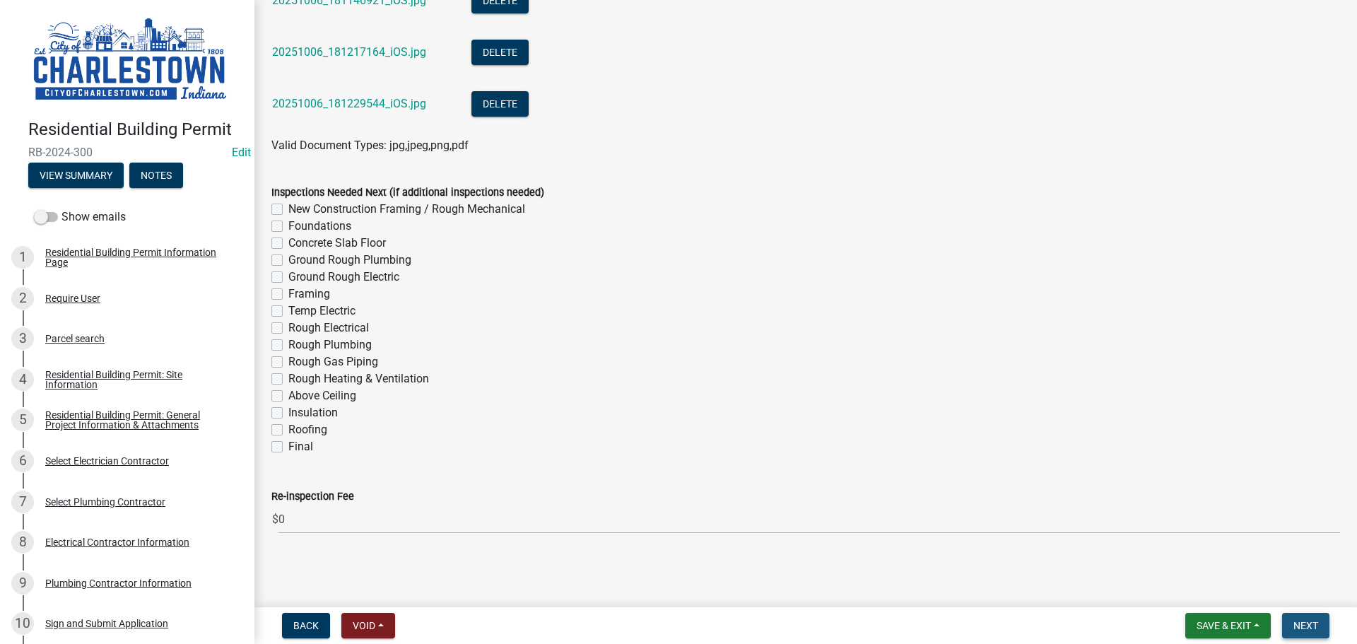
click at [1299, 621] on span "Next" at bounding box center [1305, 625] width 25 height 11
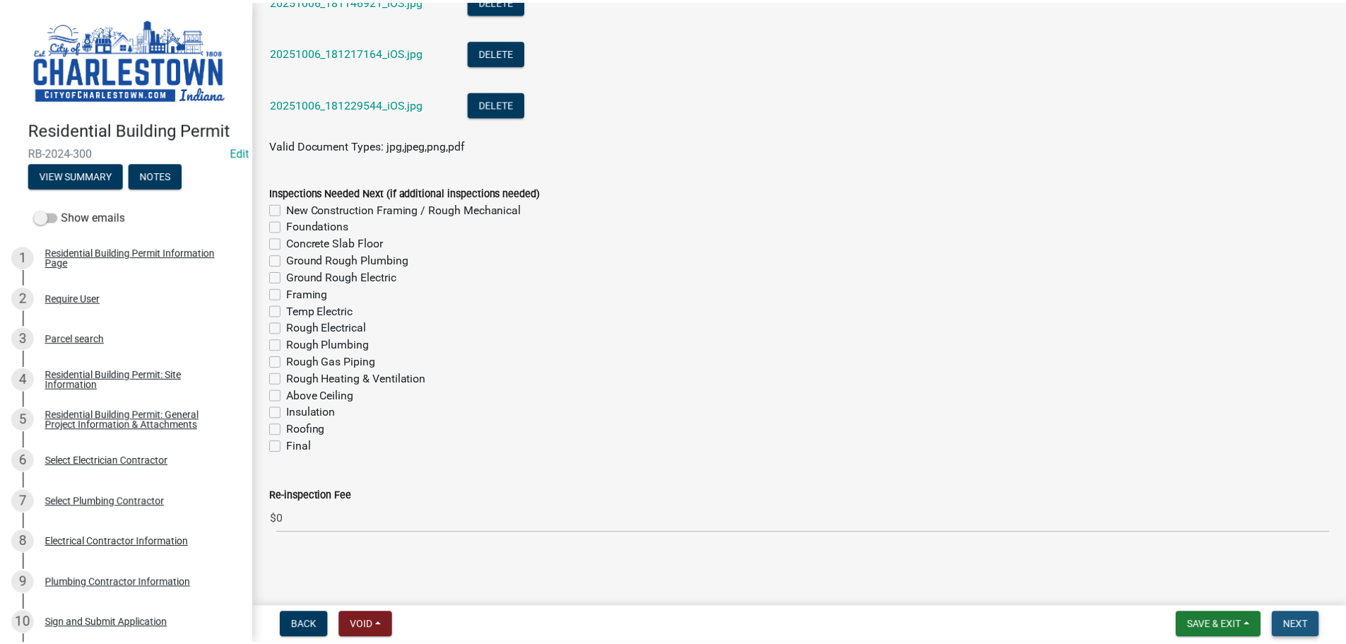
scroll to position [0, 0]
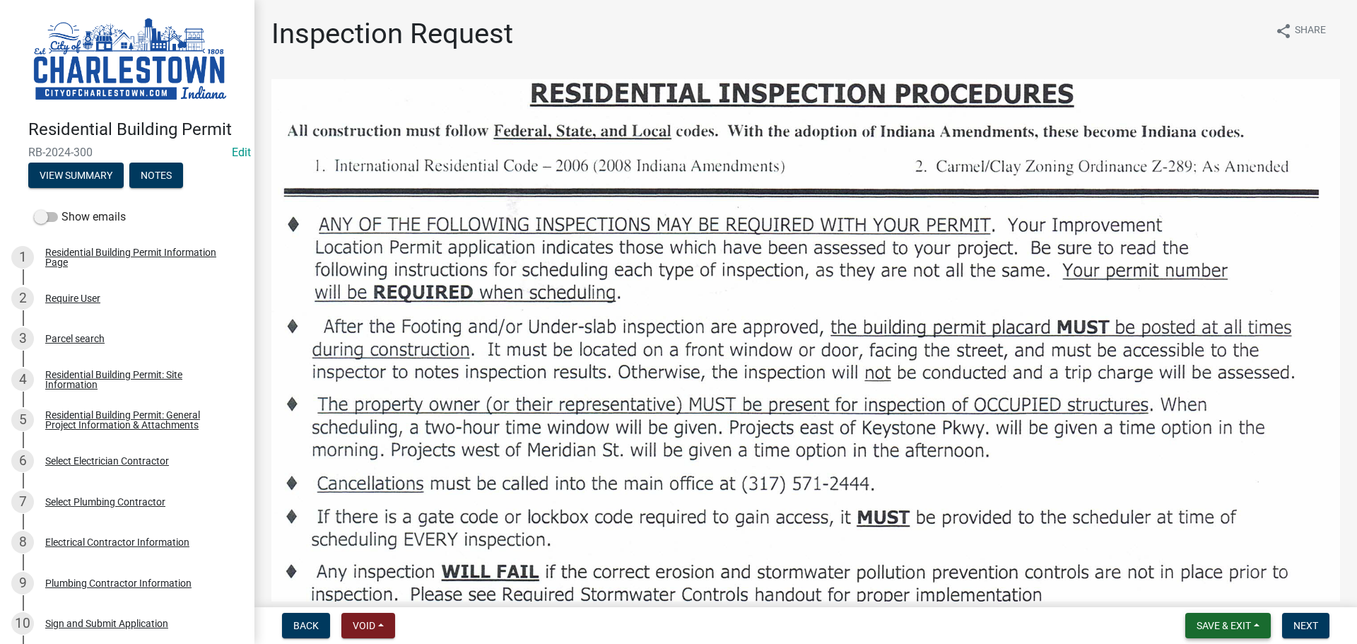
click at [1216, 625] on span "Save & Exit" at bounding box center [1223, 625] width 54 height 11
click at [1204, 591] on button "Save & Exit" at bounding box center [1213, 589] width 113 height 34
